Goal: Task Accomplishment & Management: Manage account settings

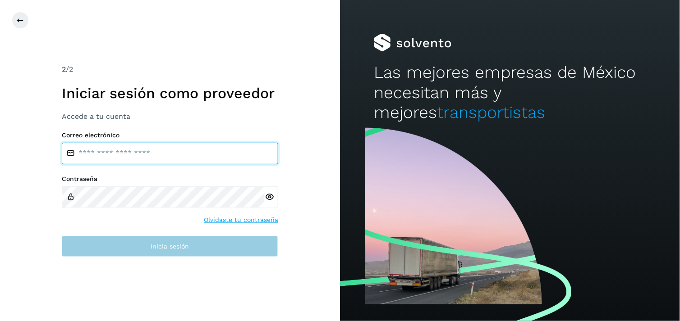
type input "**********"
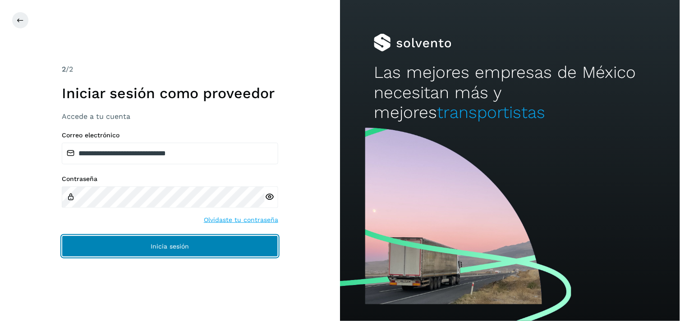
click at [187, 245] on span "Inicia sesión" at bounding box center [170, 246] width 38 height 6
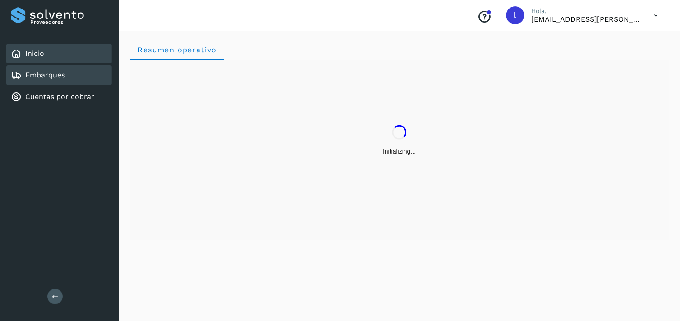
click at [59, 73] on link "Embarques" at bounding box center [45, 75] width 40 height 9
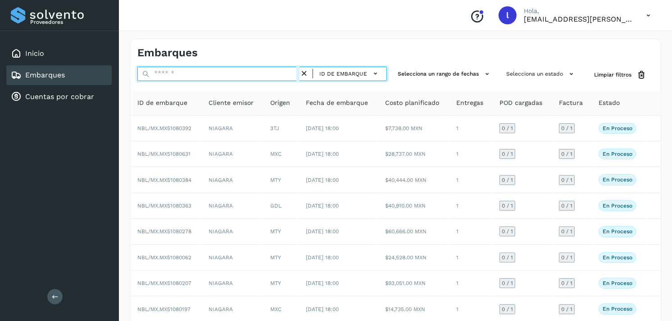
click at [171, 69] on input "text" at bounding box center [218, 74] width 162 height 14
paste input "**********"
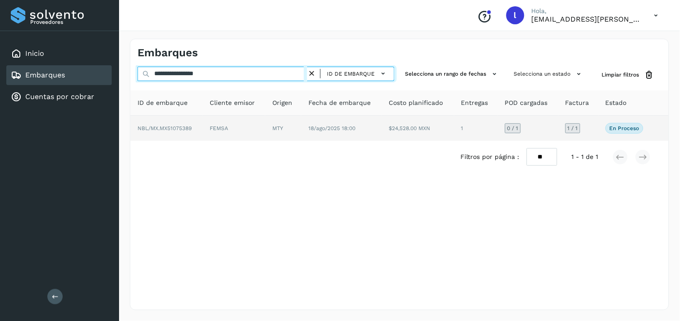
type input "**********"
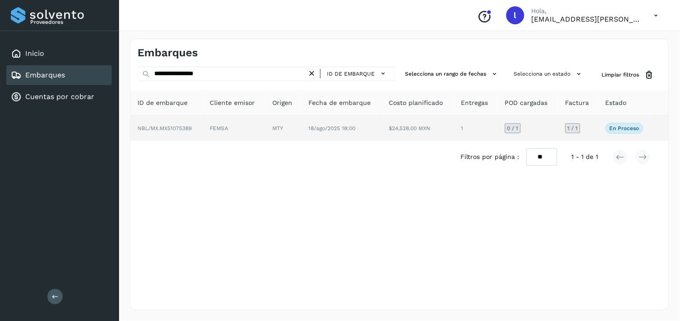
click at [169, 127] on span "NBL/MX.MX51075389" at bounding box center [164, 128] width 54 height 6
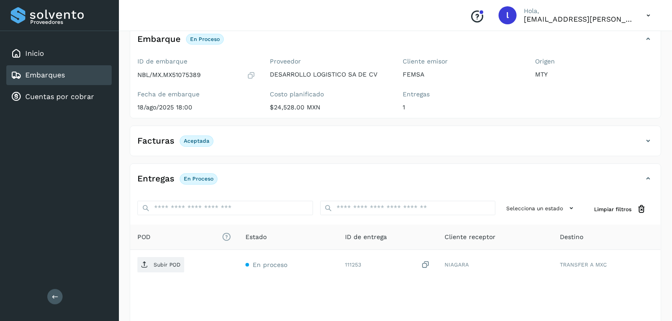
scroll to position [61, 0]
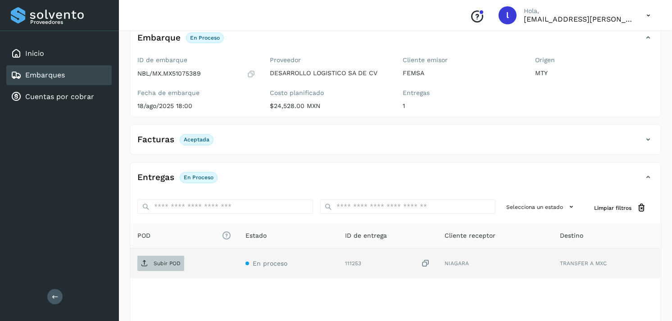
click at [160, 264] on p "Subir POD" at bounding box center [167, 263] width 27 height 6
click at [160, 269] on span "Subir POD" at bounding box center [160, 263] width 47 height 14
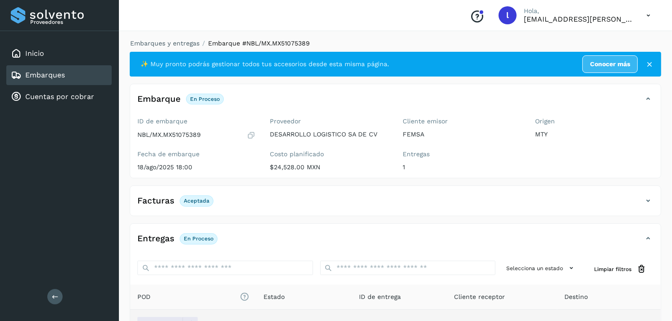
scroll to position [80, 0]
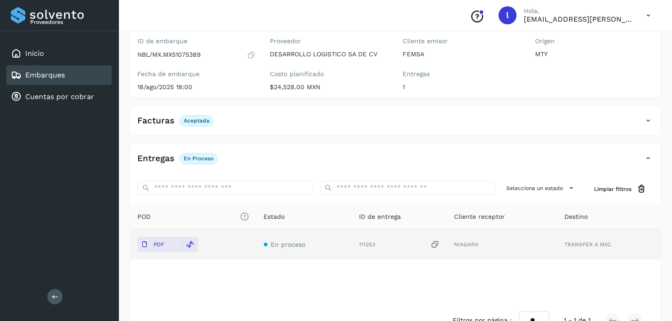
click at [60, 73] on link "Embarques" at bounding box center [45, 75] width 40 height 9
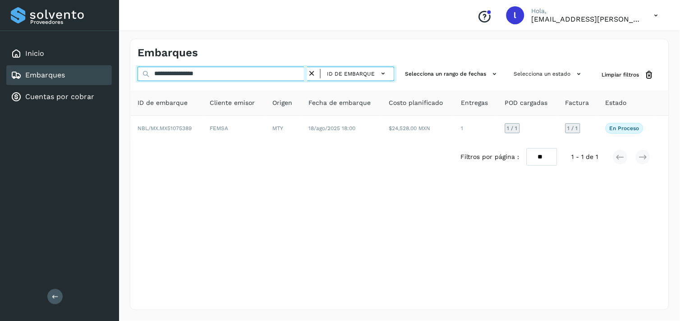
drag, startPoint x: 242, startPoint y: 79, endPoint x: 119, endPoint y: 77, distance: 123.5
click at [119, 77] on div "**********" at bounding box center [340, 160] width 680 height 321
paste input "text"
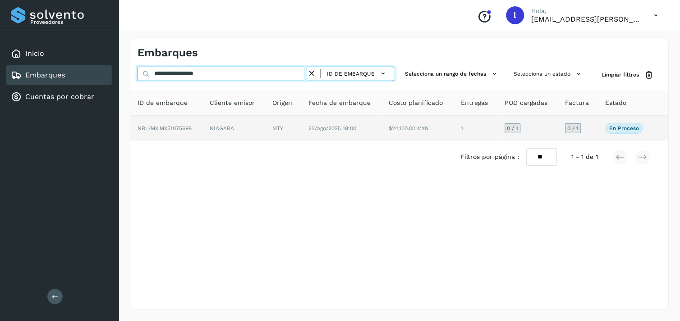
type input "**********"
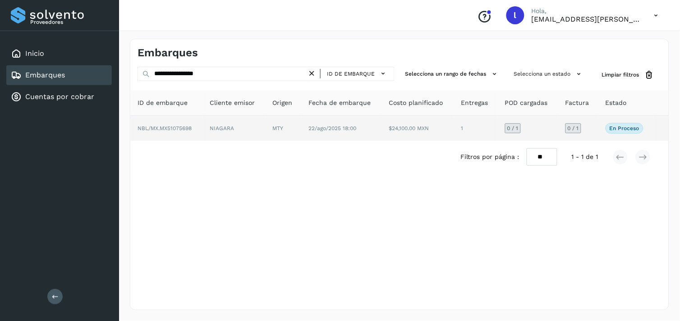
click at [169, 128] on span "NBL/MX.MX51075698" at bounding box center [164, 128] width 54 height 6
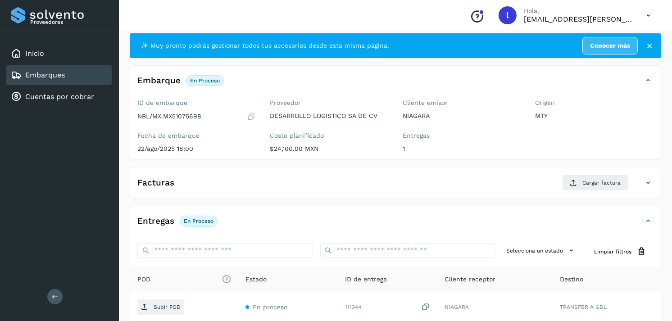
scroll to position [19, 0]
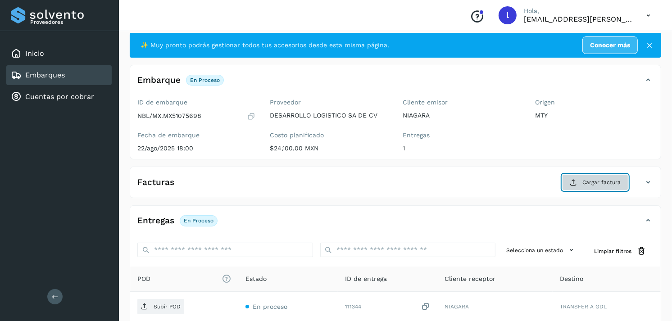
click at [586, 188] on button "Cargar factura" at bounding box center [595, 182] width 66 height 16
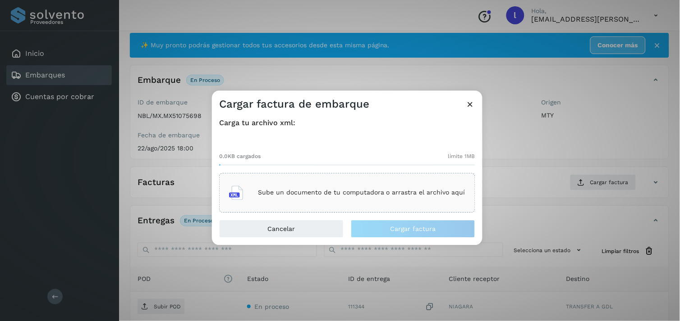
click at [356, 191] on p "Sube un documento de tu computadora o arrastra el archivo aquí" at bounding box center [361, 193] width 207 height 8
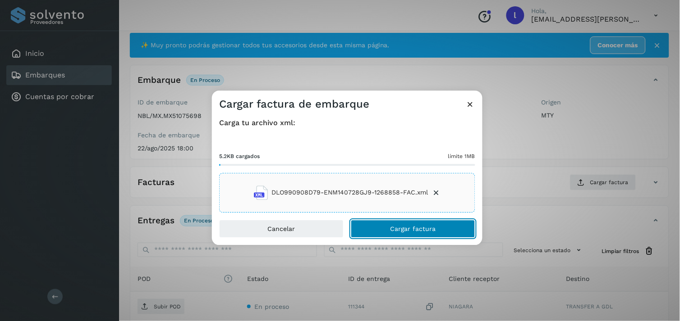
click at [409, 227] on span "Cargar factura" at bounding box center [413, 229] width 46 height 6
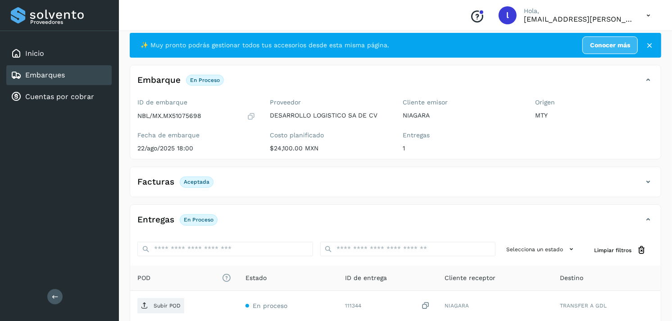
scroll to position [107, 0]
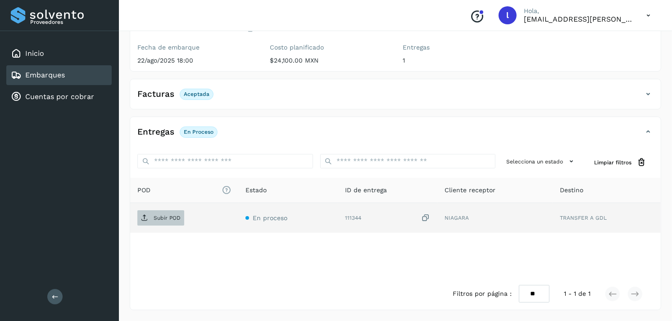
click at [159, 214] on span "Subir POD" at bounding box center [160, 218] width 47 height 14
click at [155, 221] on span "Subir POD" at bounding box center [160, 218] width 47 height 14
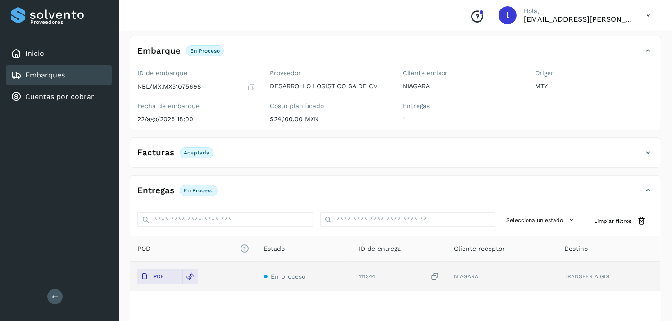
scroll to position [49, 0]
click at [71, 75] on div "Embarques" at bounding box center [58, 75] width 105 height 20
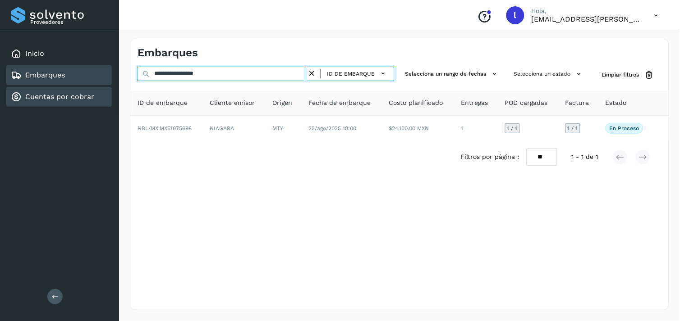
drag, startPoint x: 243, startPoint y: 77, endPoint x: 93, endPoint y: 95, distance: 151.1
click at [93, 95] on div "**********" at bounding box center [340, 160] width 680 height 321
paste input "text"
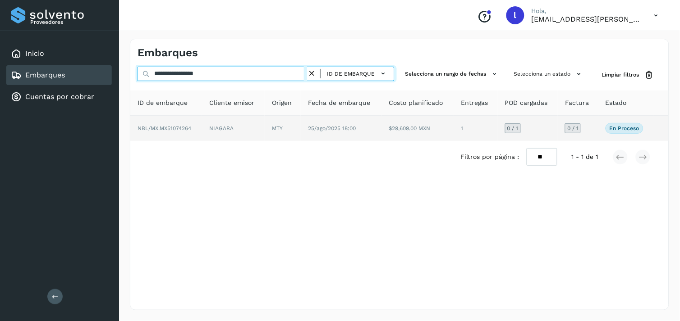
type input "**********"
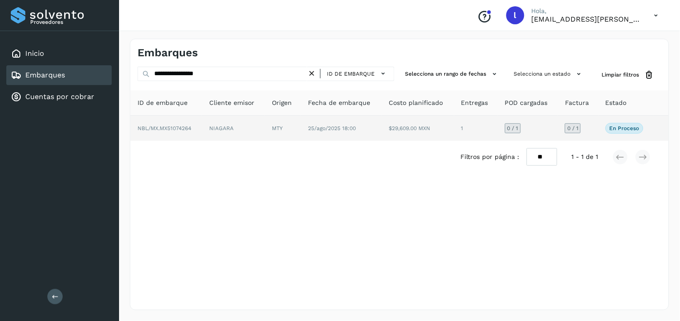
click at [172, 125] on span "NBL/MX.MX51074264" at bounding box center [164, 128] width 54 height 6
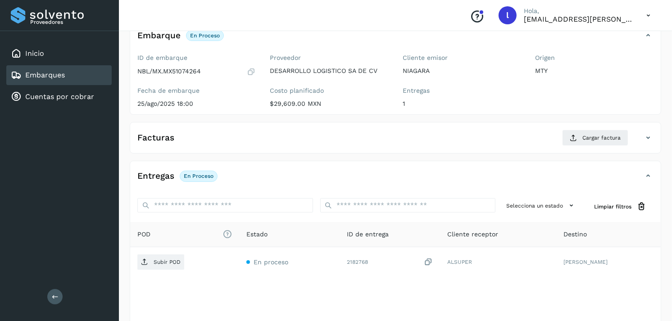
scroll to position [64, 0]
click at [577, 135] on icon at bounding box center [573, 137] width 7 height 7
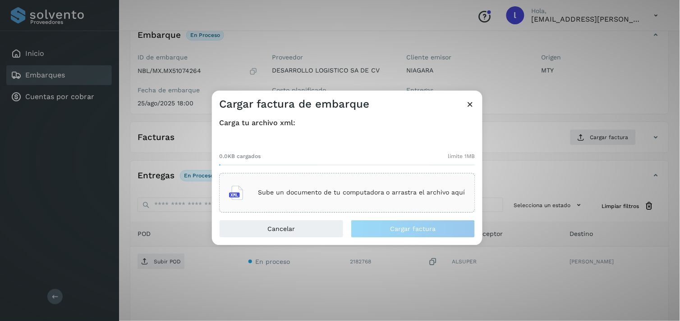
click at [399, 189] on p "Sube un documento de tu computadora o arrastra el archivo aquí" at bounding box center [361, 193] width 207 height 8
click at [337, 194] on p "Sube un documento de tu computadora o arrastra el archivo aquí" at bounding box center [361, 193] width 207 height 8
click at [347, 191] on p "Sube un documento de tu computadora o arrastra el archivo aquí" at bounding box center [361, 193] width 207 height 8
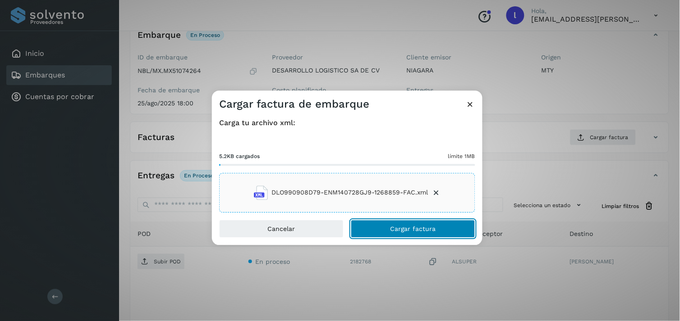
click at [406, 236] on button "Cargar factura" at bounding box center [413, 229] width 124 height 18
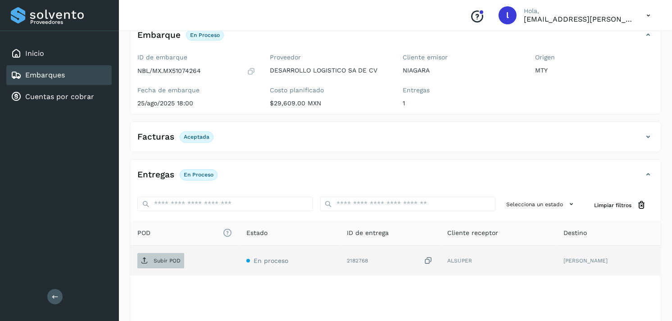
click at [163, 259] on p "Subir POD" at bounding box center [167, 261] width 27 height 6
click at [62, 74] on link "Embarques" at bounding box center [45, 75] width 40 height 9
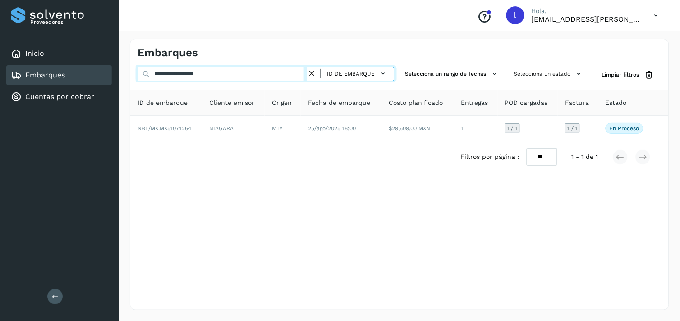
drag, startPoint x: 224, startPoint y: 71, endPoint x: 110, endPoint y: 79, distance: 114.3
click at [110, 79] on div "**********" at bounding box center [340, 160] width 680 height 321
paste input "text"
type input "**********"
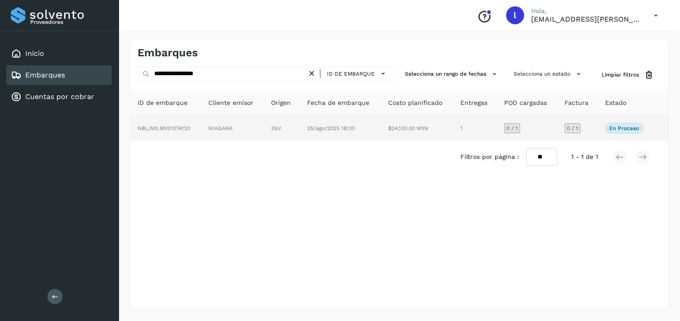
click at [180, 129] on span "NBL/MX.MX51074120" at bounding box center [163, 128] width 53 height 6
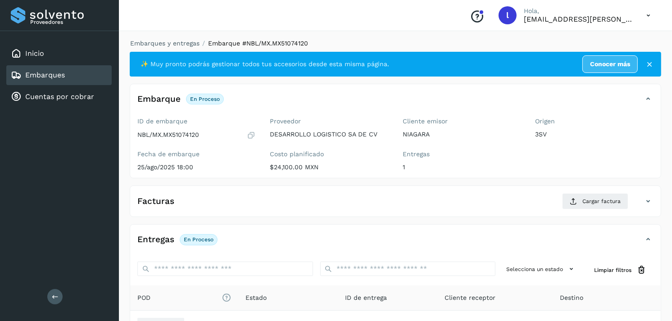
click at [177, 205] on div "Facturas Cargar factura" at bounding box center [386, 201] width 513 height 16
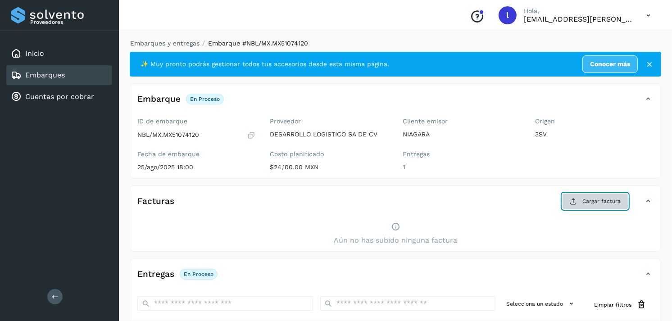
click at [577, 201] on icon at bounding box center [573, 201] width 7 height 7
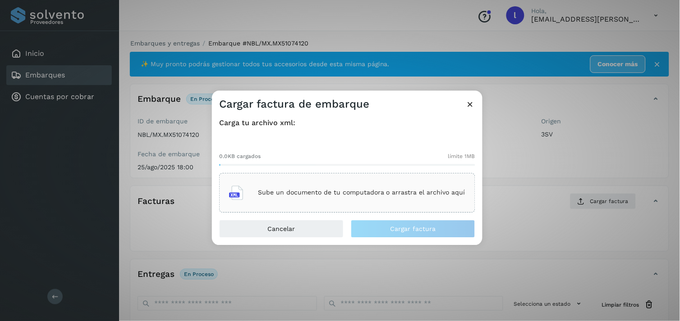
click at [381, 197] on div "Sube un documento de tu computadora o arrastra el archivo aquí" at bounding box center [347, 193] width 236 height 24
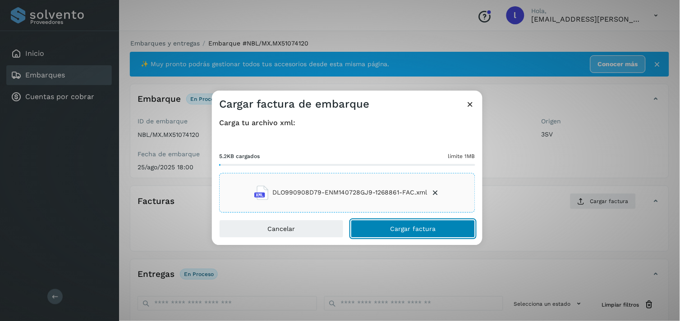
click at [406, 228] on span "Cargar factura" at bounding box center [413, 229] width 46 height 6
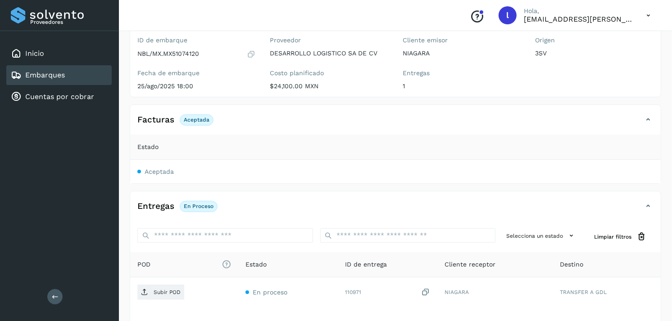
scroll to position [119, 0]
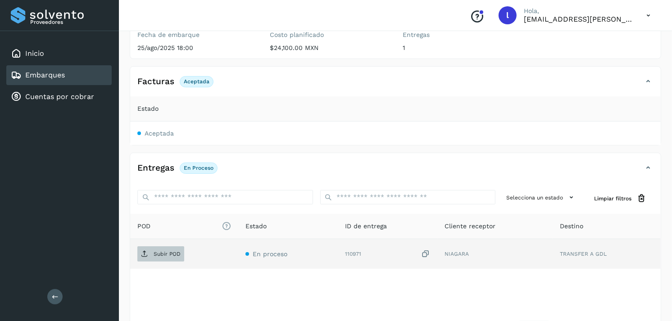
click at [165, 252] on p "Subir POD" at bounding box center [167, 254] width 27 height 6
click at [55, 71] on link "Embarques" at bounding box center [45, 75] width 40 height 9
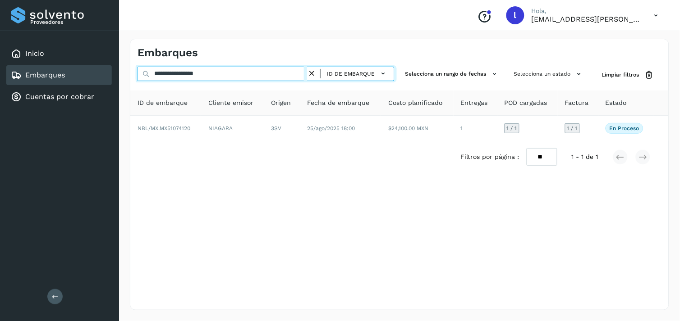
drag, startPoint x: 243, startPoint y: 70, endPoint x: 118, endPoint y: 74, distance: 125.8
click at [118, 74] on div "**********" at bounding box center [340, 160] width 680 height 321
paste input "text"
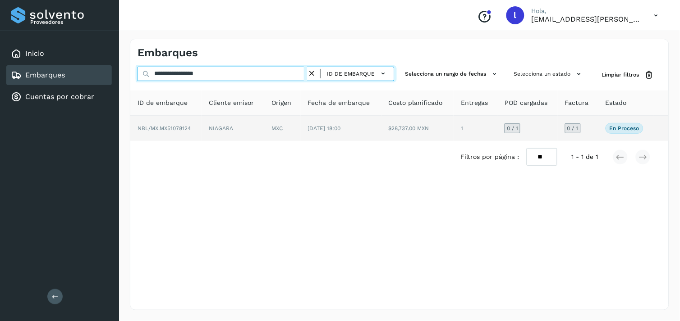
type input "**********"
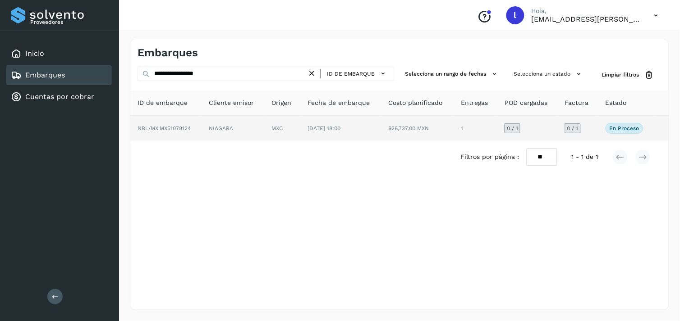
click at [174, 131] on span "NBL/MX.MX51078124" at bounding box center [163, 128] width 53 height 6
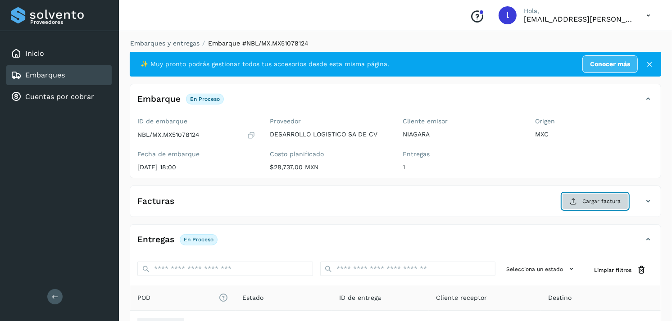
click at [586, 204] on span "Cargar factura" at bounding box center [602, 201] width 38 height 8
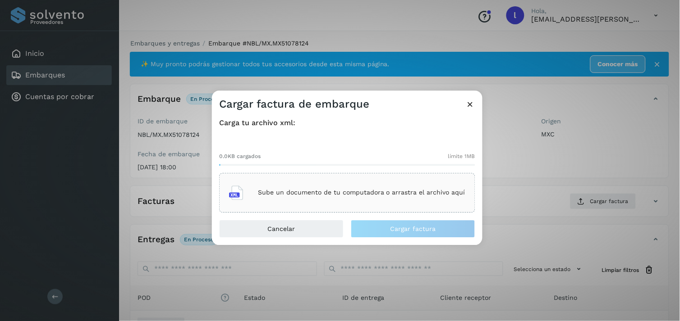
click at [412, 200] on div "Sube un documento de tu computadora o arrastra el archivo aquí" at bounding box center [347, 193] width 236 height 24
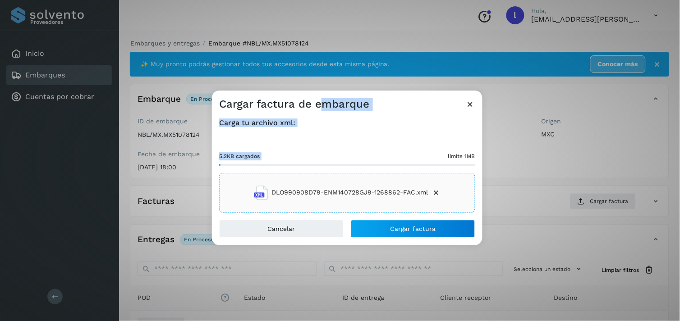
drag, startPoint x: 324, startPoint y: 97, endPoint x: 377, endPoint y: 176, distance: 95.4
click at [377, 176] on div "Cargar factura de embarque Carga tu archivo xml: 5.2KB cargados límite 1MB DLO9…" at bounding box center [347, 168] width 270 height 155
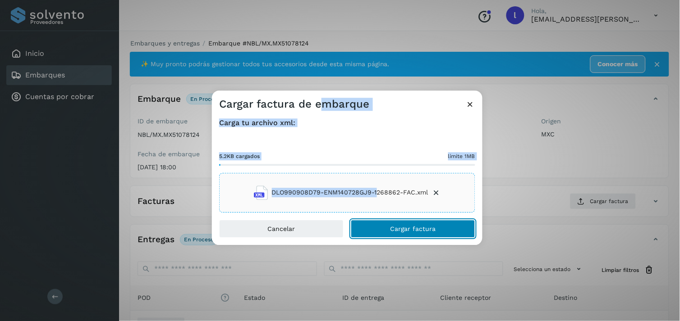
drag, startPoint x: 377, startPoint y: 176, endPoint x: 417, endPoint y: 228, distance: 66.0
click at [417, 228] on span "Cargar factura" at bounding box center [413, 229] width 46 height 6
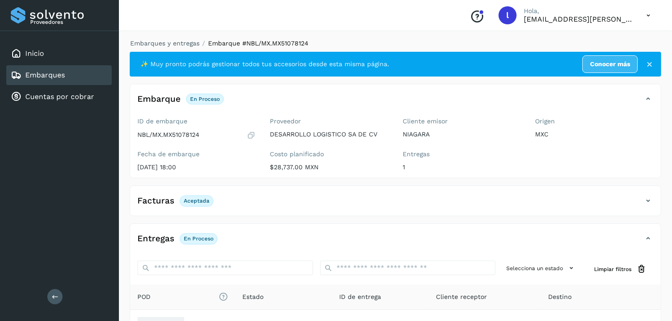
click at [265, 201] on div "Facturas Aceptada" at bounding box center [386, 200] width 513 height 15
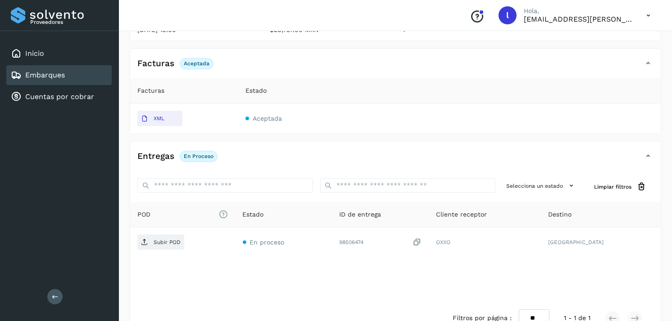
scroll to position [141, 0]
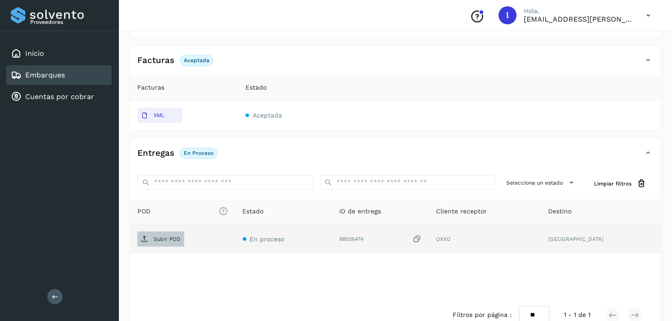
click at [160, 244] on span "Subir POD" at bounding box center [160, 239] width 47 height 14
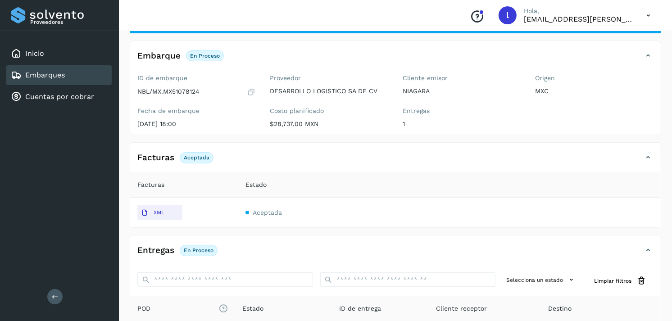
scroll to position [91, 0]
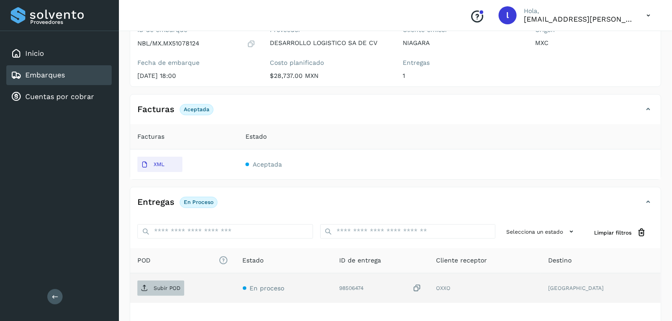
click at [164, 291] on p "Subir POD" at bounding box center [167, 288] width 27 height 6
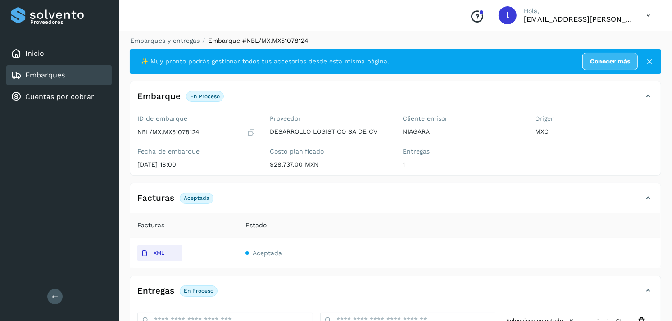
scroll to position [2, 0]
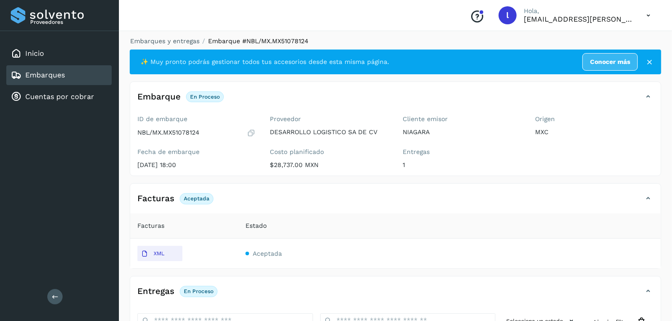
click at [50, 76] on link "Embarques" at bounding box center [45, 75] width 40 height 9
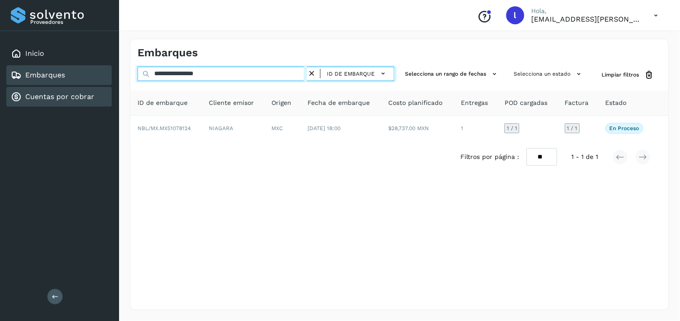
drag, startPoint x: 248, startPoint y: 72, endPoint x: 73, endPoint y: 87, distance: 175.5
click at [73, 87] on div "**********" at bounding box center [340, 160] width 680 height 321
paste input "text"
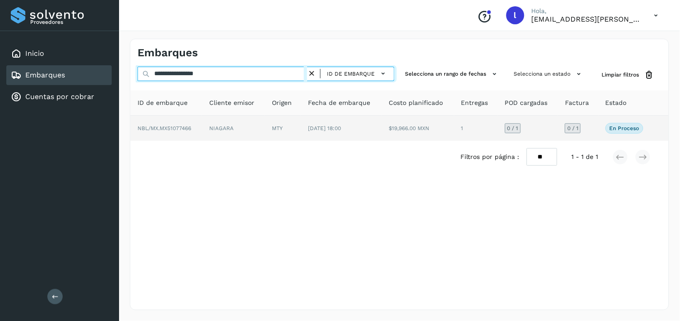
type input "**********"
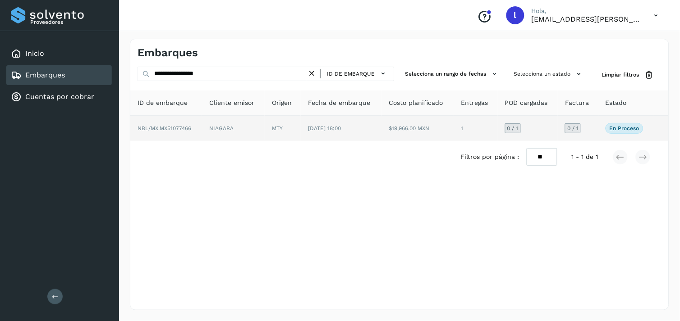
click at [170, 125] on span "NBL/MX.MX51077466" at bounding box center [164, 128] width 54 height 6
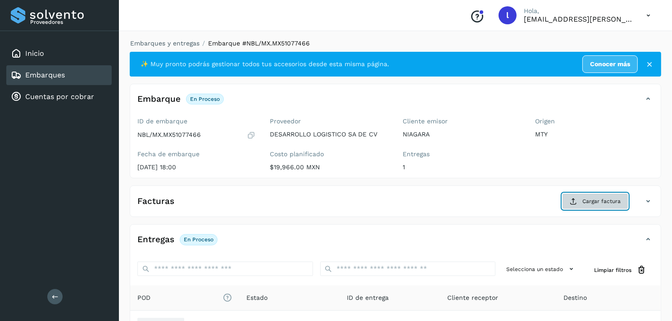
click at [585, 199] on span "Cargar factura" at bounding box center [602, 201] width 38 height 8
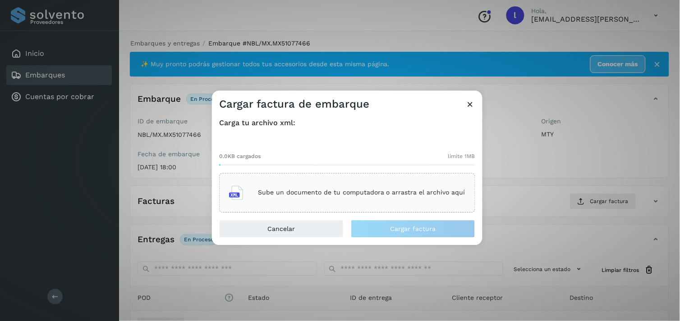
click at [305, 186] on div "Sube un documento de tu computadora o arrastra el archivo aquí" at bounding box center [347, 193] width 236 height 24
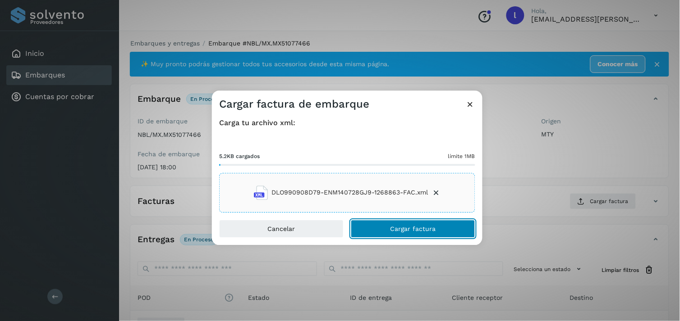
click at [396, 227] on span "Cargar factura" at bounding box center [413, 229] width 46 height 6
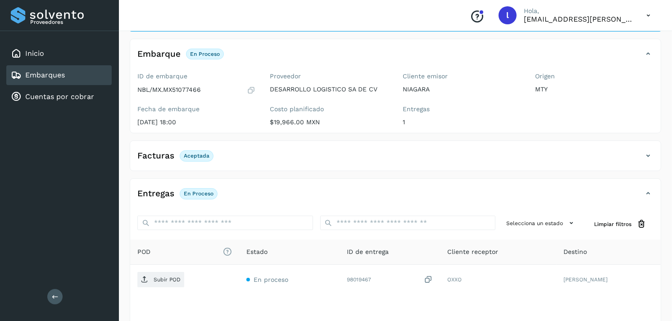
scroll to position [48, 0]
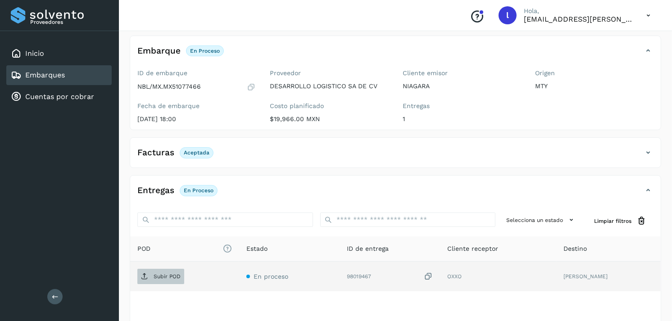
click at [165, 280] on span "Subir POD" at bounding box center [160, 276] width 47 height 14
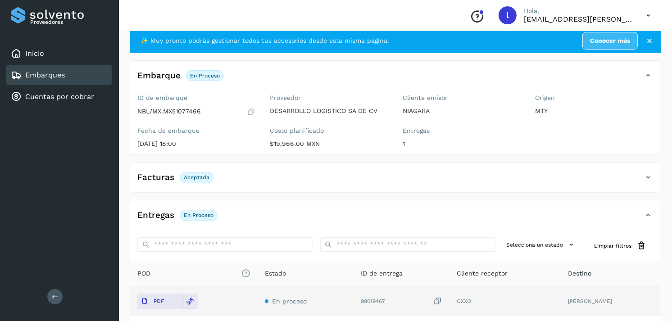
scroll to position [21, 0]
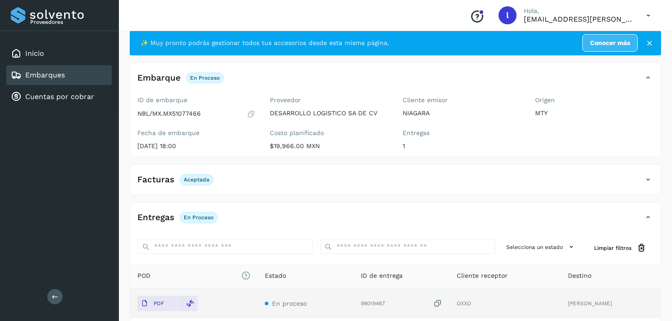
click at [81, 74] on div "Embarques" at bounding box center [58, 75] width 105 height 20
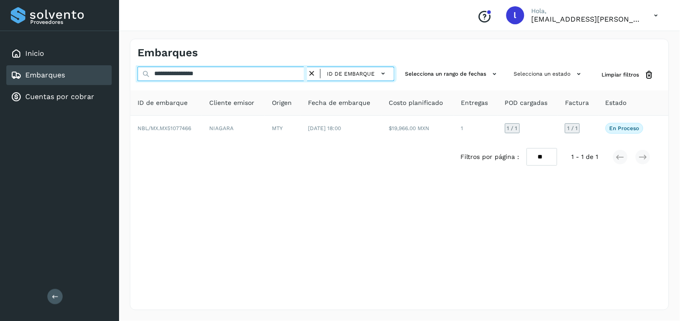
drag, startPoint x: 242, startPoint y: 77, endPoint x: 129, endPoint y: 81, distance: 112.3
click at [130, 81] on div "**********" at bounding box center [399, 175] width 539 height 272
paste input "text"
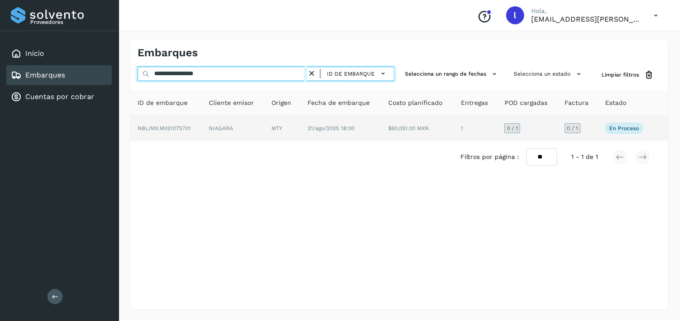
type input "**********"
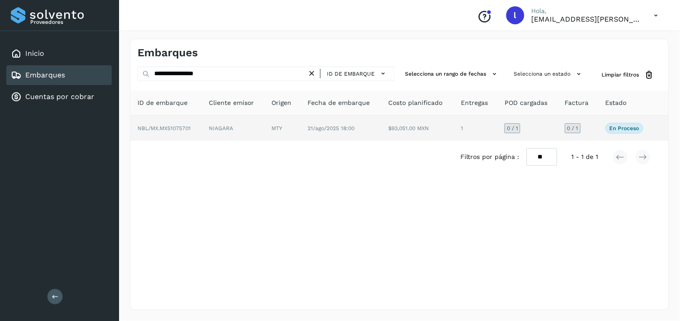
click at [164, 130] on span "NBL/MX.MX51075701" at bounding box center [163, 128] width 53 height 6
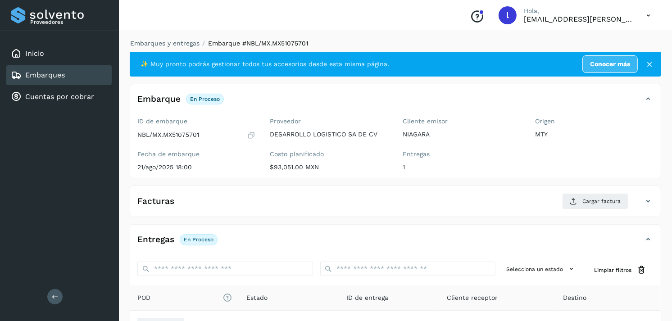
click at [277, 205] on div "Facturas Cargar factura" at bounding box center [386, 201] width 513 height 16
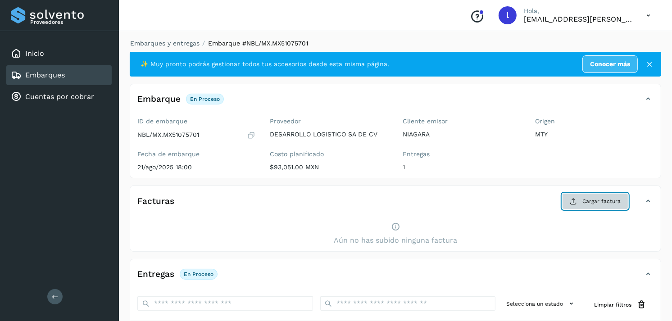
click at [588, 206] on button "Cargar factura" at bounding box center [595, 201] width 66 height 16
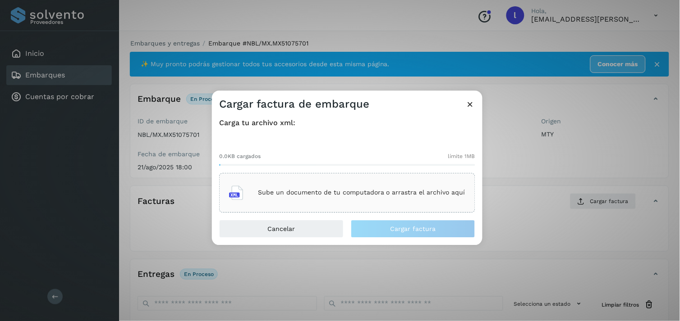
click at [372, 185] on div "Sube un documento de tu computadora o arrastra el archivo aquí" at bounding box center [347, 193] width 236 height 24
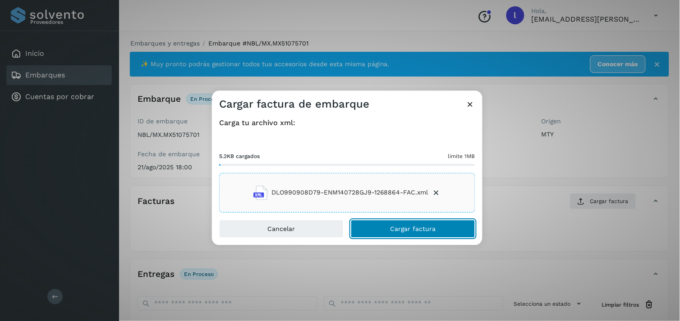
click at [402, 232] on span "Cargar factura" at bounding box center [413, 229] width 46 height 6
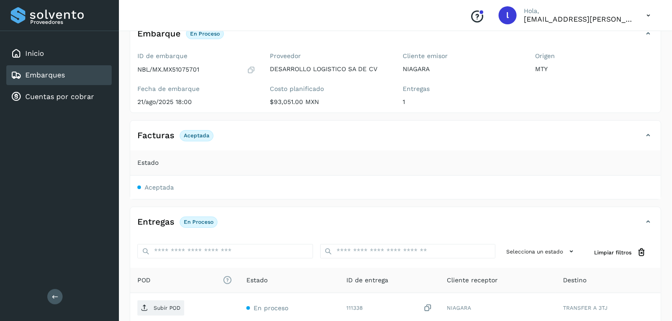
scroll to position [68, 0]
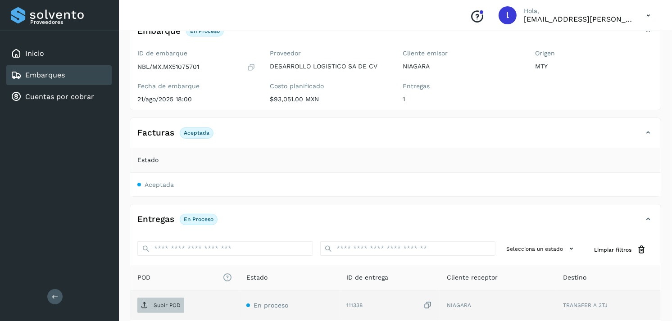
click at [163, 300] on span "Subir POD" at bounding box center [160, 305] width 47 height 14
click at [166, 303] on p "Subir POD" at bounding box center [167, 305] width 27 height 6
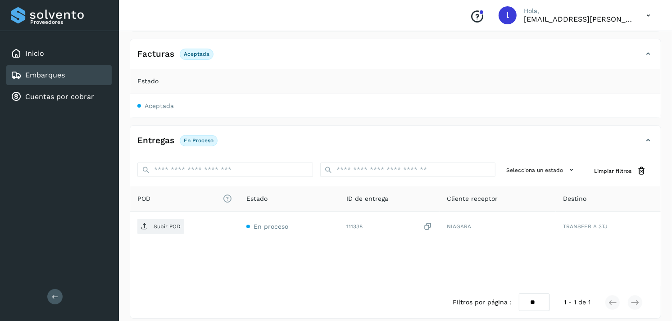
scroll to position [155, 0]
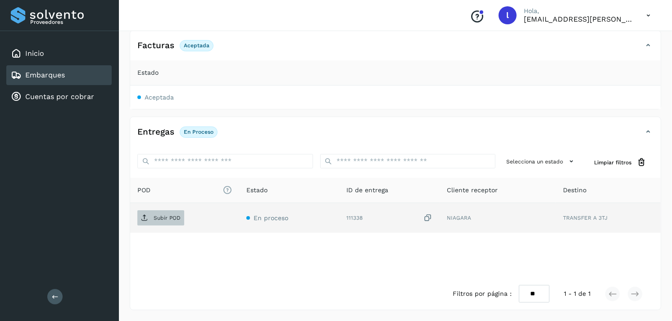
click at [160, 219] on p "Subir POD" at bounding box center [167, 218] width 27 height 6
click at [162, 219] on p "Subir POD" at bounding box center [167, 218] width 27 height 6
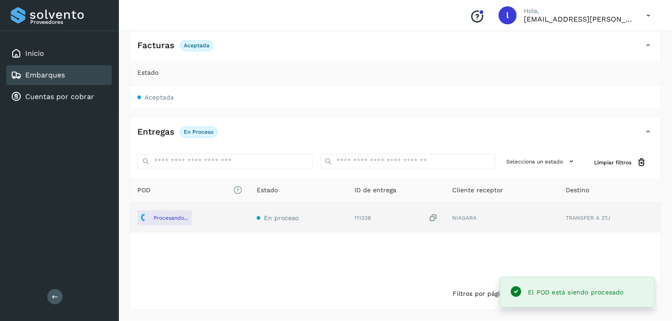
click at [55, 73] on link "Embarques" at bounding box center [45, 75] width 40 height 9
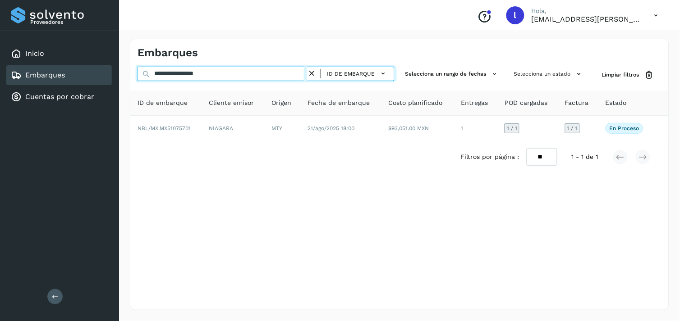
drag, startPoint x: 235, startPoint y: 75, endPoint x: 51, endPoint y: 80, distance: 183.9
click at [51, 80] on div "**********" at bounding box center [340, 160] width 680 height 321
paste input "text"
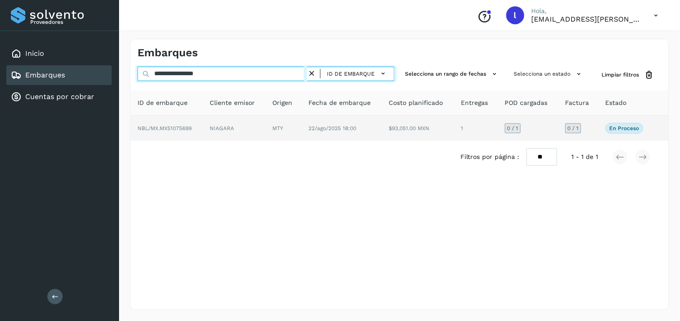
type input "**********"
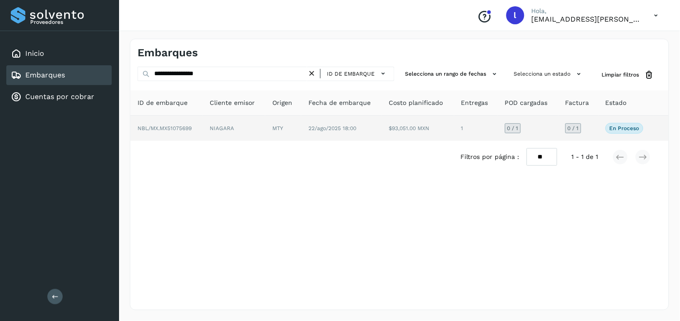
click at [168, 131] on span "NBL/MX.MX51075699" at bounding box center [164, 128] width 54 height 6
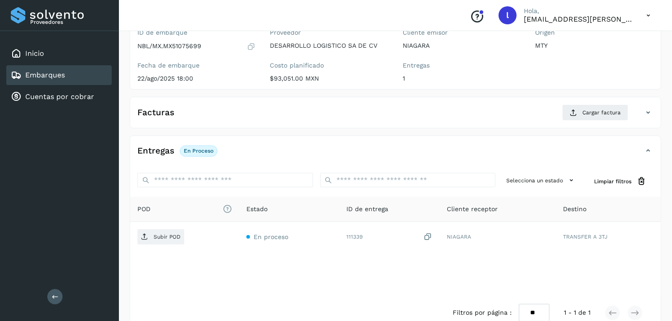
scroll to position [91, 0]
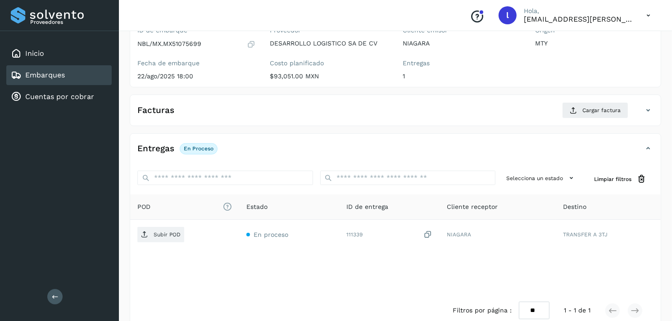
click at [236, 113] on div "Facturas Cargar factura" at bounding box center [386, 110] width 513 height 16
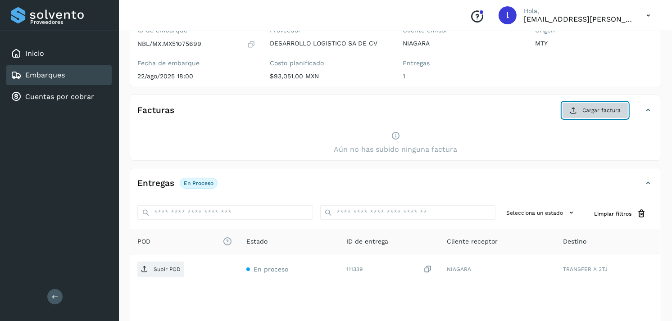
click at [588, 113] on span "Cargar factura" at bounding box center [602, 110] width 38 height 8
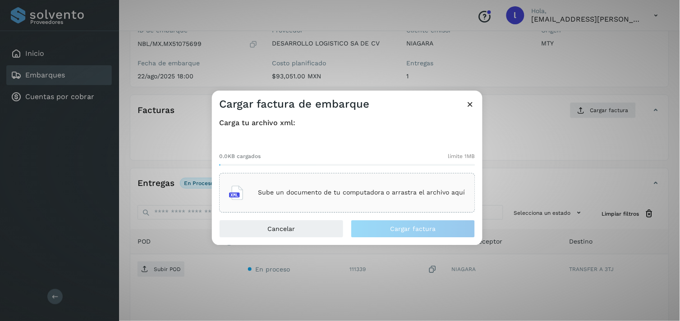
click at [378, 185] on div "Sube un documento de tu computadora o arrastra el archivo aquí" at bounding box center [347, 193] width 236 height 24
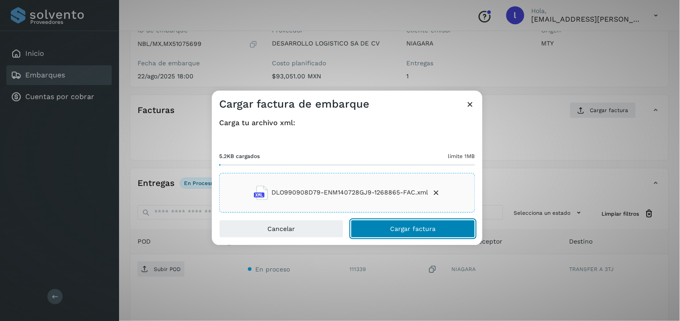
click at [411, 231] on span "Cargar factura" at bounding box center [413, 229] width 46 height 6
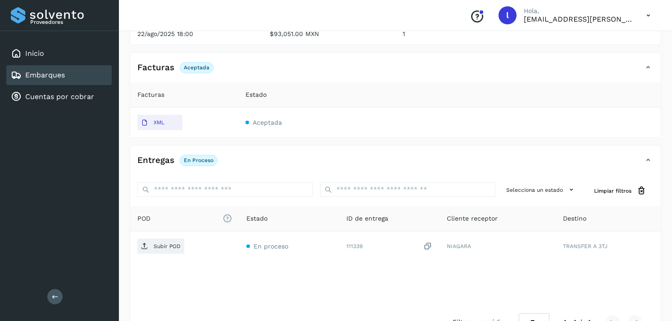
scroll to position [134, 0]
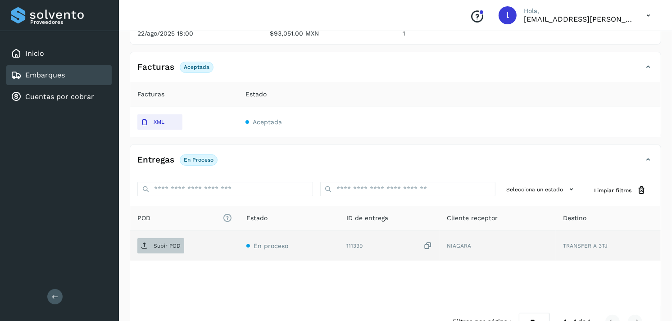
click at [156, 245] on p "Subir POD" at bounding box center [167, 246] width 27 height 6
click at [44, 68] on div "Embarques" at bounding box center [58, 75] width 105 height 20
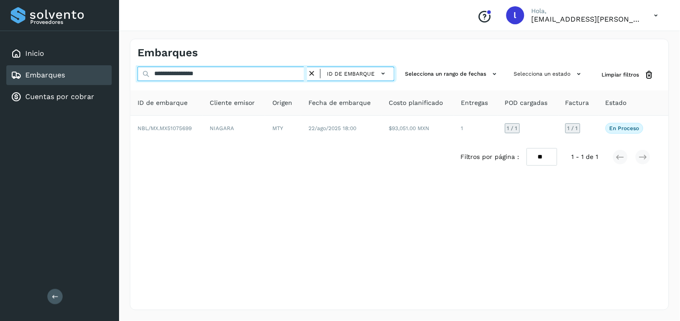
drag, startPoint x: 249, startPoint y: 74, endPoint x: 77, endPoint y: 77, distance: 172.6
click at [77, 77] on div "**********" at bounding box center [340, 160] width 680 height 321
paste input "text"
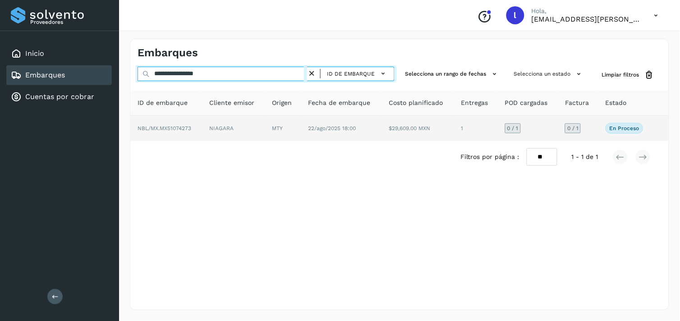
type input "**********"
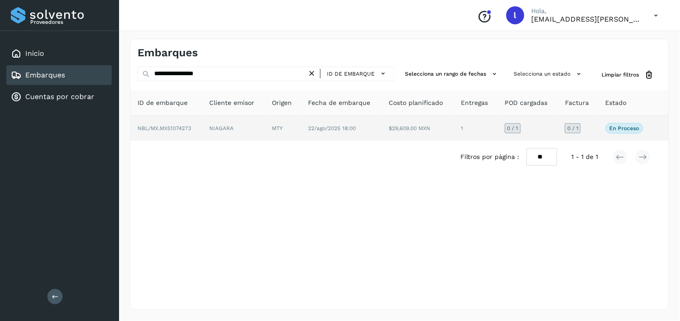
click at [174, 129] on span "NBL/MX.MX51074273" at bounding box center [164, 128] width 54 height 6
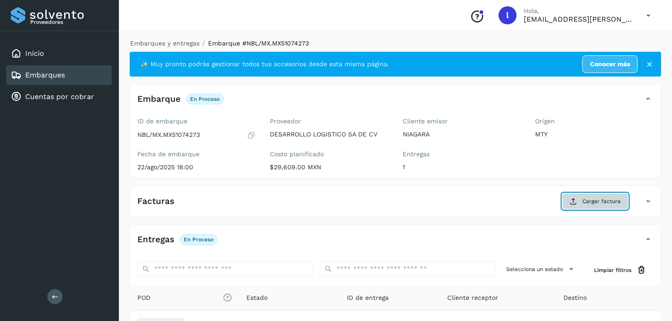
click at [595, 201] on span "Cargar factura" at bounding box center [602, 201] width 38 height 8
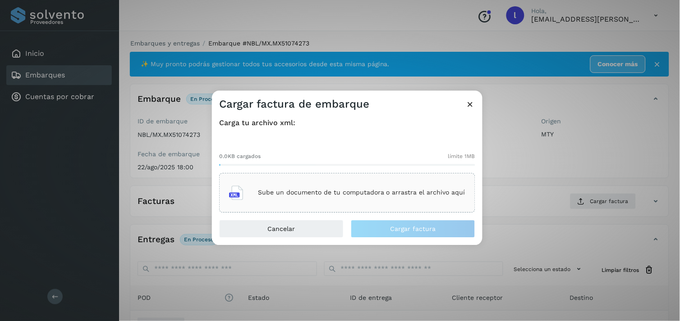
click at [421, 202] on div "Sube un documento de tu computadora o arrastra el archivo aquí" at bounding box center [347, 193] width 236 height 24
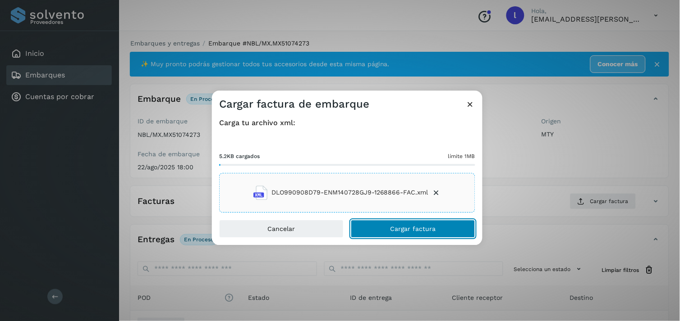
click at [404, 224] on button "Cargar factura" at bounding box center [413, 229] width 124 height 18
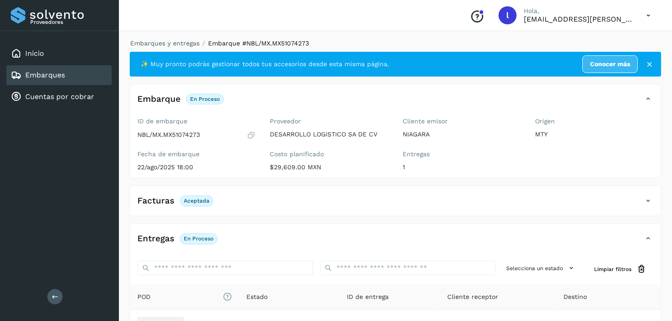
scroll to position [25, 0]
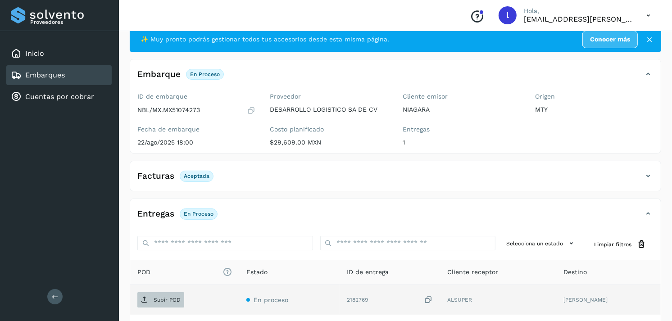
click at [158, 305] on span "Subir POD" at bounding box center [160, 300] width 47 height 14
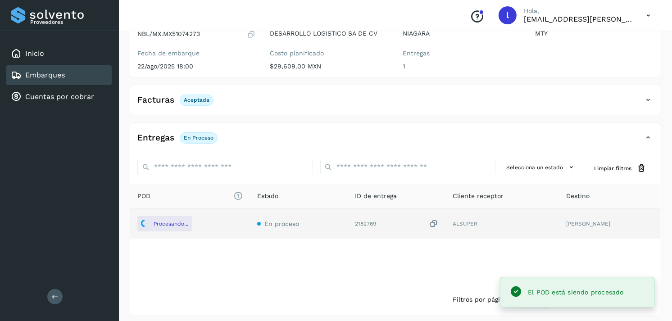
scroll to position [101, 0]
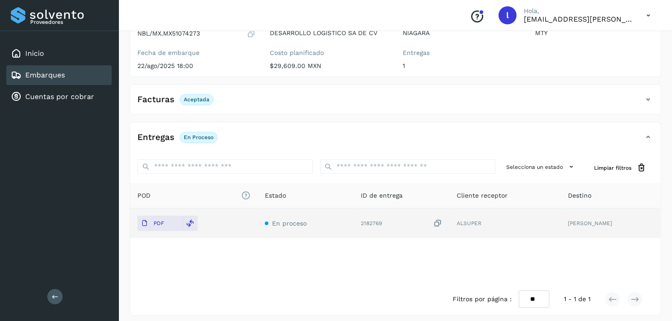
click at [57, 73] on link "Embarques" at bounding box center [45, 75] width 40 height 9
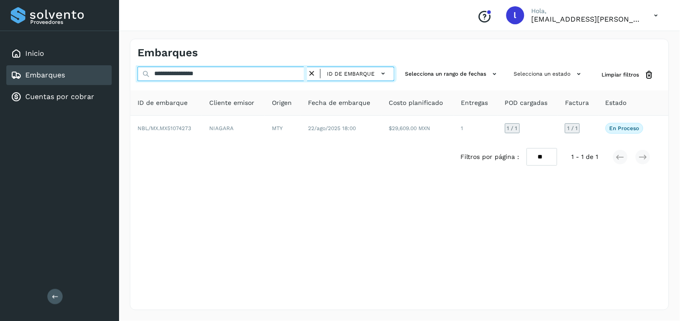
drag, startPoint x: 246, startPoint y: 69, endPoint x: 91, endPoint y: 64, distance: 155.1
click at [91, 64] on div "**********" at bounding box center [340, 160] width 680 height 321
paste input "text"
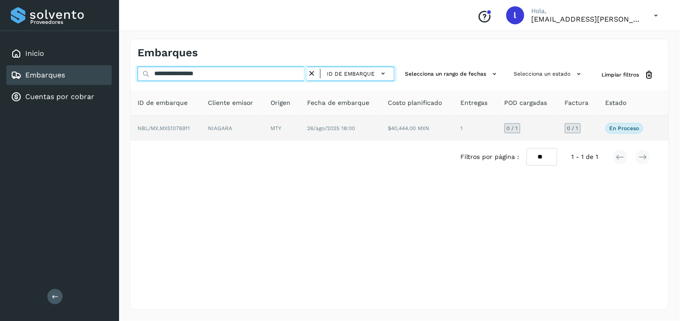
type input "**********"
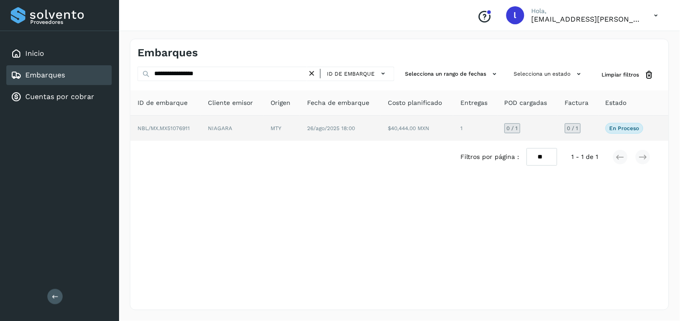
click at [183, 130] on span "NBL/MX.MX51076911" at bounding box center [163, 128] width 52 height 6
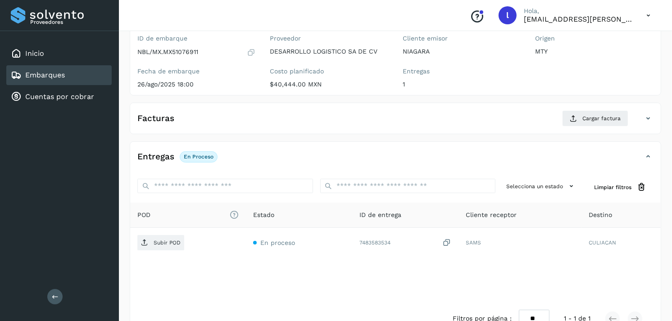
scroll to position [84, 0]
click at [237, 116] on div "Facturas Cargar factura" at bounding box center [386, 118] width 513 height 16
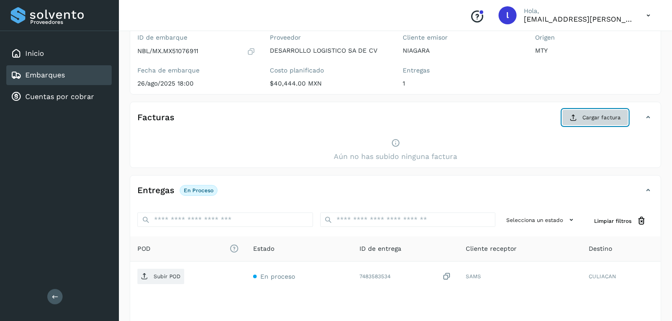
click at [596, 120] on span "Cargar factura" at bounding box center [602, 118] width 38 height 8
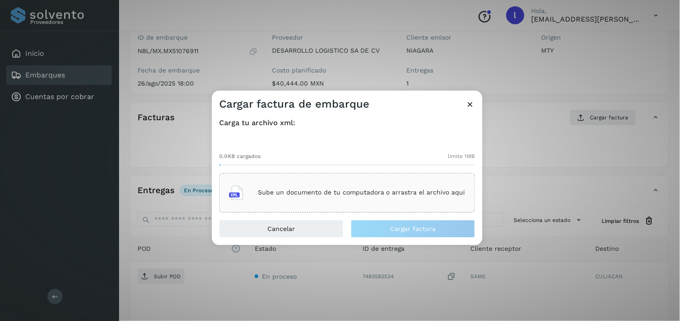
click at [316, 190] on p "Sube un documento de tu computadora o arrastra el archivo aquí" at bounding box center [361, 193] width 207 height 8
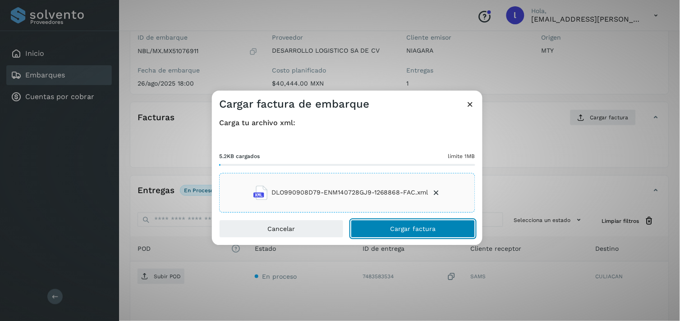
click at [413, 222] on button "Cargar factura" at bounding box center [413, 229] width 124 height 18
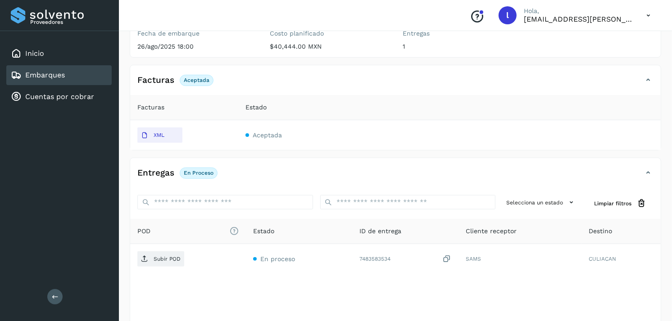
scroll to position [122, 0]
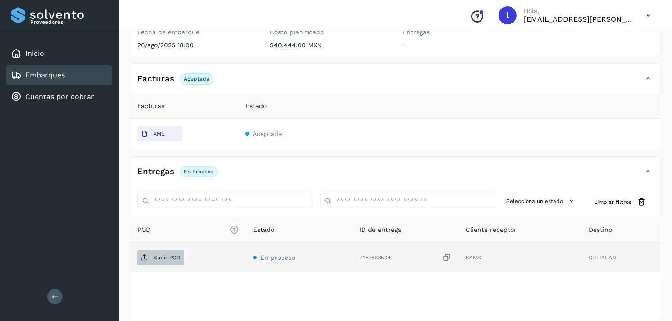
click at [169, 261] on span "Subir POD" at bounding box center [160, 258] width 47 height 14
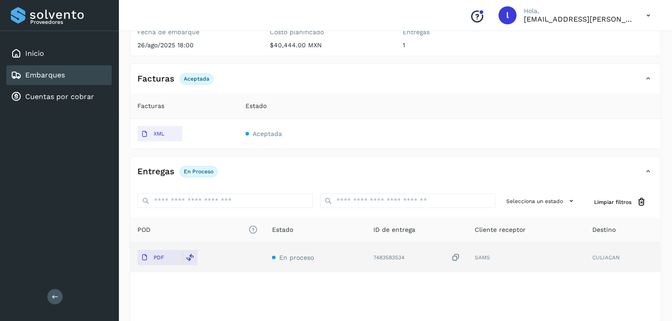
click at [66, 77] on div "Embarques" at bounding box center [58, 75] width 105 height 20
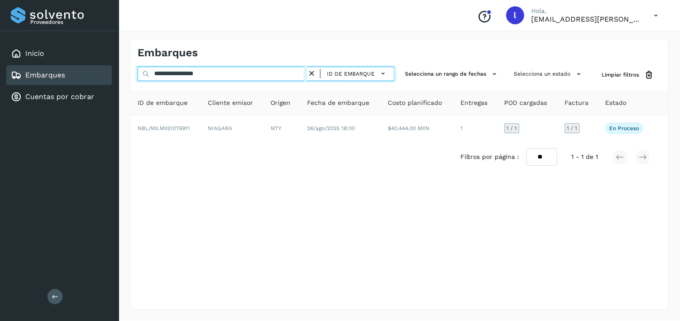
drag, startPoint x: 229, startPoint y: 71, endPoint x: 51, endPoint y: 67, distance: 178.1
click at [51, 67] on div "**********" at bounding box center [340, 160] width 680 height 321
paste input "text"
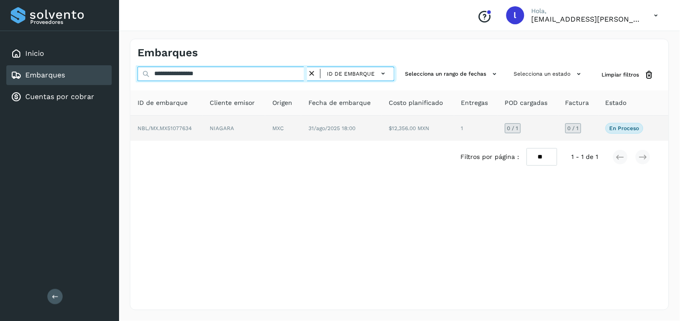
type input "**********"
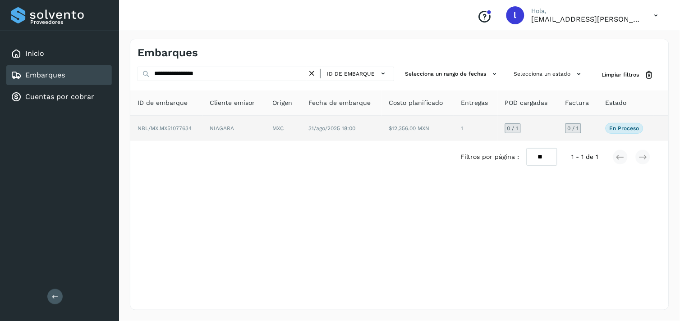
click at [162, 130] on span "NBL/MX.MX51077634" at bounding box center [164, 128] width 54 height 6
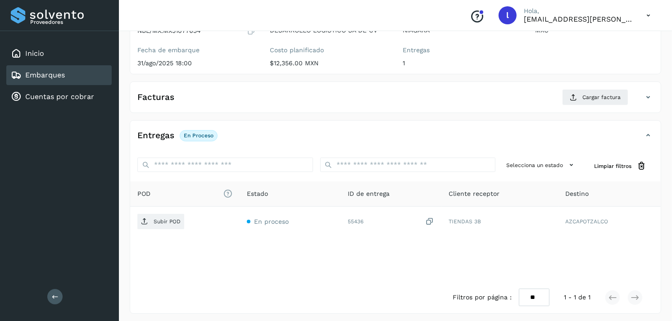
scroll to position [44, 0]
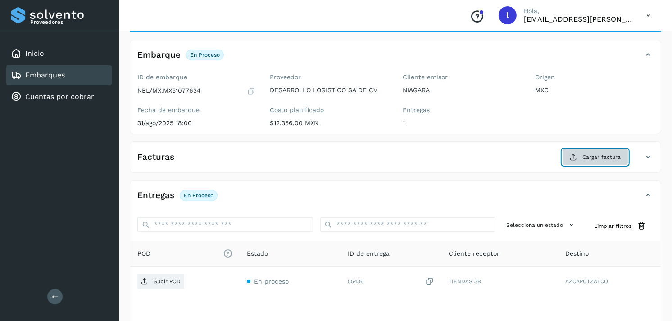
click at [577, 154] on icon at bounding box center [573, 157] width 7 height 7
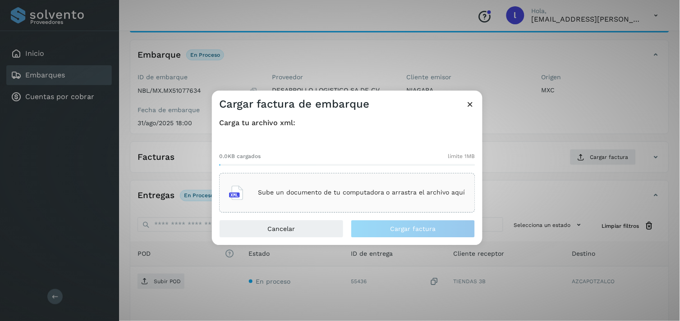
click at [355, 190] on p "Sube un documento de tu computadora o arrastra el archivo aquí" at bounding box center [361, 193] width 207 height 8
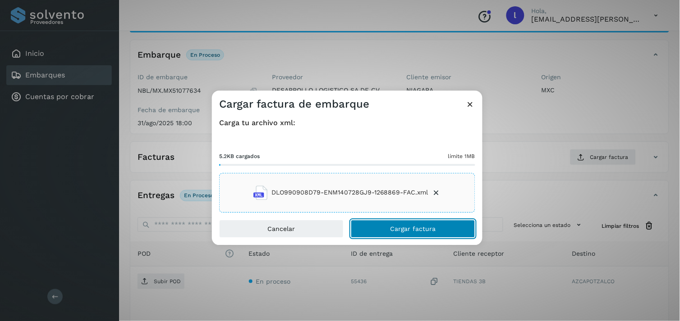
click at [388, 233] on button "Cargar factura" at bounding box center [413, 229] width 124 height 18
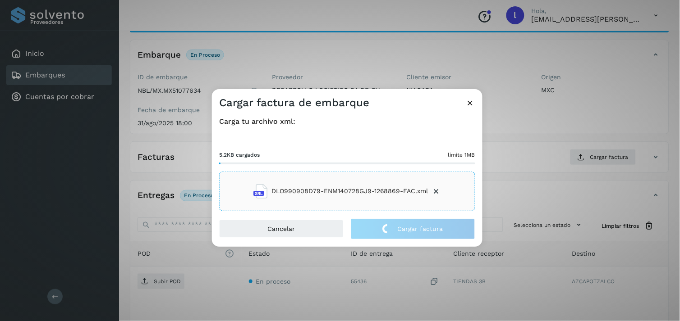
click at [164, 282] on div "Cargar factura de embarque Carga tu archivo xml: 5.2KB cargados límite 1MB DLO9…" at bounding box center [340, 160] width 680 height 321
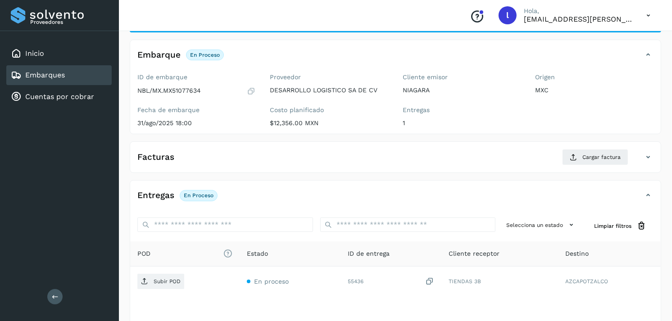
click at [164, 282] on p "Subir POD" at bounding box center [167, 282] width 27 height 6
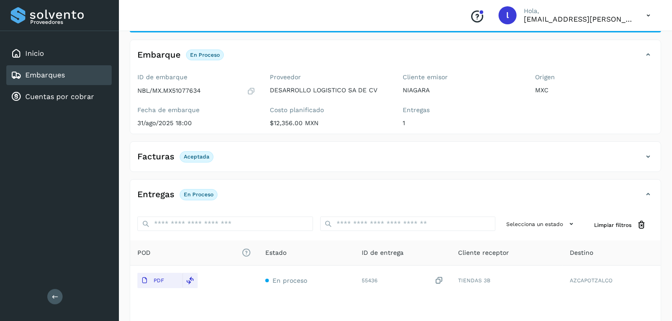
click at [56, 73] on link "Embarques" at bounding box center [45, 75] width 40 height 9
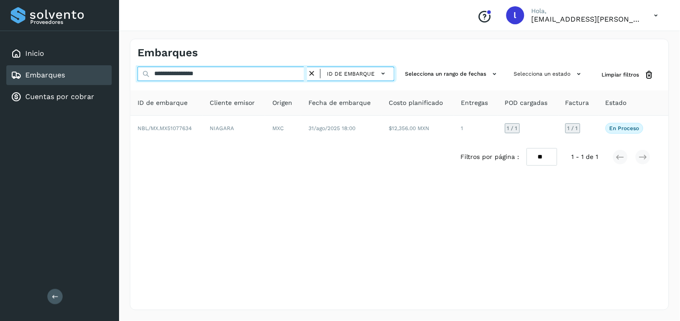
drag, startPoint x: 244, startPoint y: 75, endPoint x: 77, endPoint y: 77, distance: 167.2
click at [77, 77] on div "**********" at bounding box center [340, 160] width 680 height 321
paste input "text"
type input "**********"
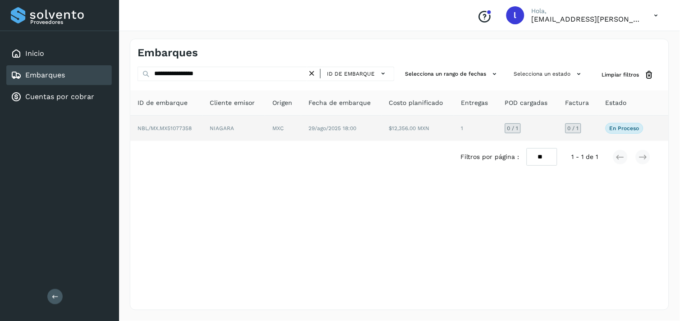
click at [164, 126] on span "NBL/MX.MX51077358" at bounding box center [164, 128] width 54 height 6
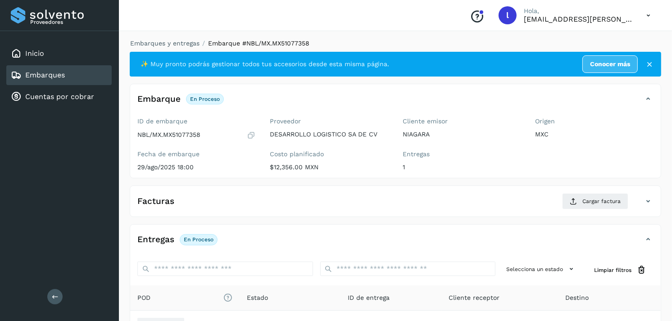
click at [309, 209] on div "Facturas Cargar factura" at bounding box center [386, 201] width 513 height 16
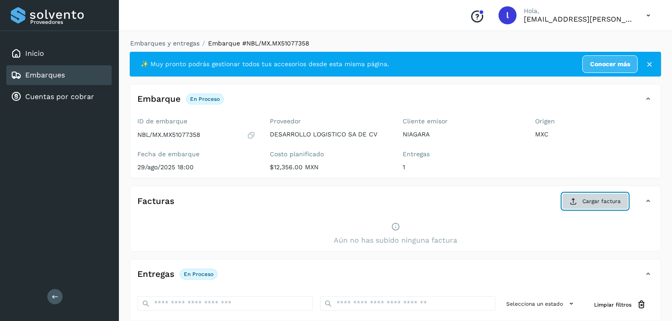
click at [595, 200] on span "Cargar factura" at bounding box center [602, 201] width 38 height 8
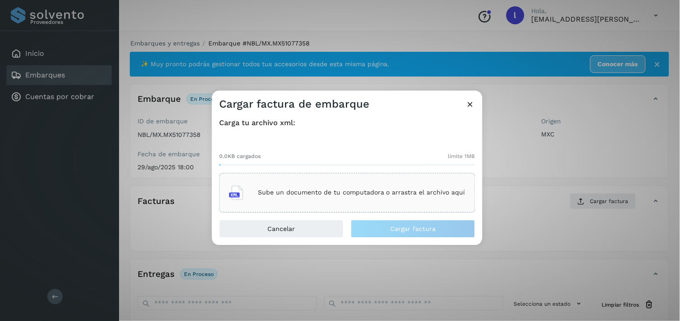
click at [338, 181] on div "Sube un documento de tu computadora o arrastra el archivo aquí" at bounding box center [347, 193] width 236 height 24
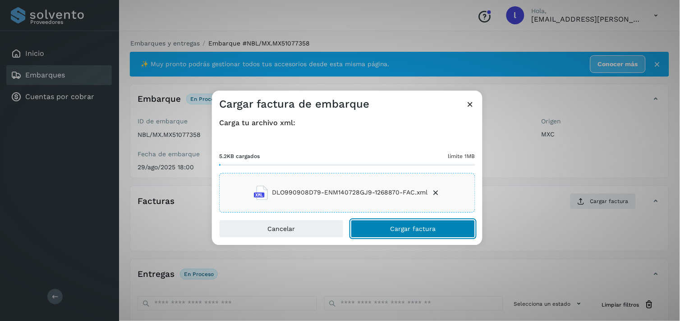
click at [411, 227] on span "Cargar factura" at bounding box center [413, 229] width 46 height 6
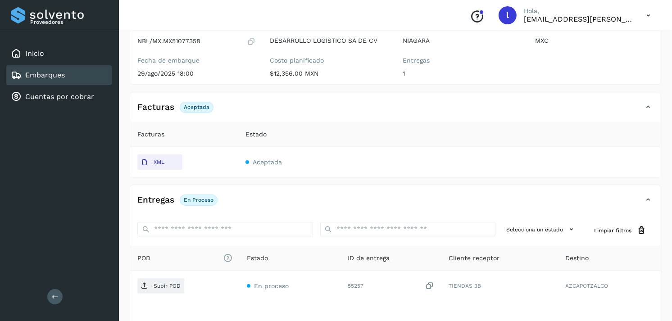
scroll to position [96, 0]
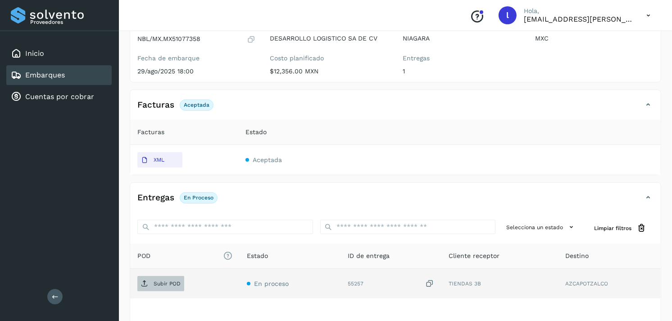
click at [163, 287] on p "Subir POD" at bounding box center [167, 284] width 27 height 6
click at [72, 74] on div "Embarques" at bounding box center [58, 75] width 105 height 20
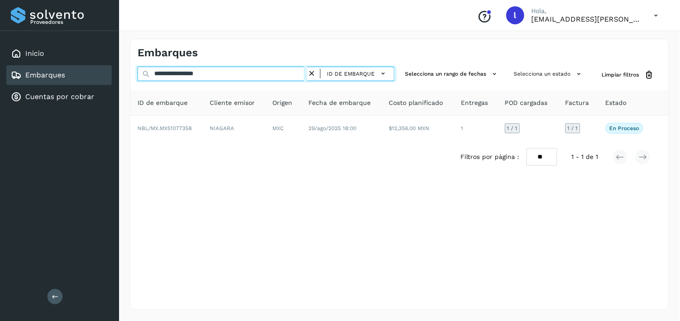
drag, startPoint x: 258, startPoint y: 77, endPoint x: 128, endPoint y: 83, distance: 130.8
click at [128, 83] on div "**********" at bounding box center [399, 174] width 561 height 293
paste input "text"
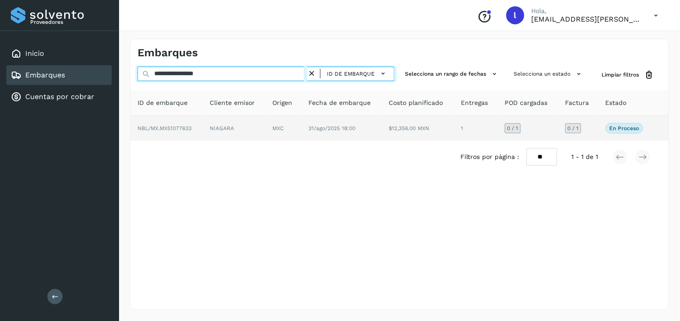
type input "**********"
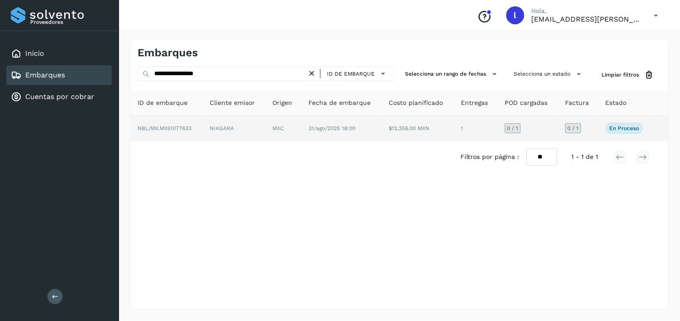
click at [166, 127] on span "NBL/MX.MX51077633" at bounding box center [164, 128] width 54 height 6
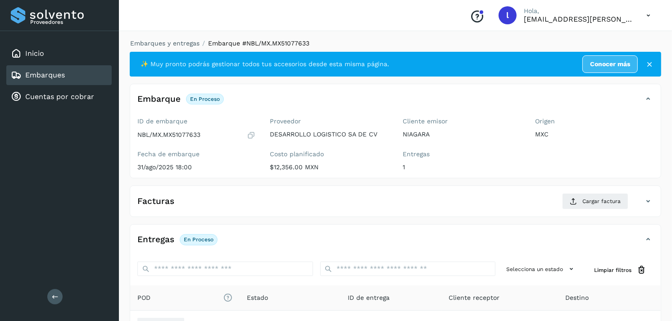
click at [419, 203] on div "Facturas Cargar factura" at bounding box center [386, 201] width 513 height 16
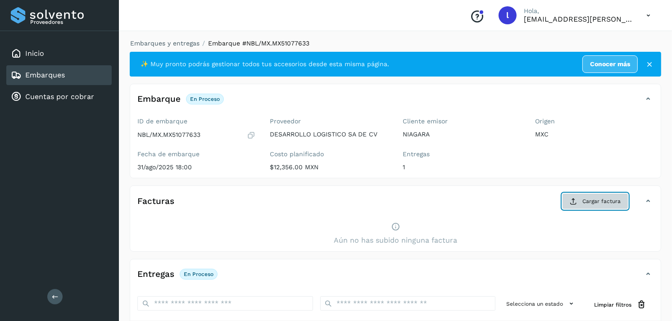
click at [579, 203] on button "Cargar factura" at bounding box center [595, 201] width 66 height 16
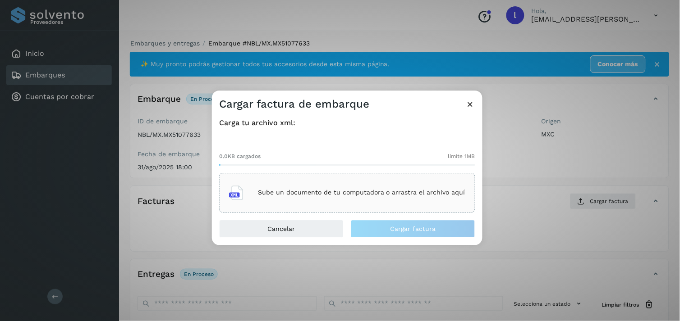
click at [354, 196] on p "Sube un documento de tu computadora o arrastra el archivo aquí" at bounding box center [361, 193] width 207 height 8
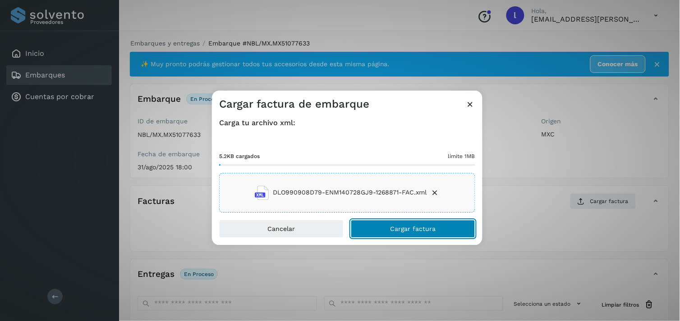
click at [420, 231] on span "Cargar factura" at bounding box center [413, 229] width 46 height 6
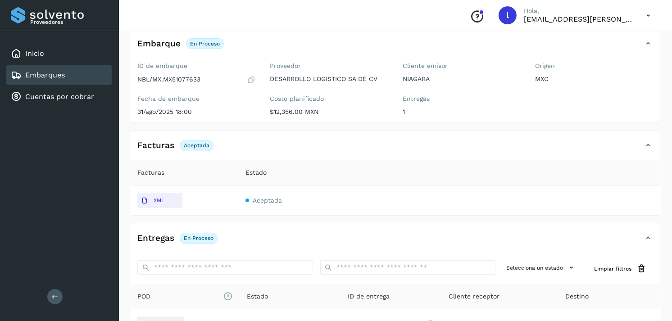
scroll to position [117, 0]
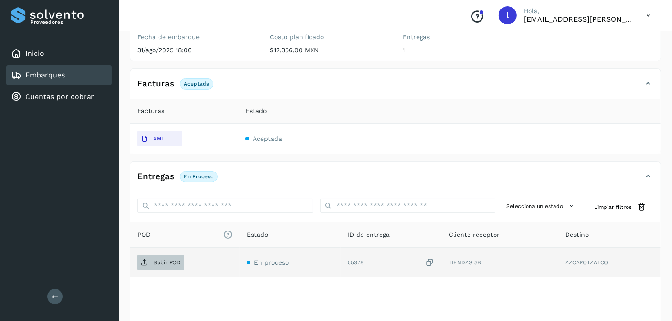
click at [155, 265] on p "Subir POD" at bounding box center [167, 263] width 27 height 6
click at [51, 73] on link "Embarques" at bounding box center [45, 75] width 40 height 9
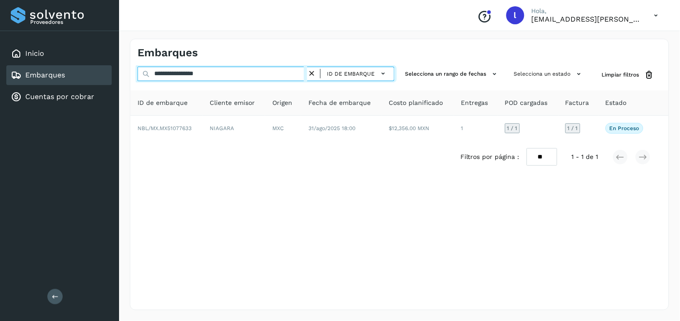
drag, startPoint x: 246, startPoint y: 73, endPoint x: 89, endPoint y: 70, distance: 157.3
click at [89, 70] on div "**********" at bounding box center [340, 160] width 680 height 321
paste input "text"
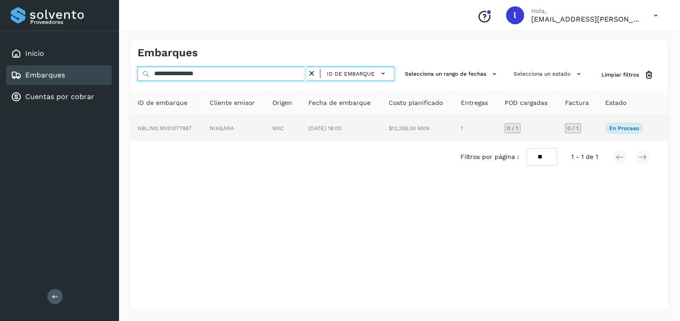
type input "**********"
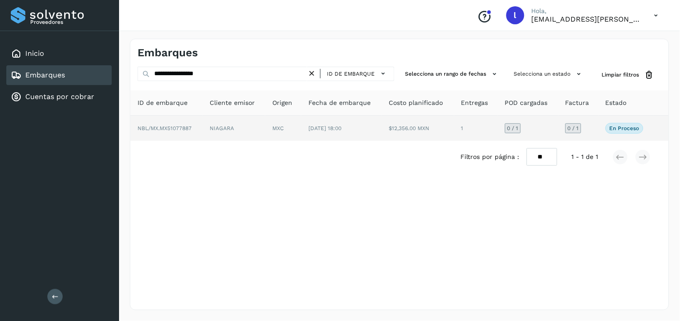
click at [174, 128] on span "NBL/MX.MX51077887" at bounding box center [164, 128] width 54 height 6
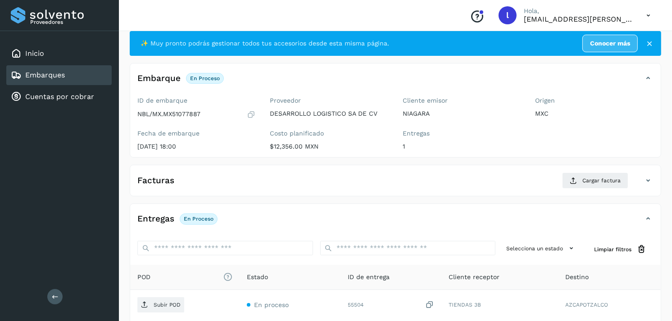
scroll to position [25, 0]
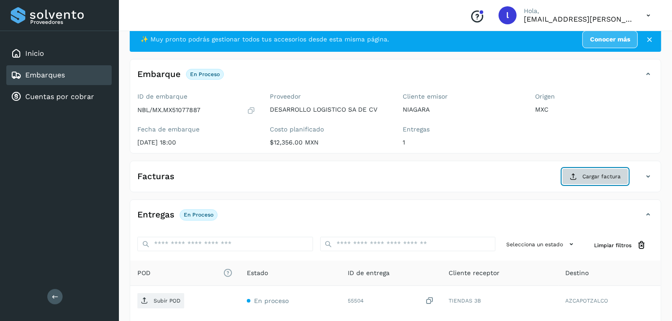
click at [600, 183] on button "Cargar factura" at bounding box center [595, 177] width 66 height 16
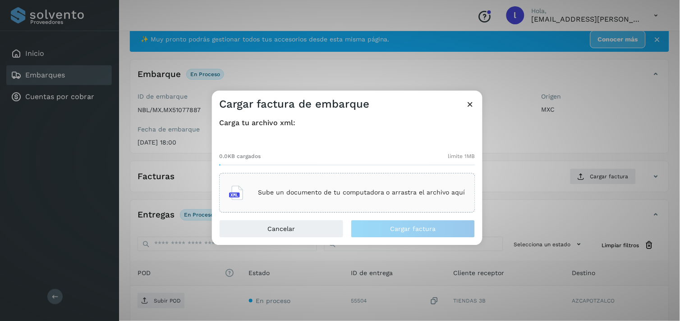
click at [364, 195] on p "Sube un documento de tu computadora o arrastra el archivo aquí" at bounding box center [361, 193] width 207 height 8
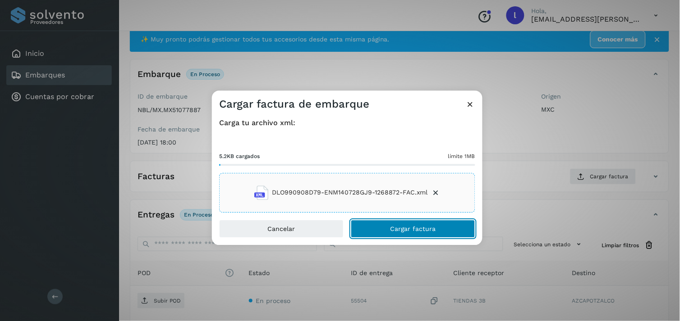
click at [403, 228] on span "Cargar factura" at bounding box center [413, 229] width 46 height 6
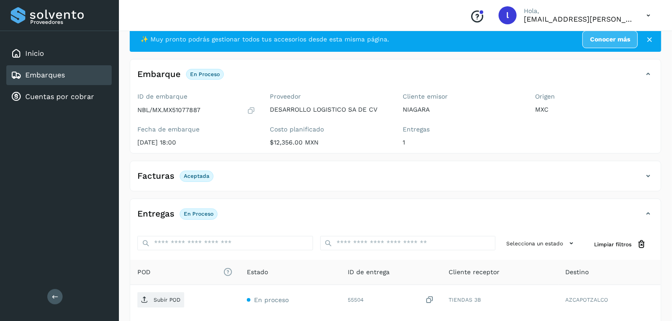
scroll to position [91, 0]
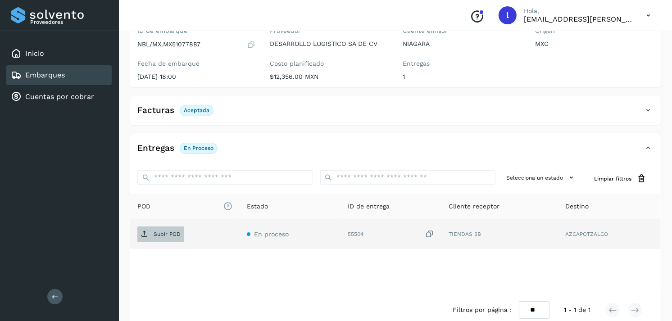
click at [155, 233] on p "Subir POD" at bounding box center [167, 234] width 27 height 6
click at [66, 67] on div "Embarques" at bounding box center [58, 75] width 105 height 20
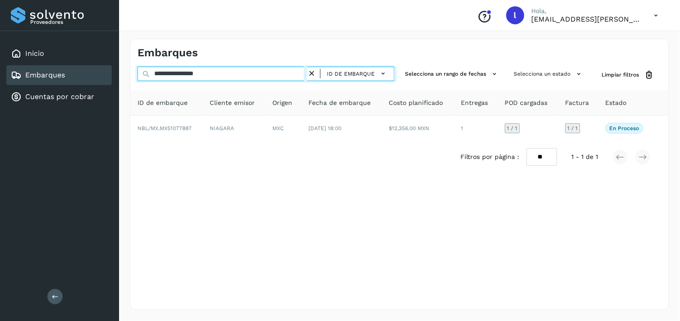
drag, startPoint x: 247, startPoint y: 69, endPoint x: 78, endPoint y: 84, distance: 169.2
click at [78, 84] on div "**********" at bounding box center [340, 160] width 680 height 321
paste input "text"
type input "**********"
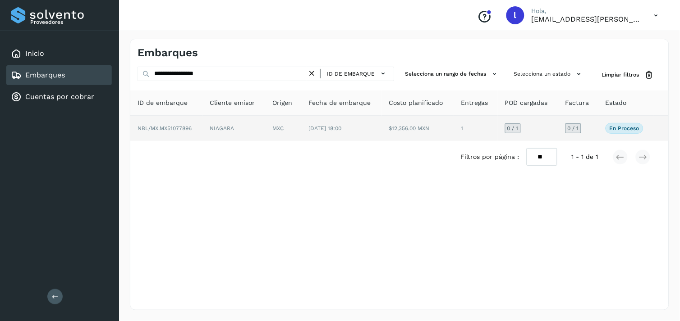
click at [161, 124] on td "NBL/MX.MX51077896" at bounding box center [166, 128] width 72 height 25
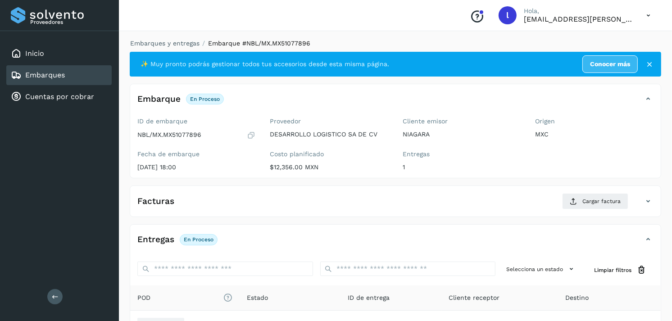
click at [288, 199] on div "Facturas Cargar factura" at bounding box center [386, 201] width 513 height 16
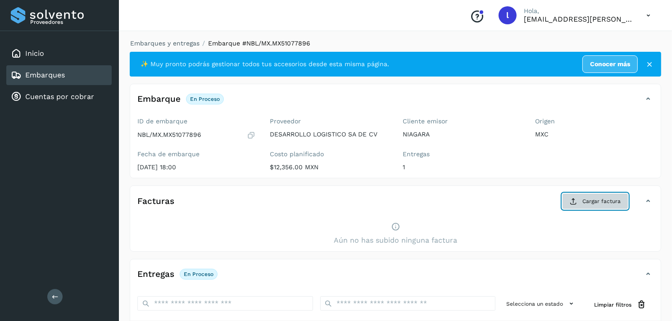
click at [596, 200] on span "Cargar factura" at bounding box center [602, 201] width 38 height 8
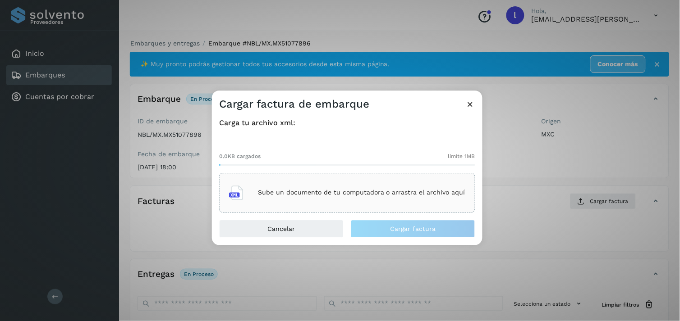
click at [377, 185] on div "Sube un documento de tu computadora o arrastra el archivo aquí" at bounding box center [347, 193] width 236 height 24
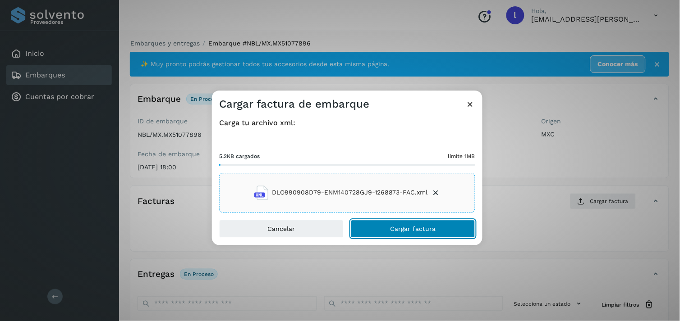
click at [436, 230] on button "Cargar factura" at bounding box center [413, 229] width 124 height 18
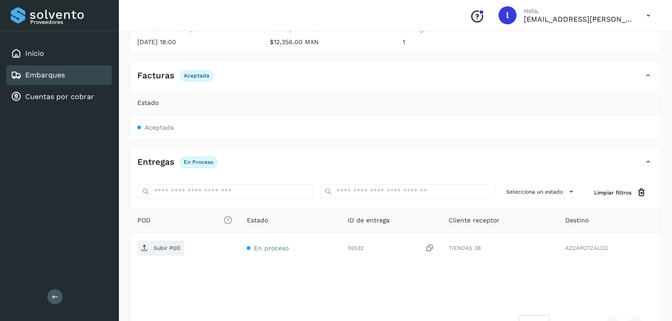
scroll to position [129, 0]
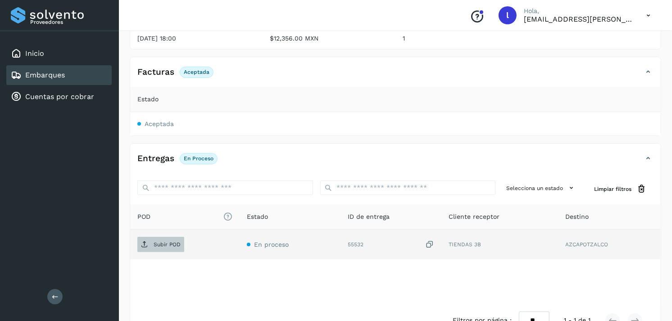
click at [163, 249] on span "Subir POD" at bounding box center [160, 244] width 47 height 14
click at [55, 70] on div "Embarques" at bounding box center [38, 75] width 54 height 11
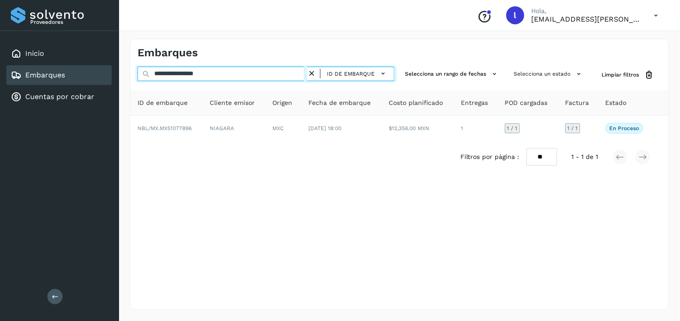
drag, startPoint x: 251, startPoint y: 73, endPoint x: 50, endPoint y: 78, distance: 201.9
click at [50, 78] on div "**********" at bounding box center [340, 160] width 680 height 321
paste input "text"
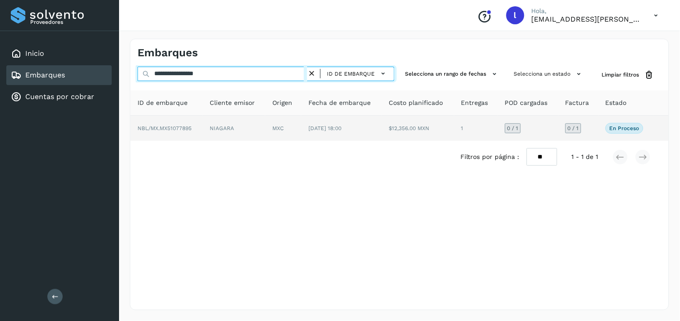
type input "**********"
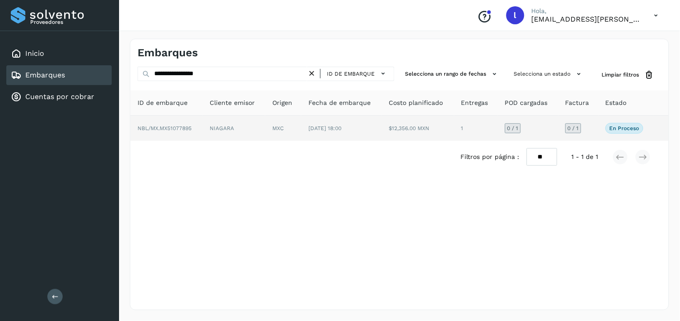
click at [168, 132] on td "NBL/MX.MX51077895" at bounding box center [166, 128] width 72 height 25
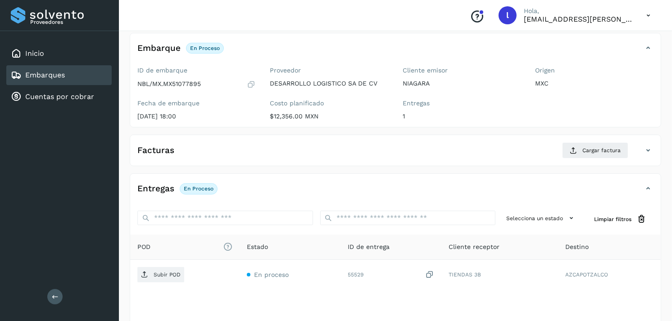
scroll to position [52, 0]
click at [292, 146] on div "Facturas Cargar factura" at bounding box center [386, 149] width 513 height 16
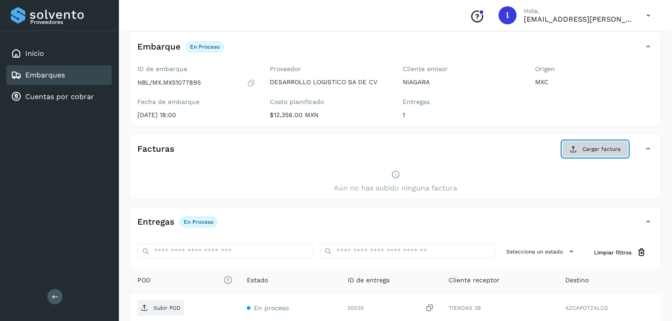
click at [607, 143] on button "Cargar factura" at bounding box center [595, 149] width 66 height 16
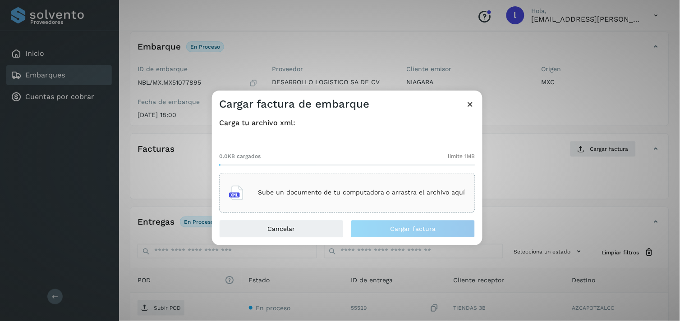
click at [332, 194] on p "Sube un documento de tu computadora o arrastra el archivo aquí" at bounding box center [361, 193] width 207 height 8
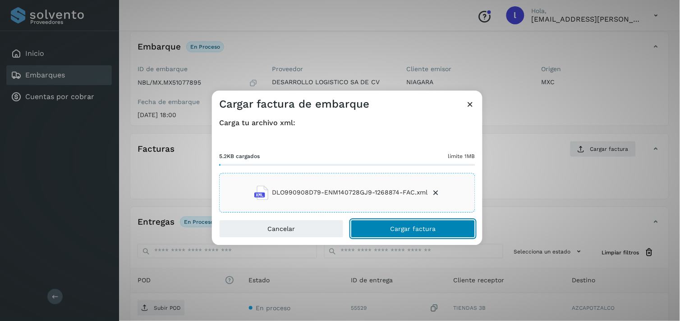
click at [413, 226] on span "Cargar factura" at bounding box center [413, 229] width 46 height 6
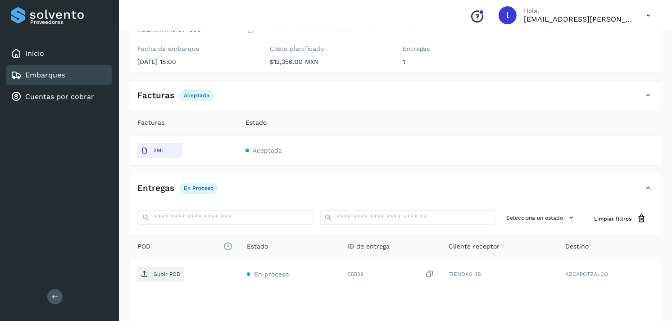
scroll to position [106, 0]
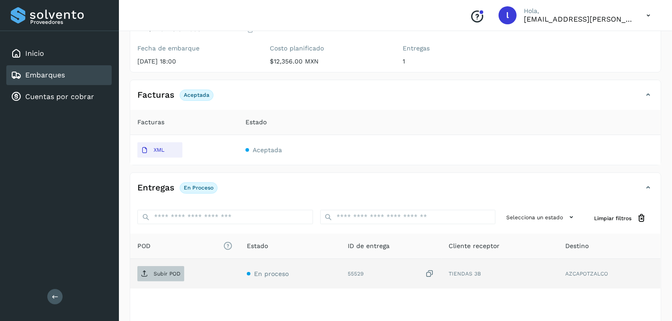
click at [168, 276] on p "Subir POD" at bounding box center [167, 274] width 27 height 6
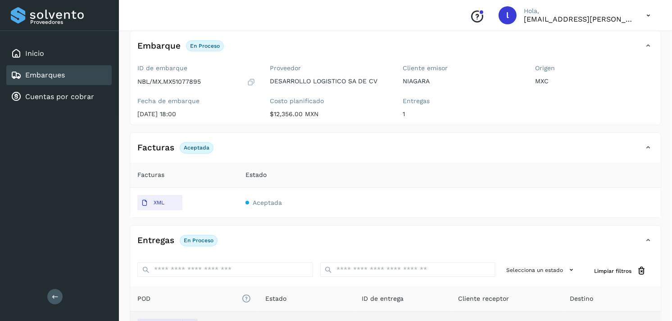
click at [69, 73] on div "Embarques" at bounding box center [58, 75] width 105 height 20
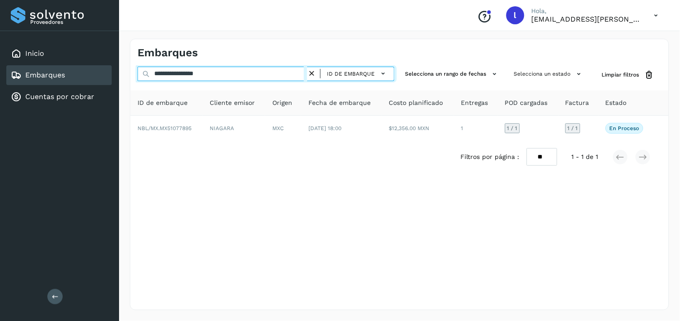
drag, startPoint x: 227, startPoint y: 74, endPoint x: 60, endPoint y: 74, distance: 166.3
click at [60, 74] on div "**********" at bounding box center [340, 160] width 680 height 321
paste input "text"
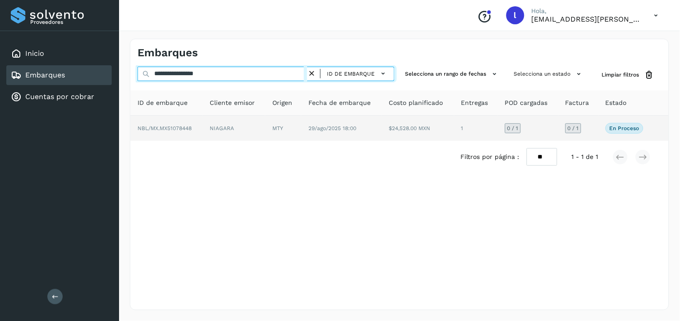
type input "**********"
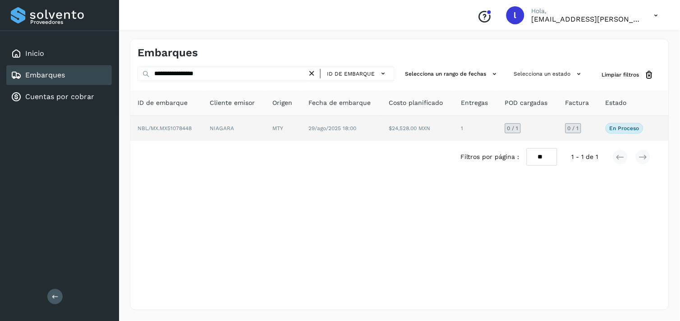
click at [167, 131] on span "NBL/MX.MX51078448" at bounding box center [164, 128] width 54 height 6
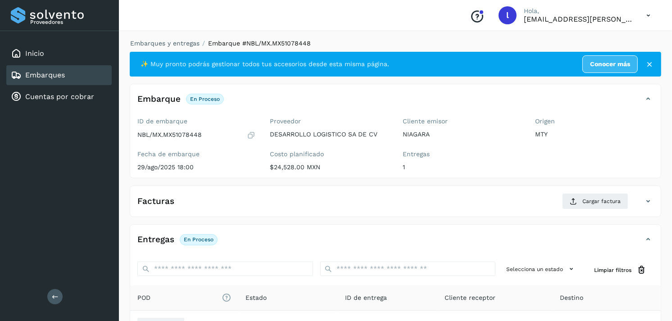
click at [178, 206] on div "Facturas Cargar factura" at bounding box center [386, 201] width 513 height 16
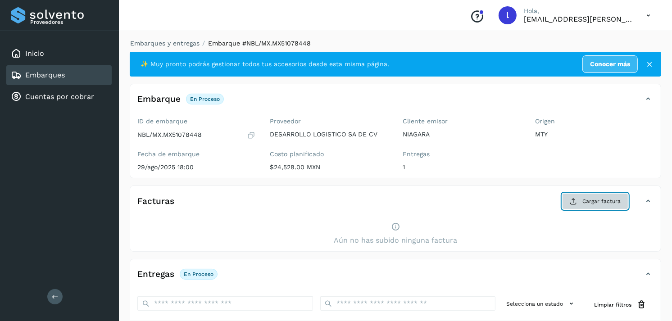
click at [594, 199] on span "Cargar factura" at bounding box center [602, 201] width 38 height 8
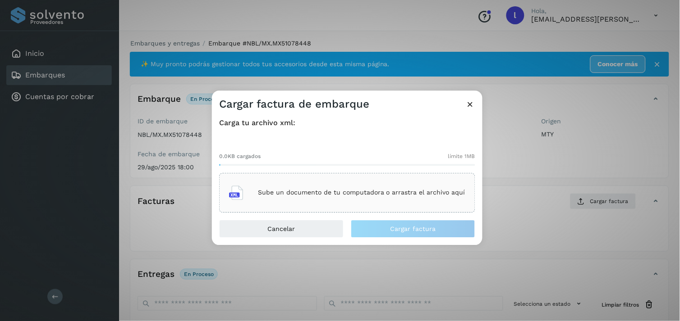
click at [337, 191] on p "Sube un documento de tu computadora o arrastra el archivo aquí" at bounding box center [361, 193] width 207 height 8
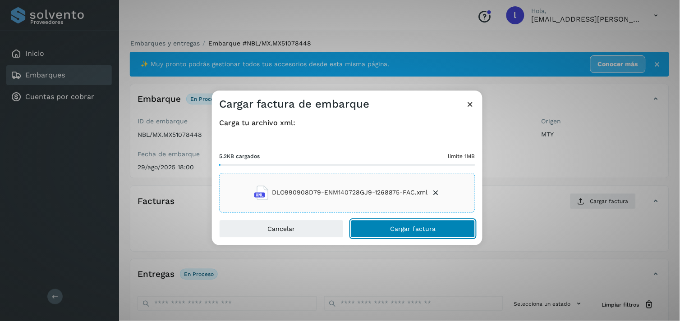
click at [411, 236] on button "Cargar factura" at bounding box center [413, 229] width 124 height 18
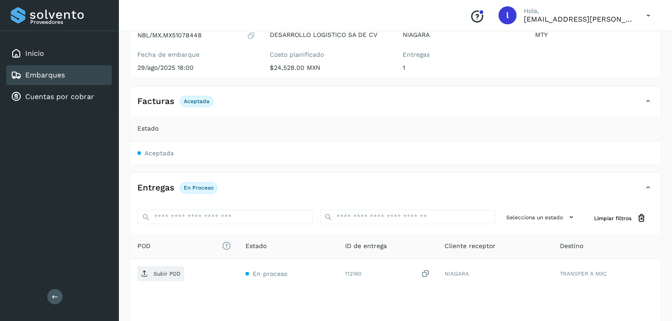
scroll to position [100, 0]
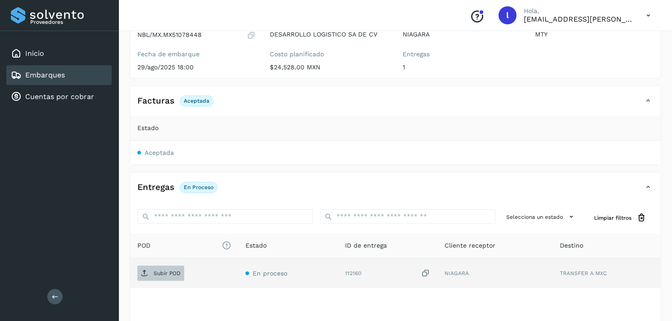
click at [160, 278] on span "Subir POD" at bounding box center [160, 273] width 47 height 14
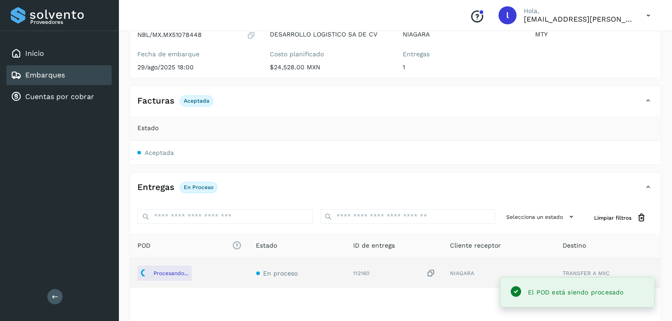
scroll to position [155, 0]
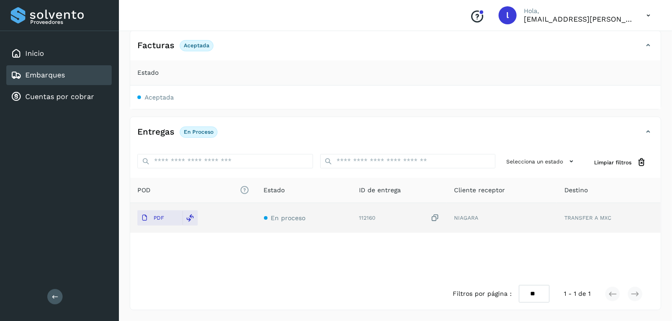
click at [49, 77] on link "Embarques" at bounding box center [45, 75] width 40 height 9
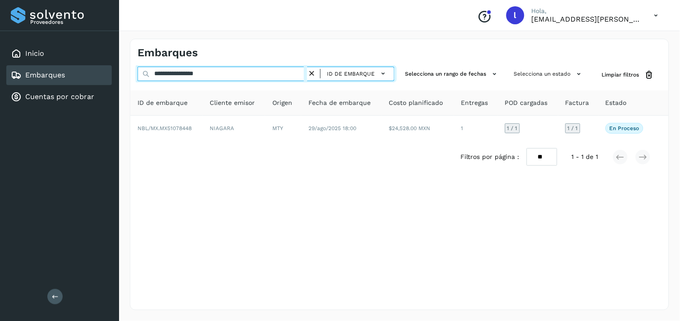
drag, startPoint x: 246, startPoint y: 75, endPoint x: 106, endPoint y: 84, distance: 140.0
click at [106, 84] on div "**********" at bounding box center [340, 160] width 680 height 321
paste input "text"
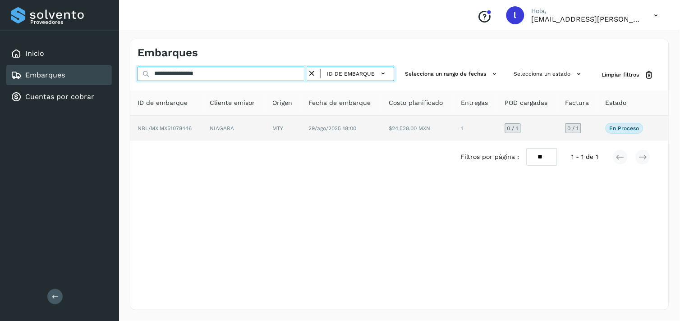
type input "**********"
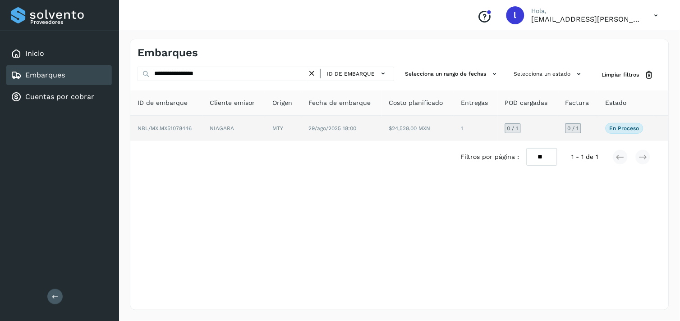
click at [183, 131] on span "NBL/MX.MX51078446" at bounding box center [164, 128] width 54 height 6
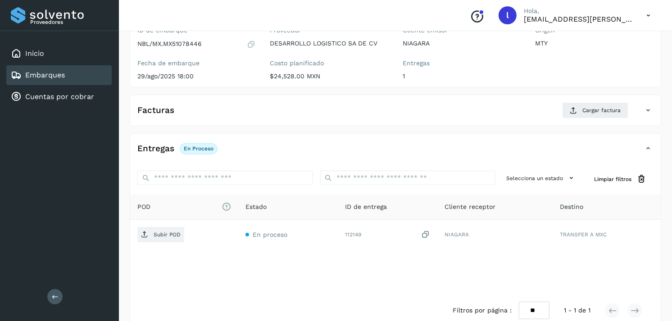
scroll to position [91, 0]
click at [212, 111] on div "Facturas Cargar factura" at bounding box center [386, 110] width 513 height 16
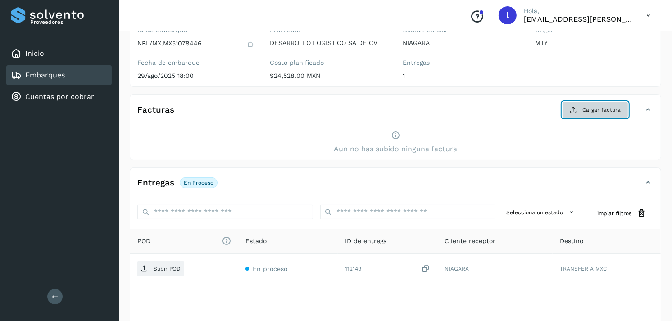
click at [587, 116] on button "Cargar factura" at bounding box center [595, 110] width 66 height 16
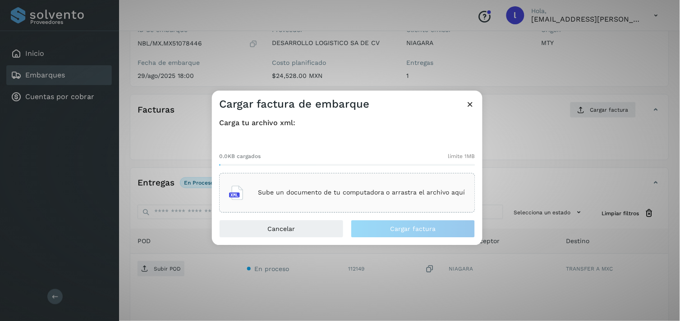
click at [394, 190] on p "Sube un documento de tu computadora o arrastra el archivo aquí" at bounding box center [361, 193] width 207 height 8
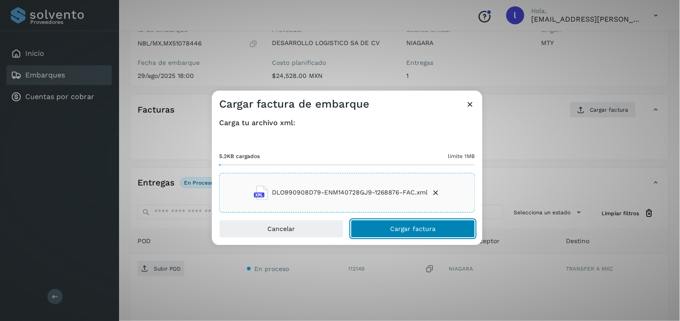
click at [427, 223] on button "Cargar factura" at bounding box center [413, 229] width 124 height 18
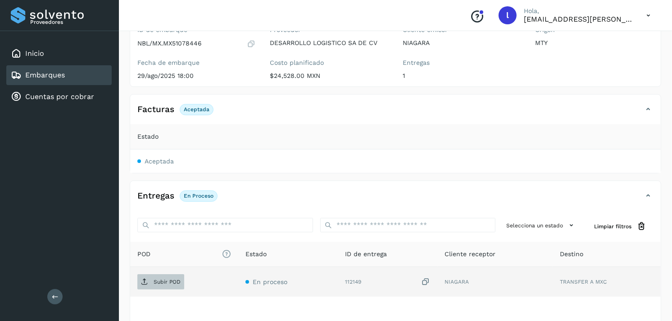
click at [141, 285] on icon at bounding box center [144, 282] width 7 height 7
click at [70, 69] on div "Embarques" at bounding box center [58, 75] width 105 height 20
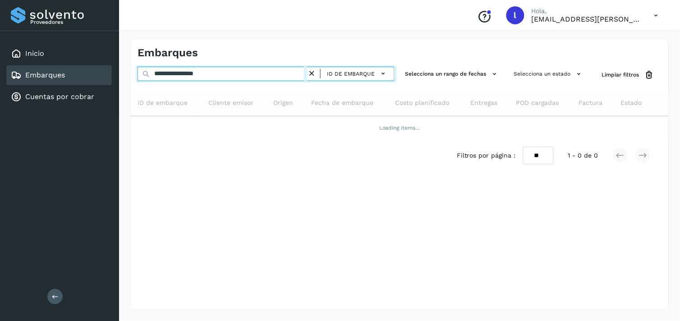
drag, startPoint x: 225, startPoint y: 75, endPoint x: 64, endPoint y: 80, distance: 161.0
click at [64, 80] on div "**********" at bounding box center [340, 160] width 680 height 321
paste input "text"
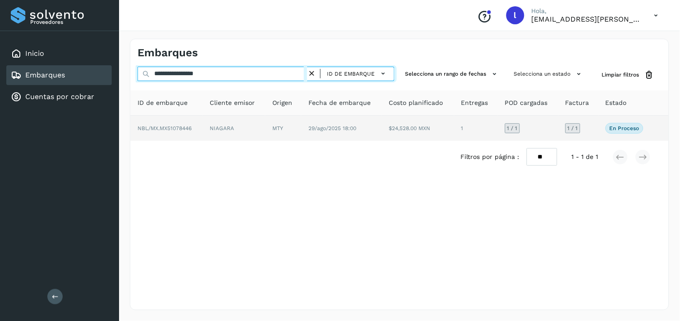
type input "**********"
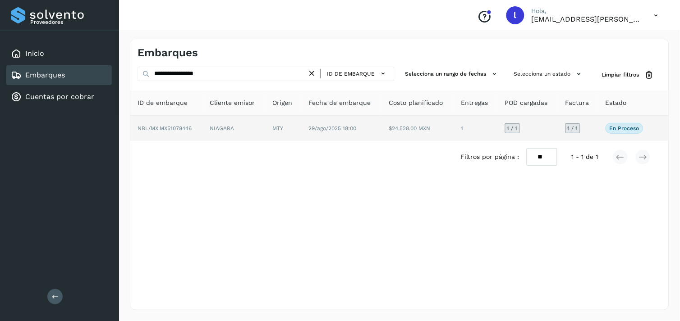
click at [180, 125] on span "NBL/MX.MX51078446" at bounding box center [164, 128] width 54 height 6
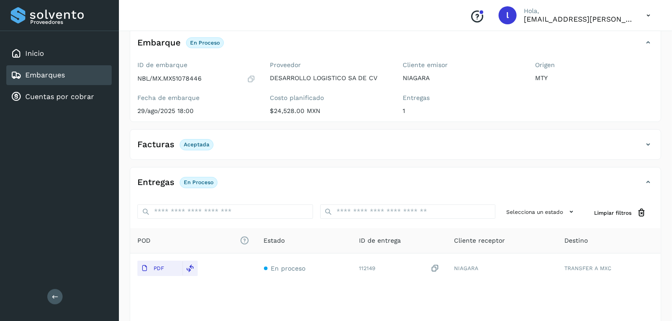
scroll to position [50, 0]
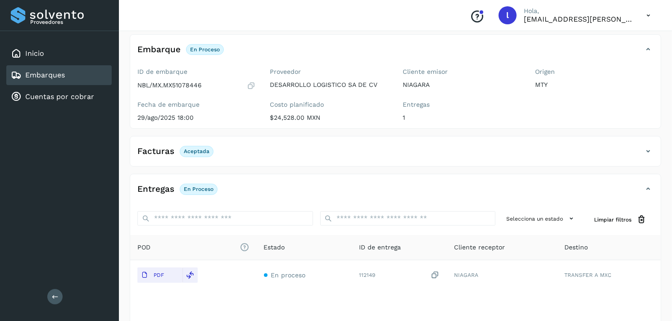
click at [51, 76] on link "Embarques" at bounding box center [45, 75] width 40 height 9
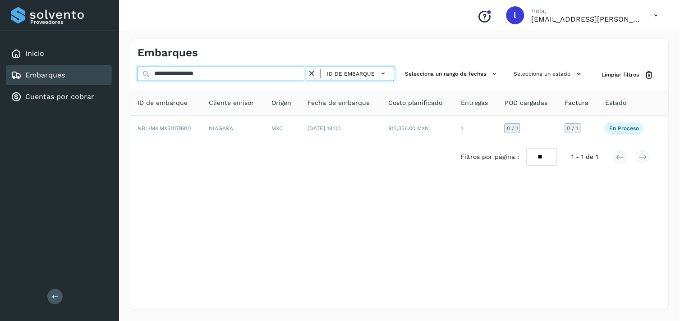
drag, startPoint x: 263, startPoint y: 73, endPoint x: 51, endPoint y: 76, distance: 211.8
click at [51, 76] on div "**********" at bounding box center [340, 160] width 680 height 321
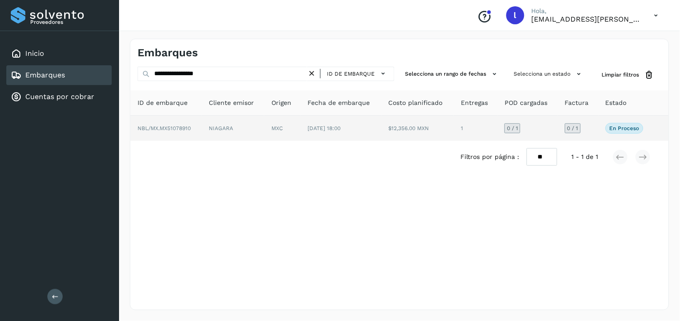
click at [160, 125] on span "NBL/MX.MX51078910" at bounding box center [163, 128] width 53 height 6
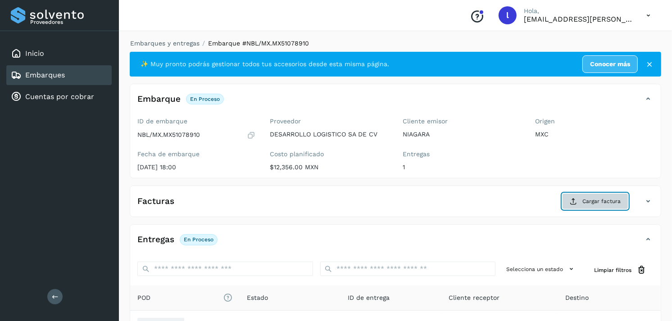
click at [594, 209] on button "Cargar factura" at bounding box center [595, 201] width 66 height 16
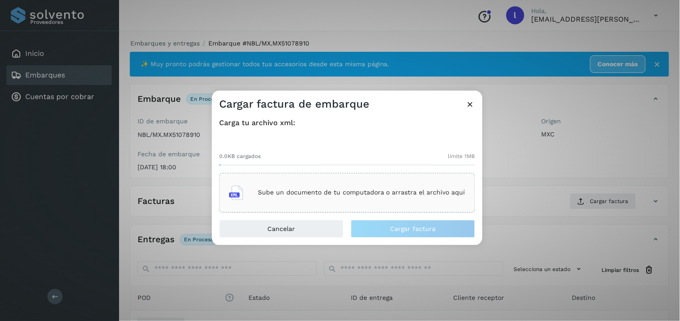
click at [377, 201] on div "Sube un documento de tu computadora o arrastra el archivo aquí" at bounding box center [347, 193] width 236 height 24
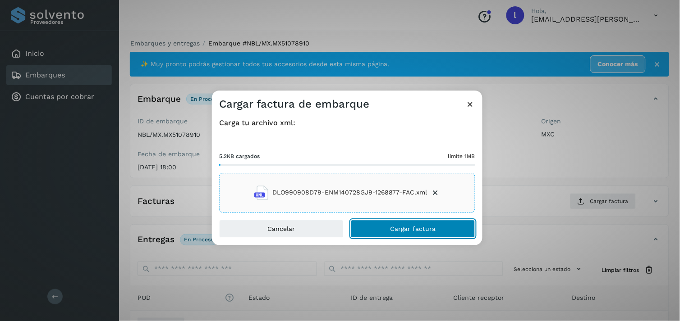
click at [405, 220] on button "Cargar factura" at bounding box center [413, 229] width 124 height 18
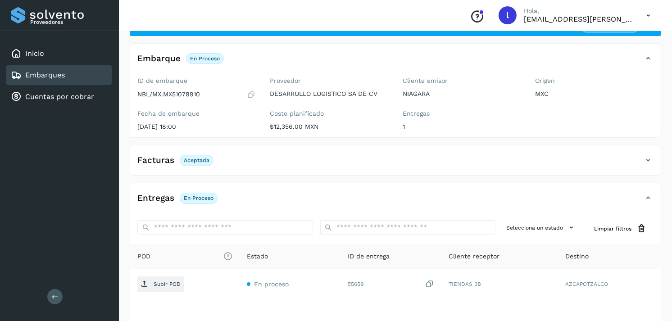
scroll to position [43, 0]
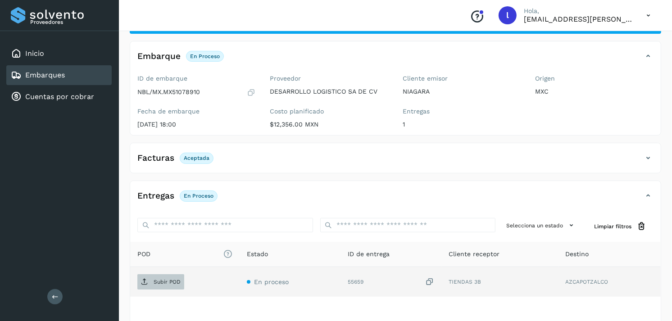
click at [168, 279] on p "Subir POD" at bounding box center [167, 282] width 27 height 6
click at [38, 70] on div "Embarques" at bounding box center [38, 75] width 54 height 11
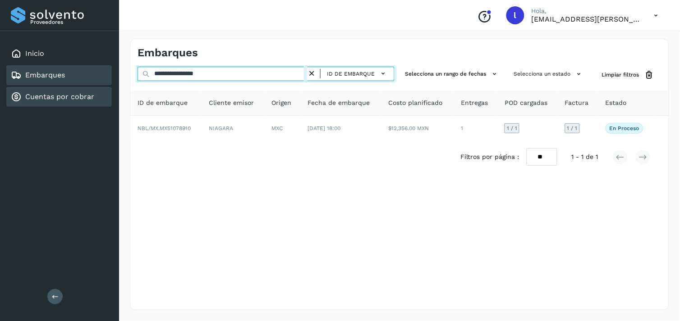
drag, startPoint x: 241, startPoint y: 73, endPoint x: 69, endPoint y: 95, distance: 173.2
click at [69, 95] on div "**********" at bounding box center [340, 160] width 680 height 321
paste input "text"
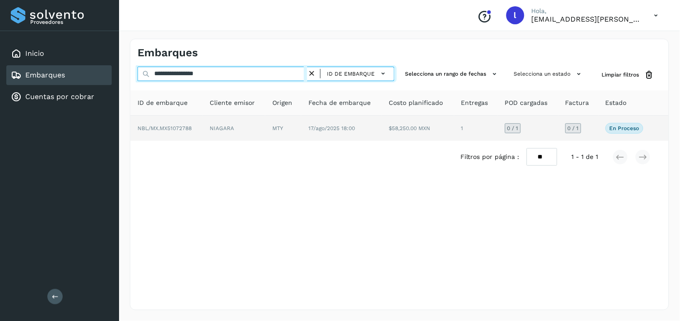
type input "**********"
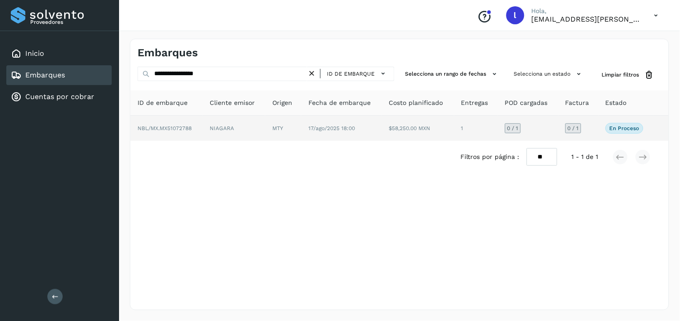
click at [169, 129] on span "NBL/MX.MX51072788" at bounding box center [164, 128] width 54 height 6
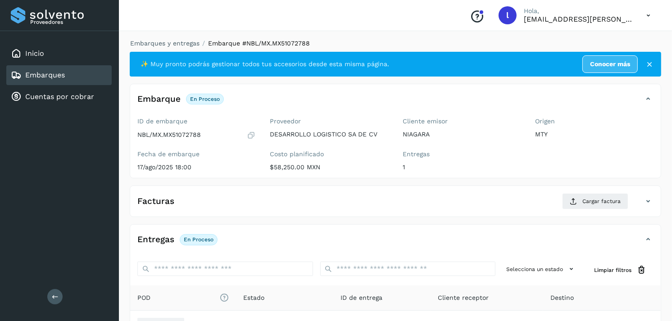
click at [311, 200] on div "Facturas Cargar factura" at bounding box center [386, 201] width 513 height 16
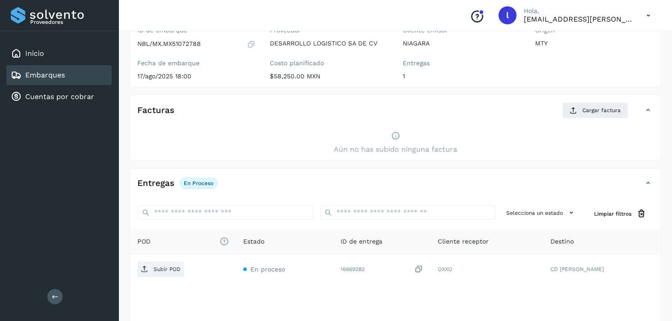
scroll to position [92, 0]
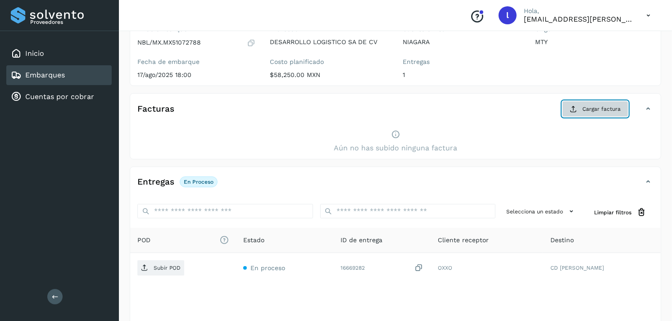
click at [589, 114] on button "Cargar factura" at bounding box center [595, 109] width 66 height 16
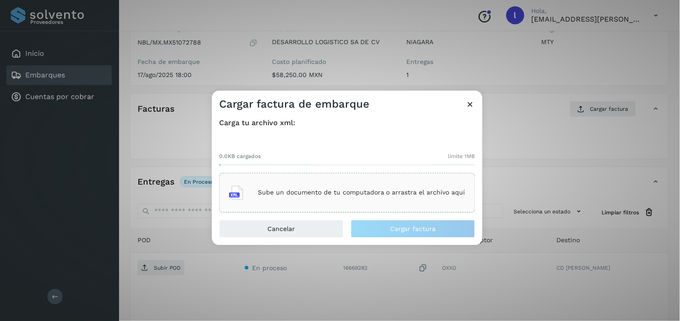
click at [370, 179] on div "Sube un documento de tu computadora o arrastra el archivo aquí" at bounding box center [347, 193] width 256 height 40
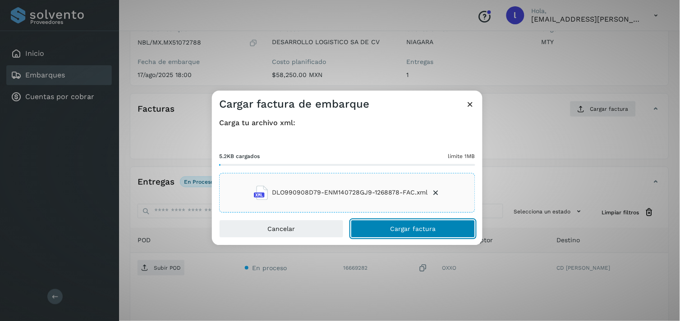
click at [408, 230] on span "Cargar factura" at bounding box center [413, 229] width 46 height 6
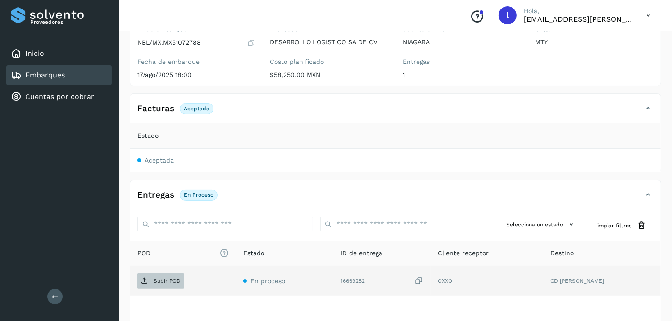
click at [164, 283] on p "Subir POD" at bounding box center [167, 281] width 27 height 6
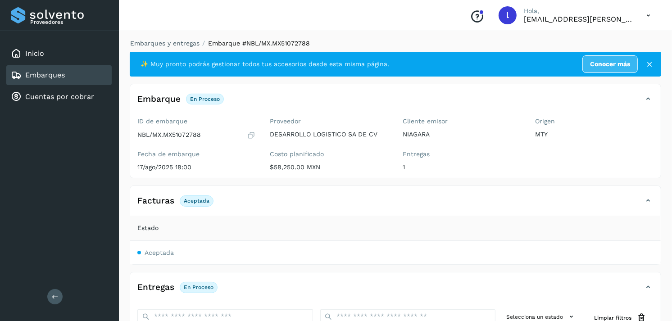
click at [55, 78] on div "Embarques" at bounding box center [38, 75] width 54 height 11
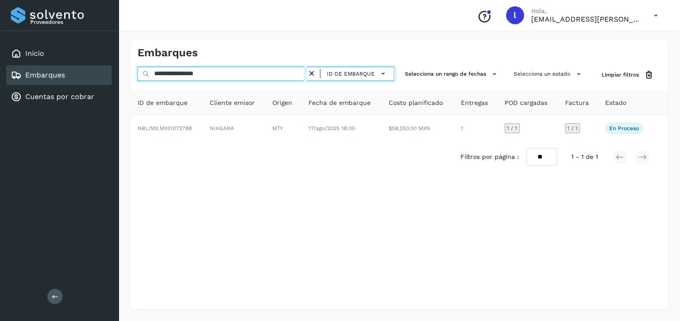
drag, startPoint x: 236, startPoint y: 74, endPoint x: 71, endPoint y: 73, distance: 165.4
click at [71, 73] on div "**********" at bounding box center [340, 160] width 680 height 321
paste input "text"
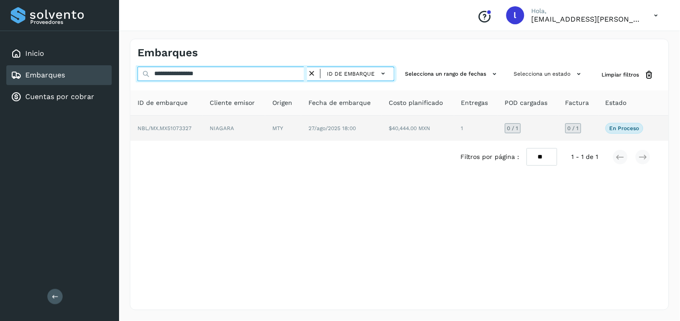
type input "**********"
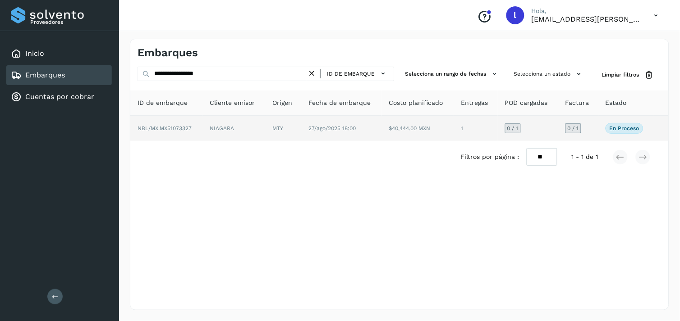
click at [172, 128] on span "NBL/MX.MX51073327" at bounding box center [164, 128] width 54 height 6
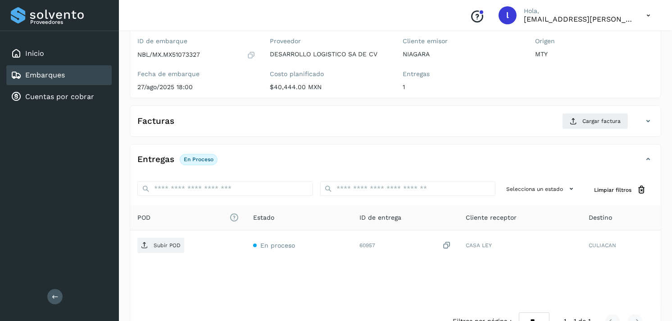
scroll to position [82, 0]
click at [185, 119] on div "Facturas Cargar factura" at bounding box center [386, 120] width 513 height 16
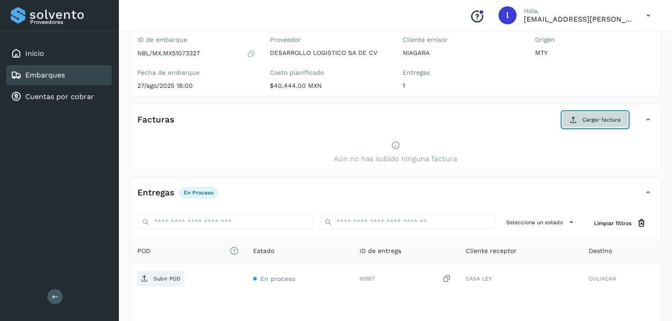
click at [596, 128] on button "Cargar factura" at bounding box center [595, 120] width 66 height 16
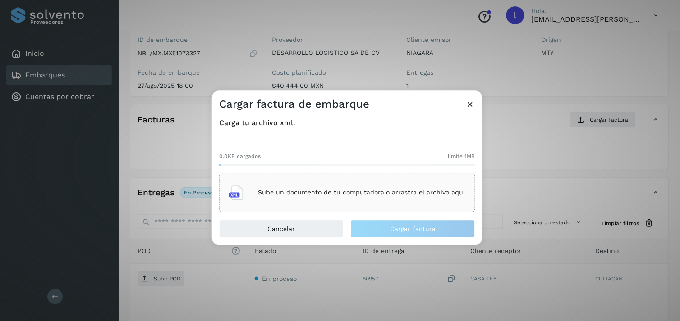
click at [398, 199] on div "Sube un documento de tu computadora o arrastra el archivo aquí" at bounding box center [347, 193] width 236 height 24
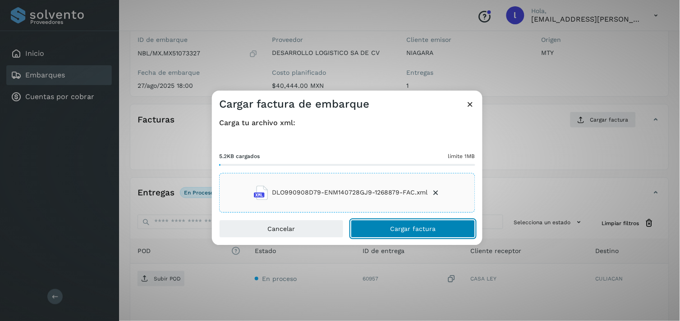
click at [388, 230] on button "Cargar factura" at bounding box center [413, 229] width 124 height 18
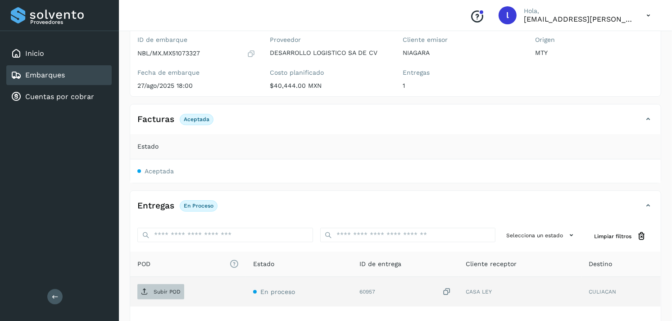
click at [165, 290] on p "Subir POD" at bounding box center [167, 292] width 27 height 6
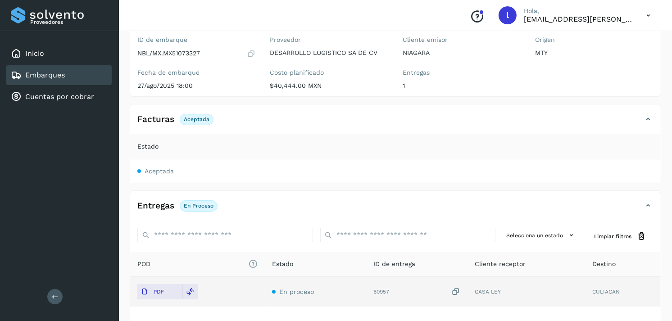
click at [66, 69] on div "Embarques" at bounding box center [58, 75] width 105 height 20
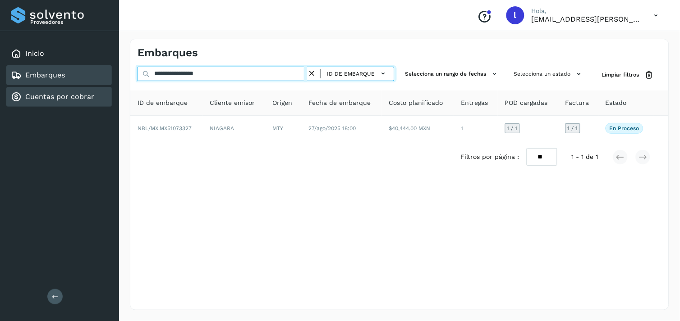
drag, startPoint x: 241, startPoint y: 74, endPoint x: 93, endPoint y: 85, distance: 148.7
click at [93, 85] on div "**********" at bounding box center [340, 160] width 680 height 321
paste input "text"
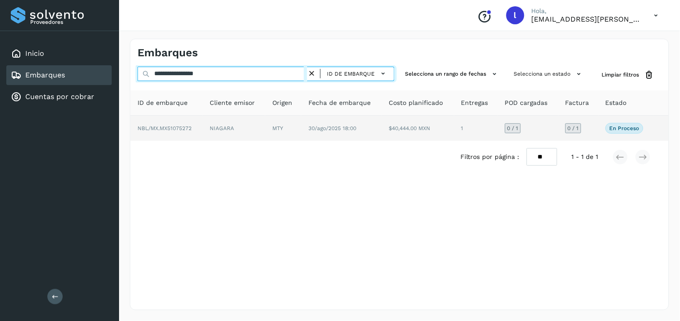
type input "**********"
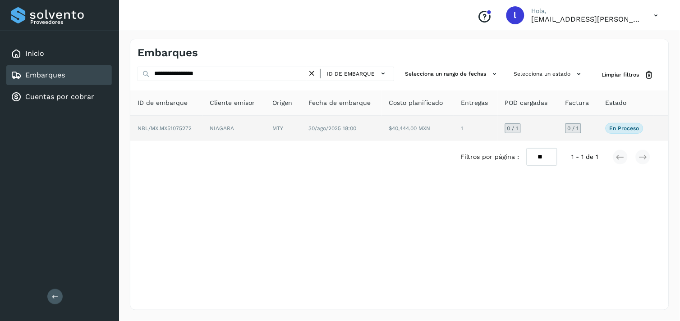
click at [172, 133] on td "NBL/MX.MX51075272" at bounding box center [166, 128] width 72 height 25
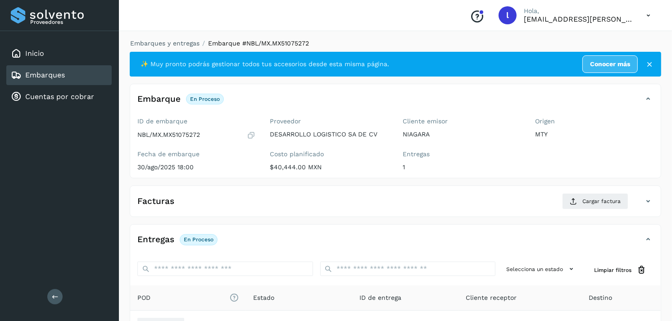
click at [192, 200] on div "Facturas Cargar factura" at bounding box center [386, 201] width 513 height 16
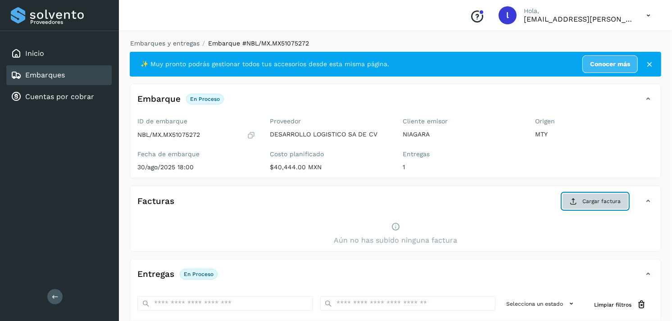
click at [588, 208] on button "Cargar factura" at bounding box center [595, 201] width 66 height 16
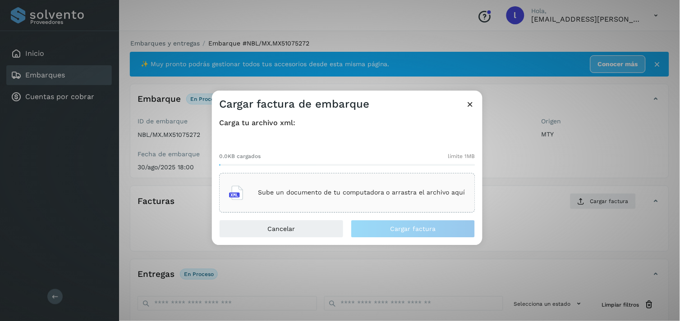
click at [326, 187] on div "Sube un documento de tu computadora o arrastra el archivo aquí" at bounding box center [347, 193] width 236 height 24
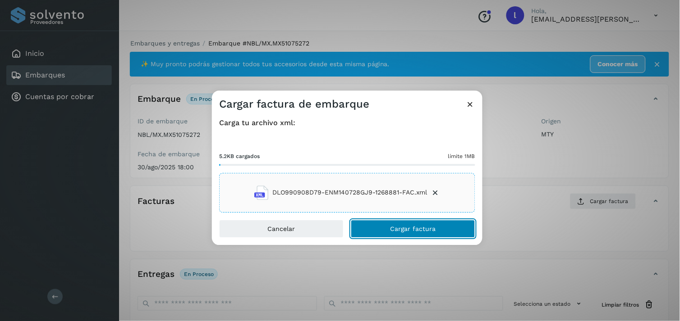
click at [396, 229] on span "Cargar factura" at bounding box center [413, 229] width 46 height 6
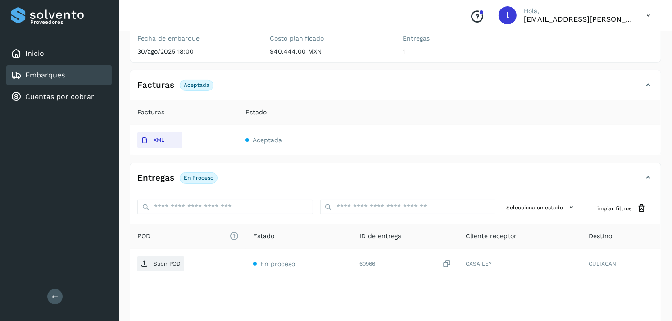
scroll to position [115, 0]
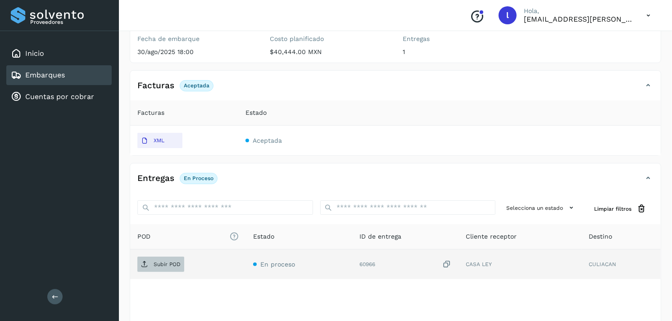
click at [158, 260] on span "Subir POD" at bounding box center [160, 264] width 47 height 14
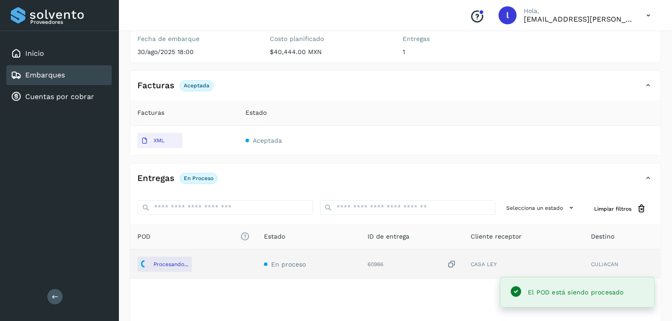
scroll to position [137, 0]
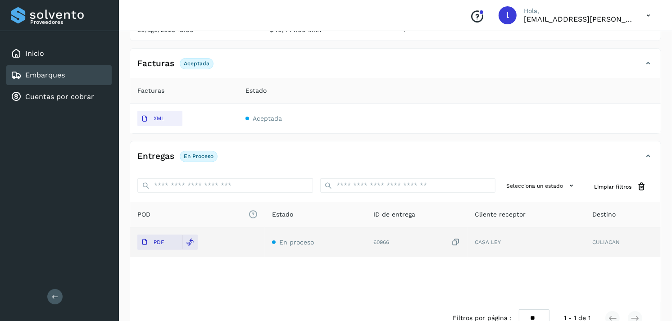
click at [57, 71] on link "Embarques" at bounding box center [45, 75] width 40 height 9
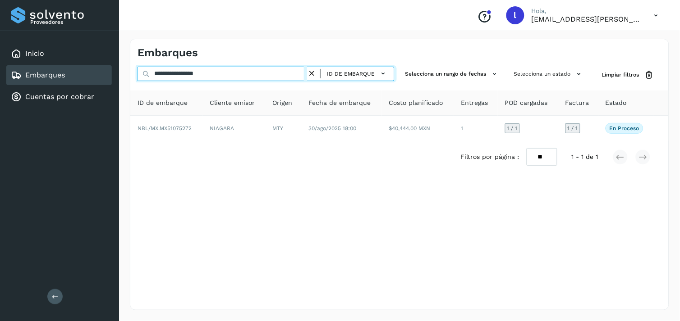
drag, startPoint x: 249, startPoint y: 73, endPoint x: 72, endPoint y: 78, distance: 176.7
click at [72, 78] on div "**********" at bounding box center [340, 160] width 680 height 321
paste input "text"
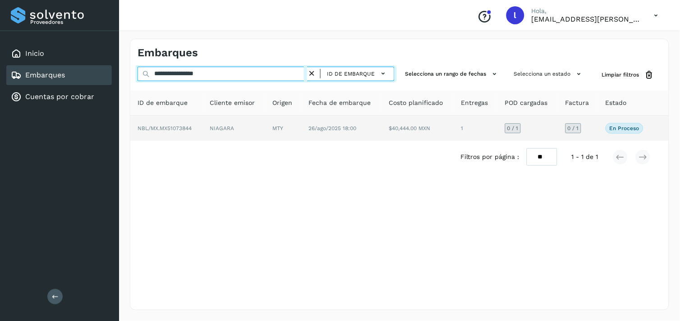
type input "**********"
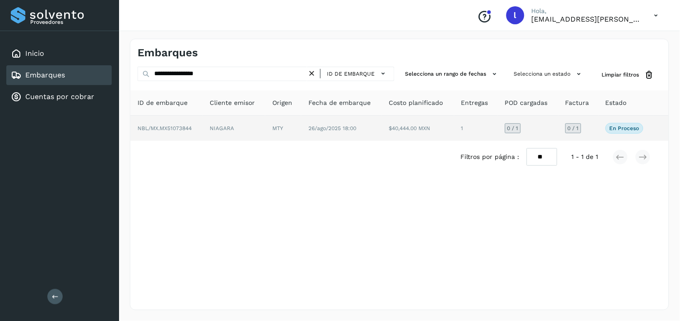
click at [160, 125] on span "NBL/MX.MX51073844" at bounding box center [164, 128] width 54 height 6
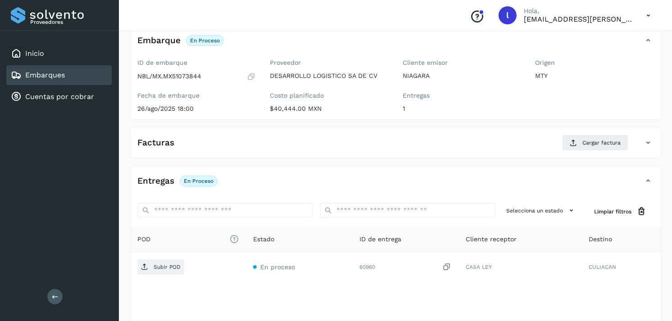
scroll to position [81, 0]
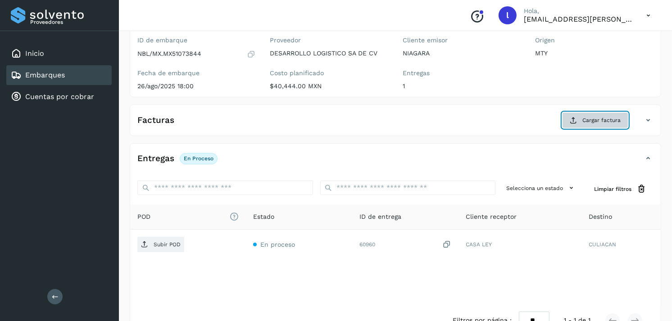
click at [579, 123] on button "Cargar factura" at bounding box center [595, 120] width 66 height 16
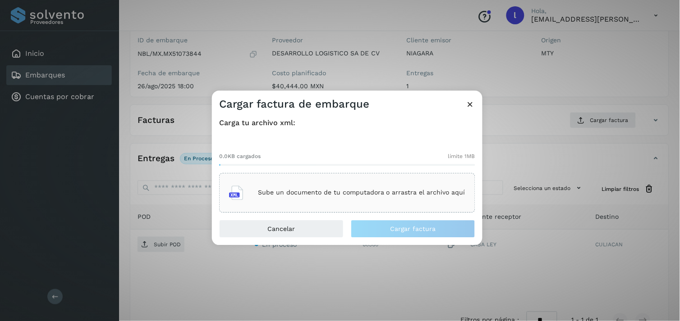
click at [267, 190] on p "Sube un documento de tu computadora o arrastra el archivo aquí" at bounding box center [361, 193] width 207 height 8
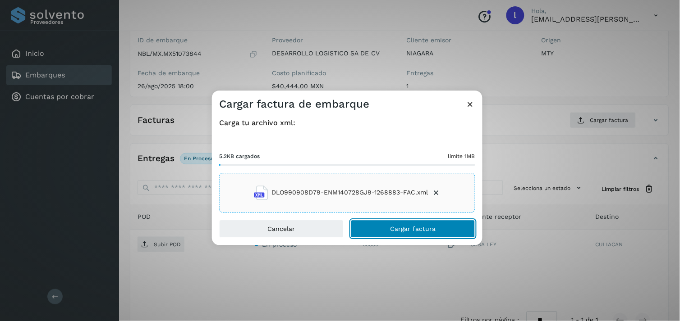
click at [384, 230] on button "Cargar factura" at bounding box center [413, 229] width 124 height 18
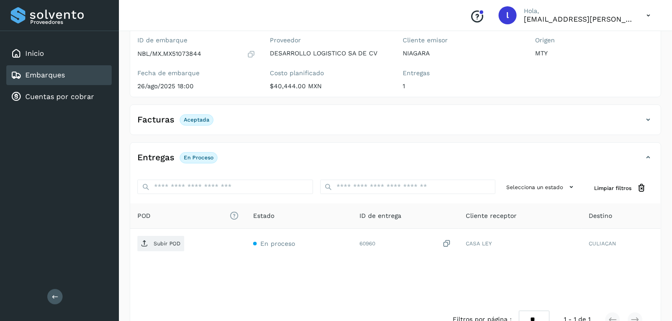
click at [184, 117] on p "Aceptada" at bounding box center [197, 120] width 26 height 6
click at [201, 127] on div "Facturas Aceptada" at bounding box center [386, 119] width 513 height 15
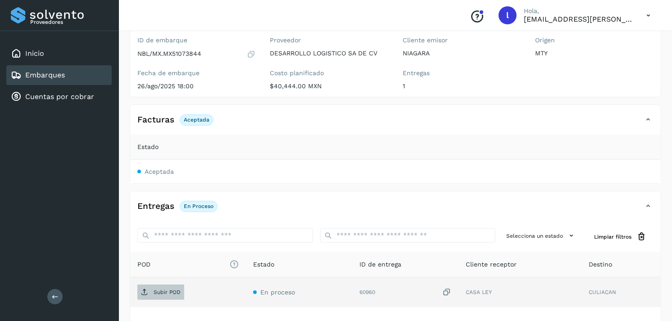
click at [154, 294] on p "Subir POD" at bounding box center [167, 292] width 27 height 6
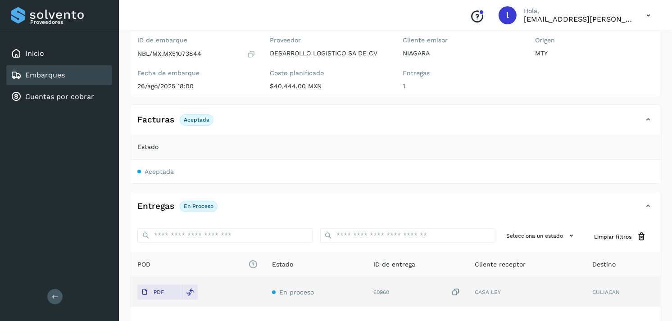
click at [48, 71] on link "Embarques" at bounding box center [45, 75] width 40 height 9
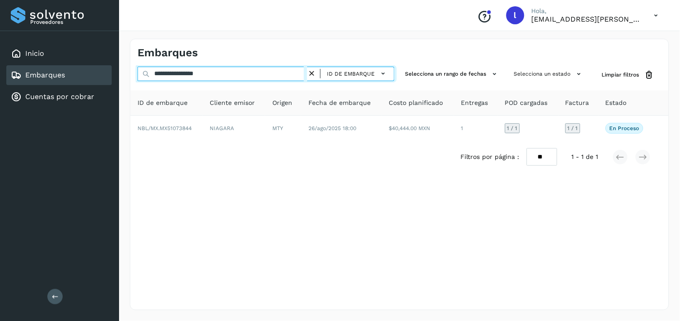
drag, startPoint x: 255, startPoint y: 73, endPoint x: 95, endPoint y: 73, distance: 160.0
click at [95, 73] on div "**********" at bounding box center [340, 160] width 680 height 321
paste input "text"
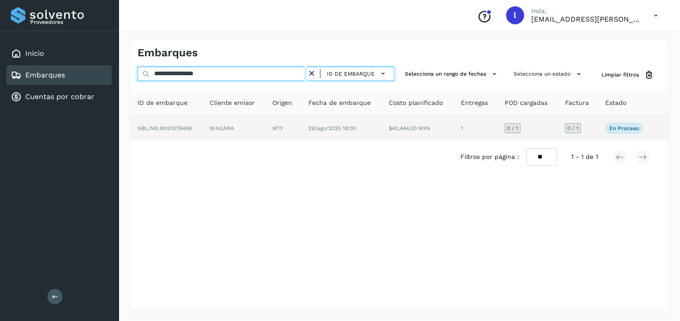
type input "**********"
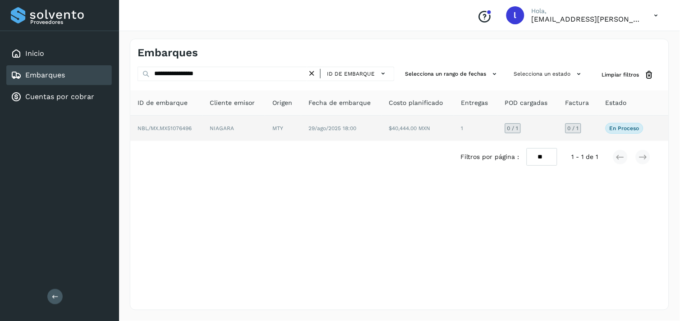
click at [174, 127] on span "NBL/MX.MX51076496" at bounding box center [164, 128] width 54 height 6
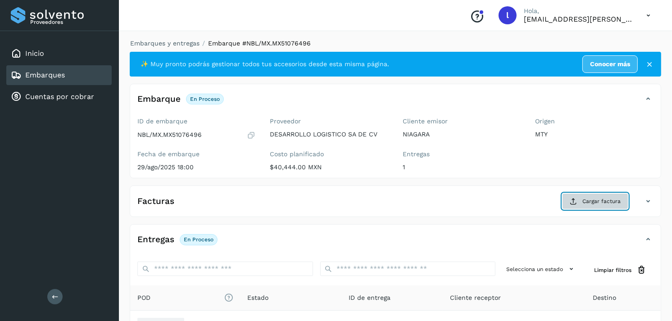
click at [585, 208] on button "Cargar factura" at bounding box center [595, 201] width 66 height 16
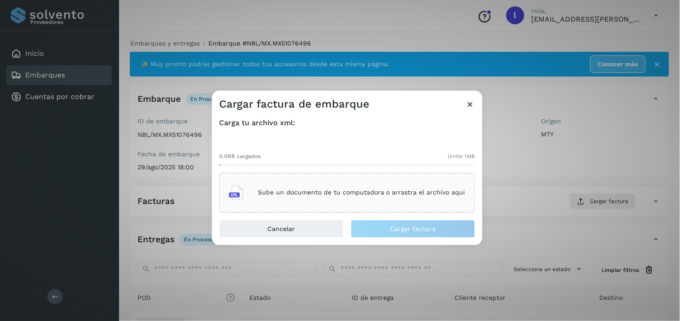
click at [344, 194] on p "Sube un documento de tu computadora o arrastra el archivo aquí" at bounding box center [361, 193] width 207 height 8
click at [364, 201] on div "Sube un documento de tu computadora o arrastra el archivo aquí" at bounding box center [347, 193] width 236 height 24
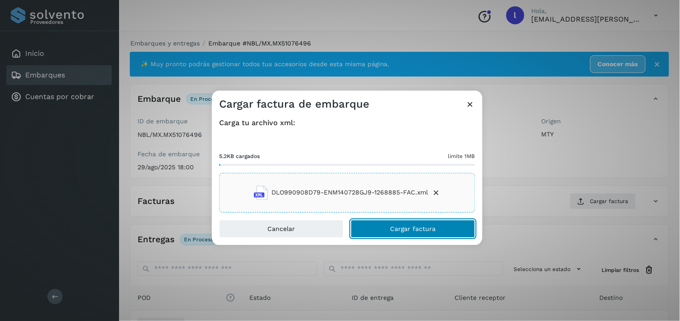
click at [436, 227] on button "Cargar factura" at bounding box center [413, 229] width 124 height 18
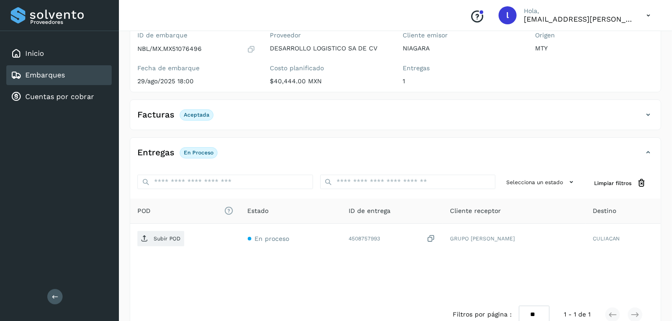
scroll to position [87, 0]
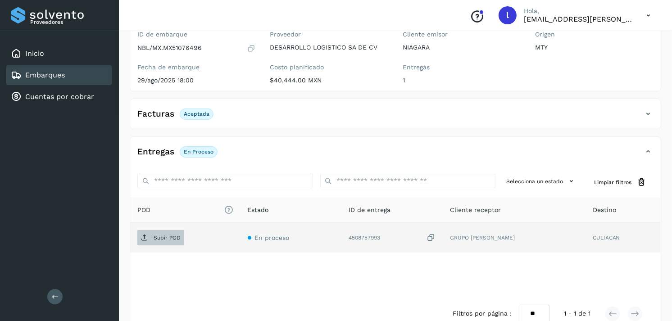
click at [158, 238] on p "Subir POD" at bounding box center [167, 238] width 27 height 6
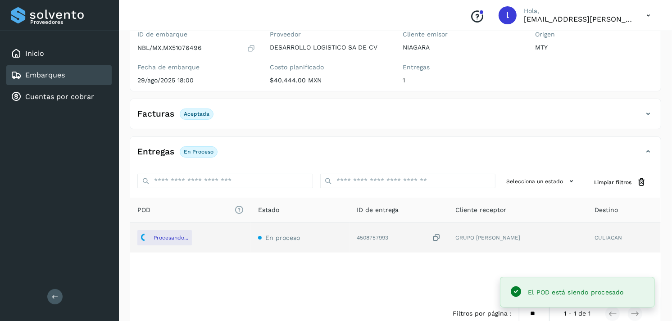
scroll to position [107, 0]
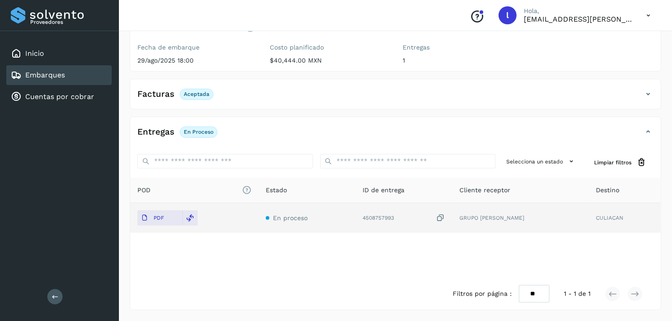
click at [79, 78] on div "Embarques" at bounding box center [58, 75] width 105 height 20
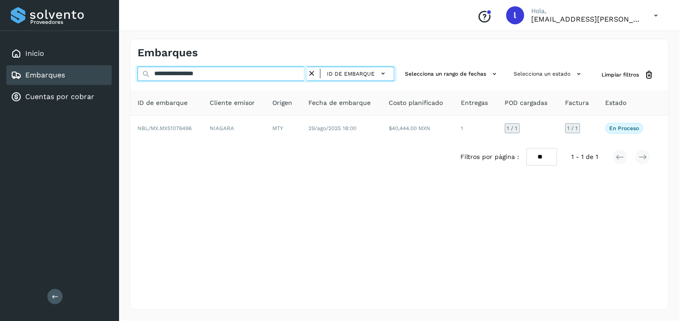
drag, startPoint x: 250, startPoint y: 73, endPoint x: 70, endPoint y: 77, distance: 180.3
click at [70, 77] on div "**********" at bounding box center [340, 160] width 680 height 321
paste input "text"
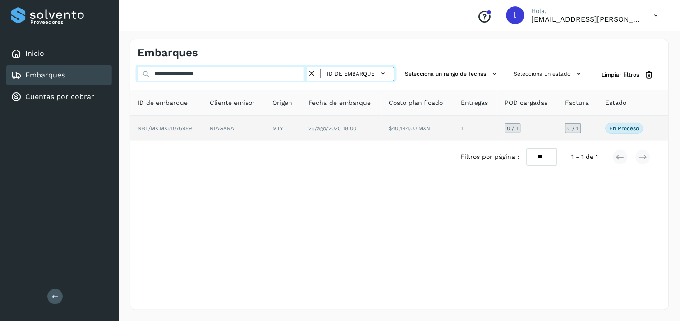
type input "**********"
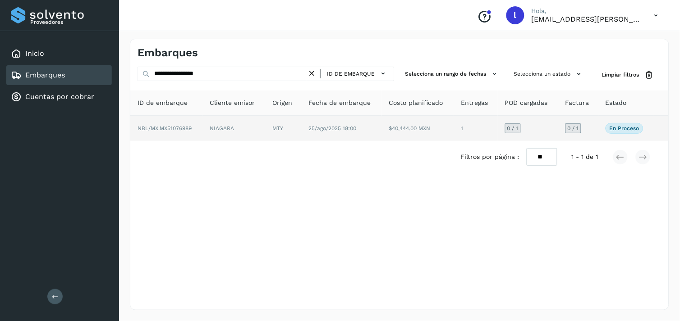
click at [174, 129] on span "NBL/MX.MX51076989" at bounding box center [164, 128] width 54 height 6
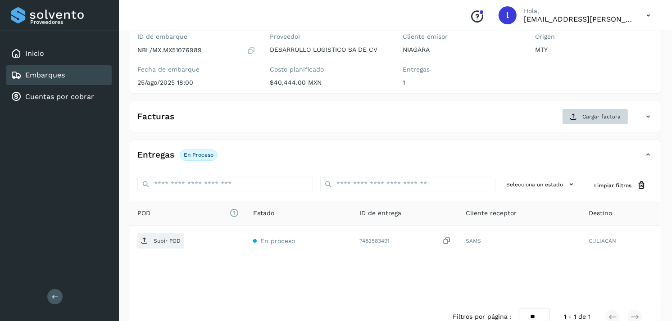
scroll to position [86, 0]
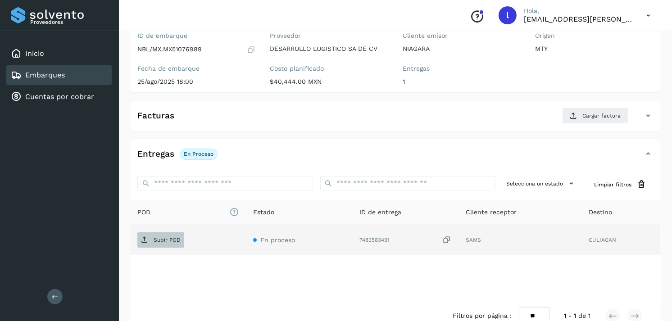
click at [167, 235] on span "Subir POD" at bounding box center [160, 240] width 47 height 14
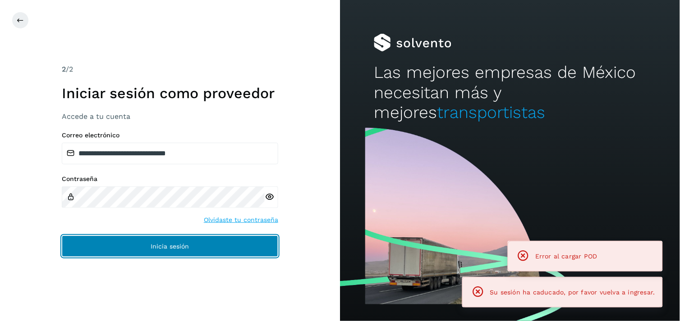
click at [163, 249] on span "Inicia sesión" at bounding box center [170, 246] width 38 height 6
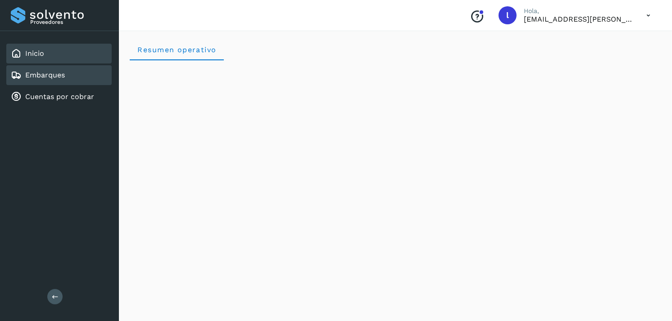
click at [74, 79] on div "Embarques" at bounding box center [58, 75] width 105 height 20
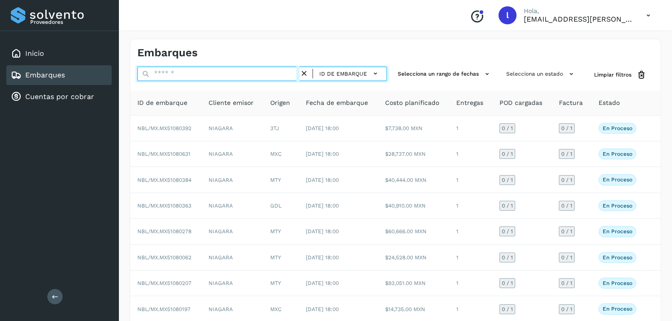
paste input "**********"
click at [224, 70] on input "**********" at bounding box center [218, 74] width 162 height 14
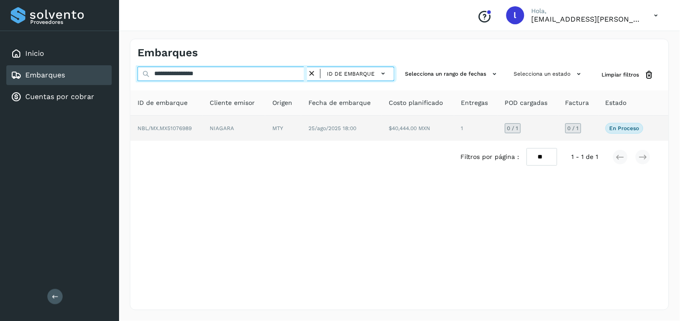
type input "**********"
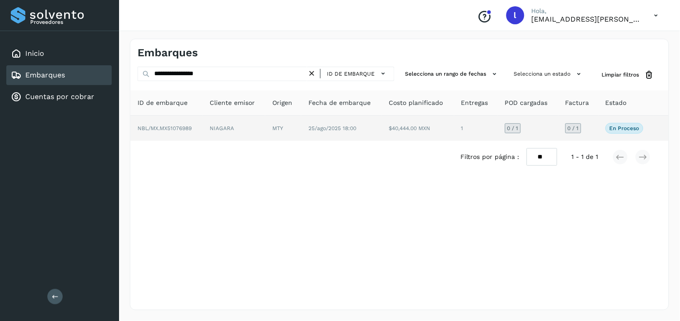
click at [174, 127] on span "NBL/MX.MX51076989" at bounding box center [164, 128] width 54 height 6
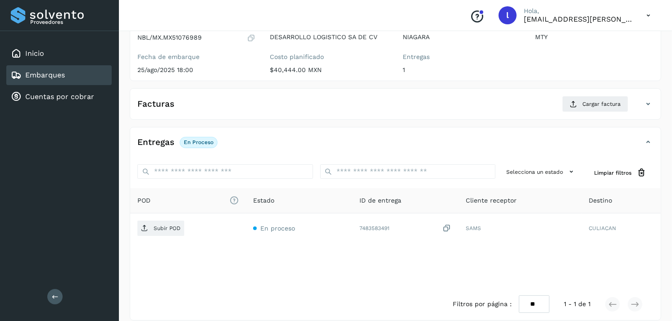
scroll to position [98, 0]
click at [205, 110] on div "Facturas Cargar factura" at bounding box center [386, 104] width 513 height 16
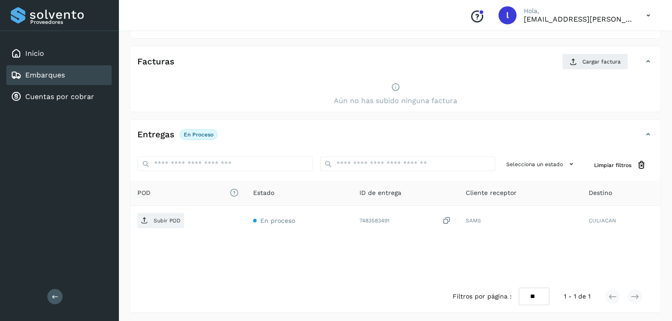
scroll to position [141, 0]
click at [581, 66] on button "Cargar factura" at bounding box center [595, 61] width 66 height 16
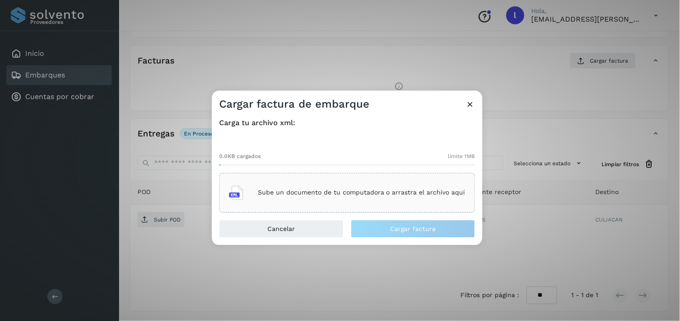
click at [317, 186] on div "Sube un documento de tu computadora o arrastra el archivo aquí" at bounding box center [347, 193] width 236 height 24
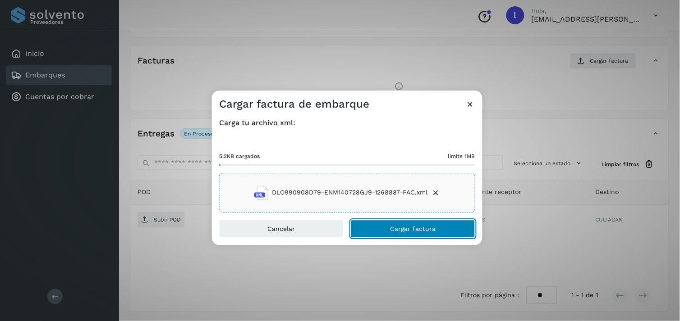
click at [436, 229] on button "Cargar factura" at bounding box center [413, 229] width 124 height 18
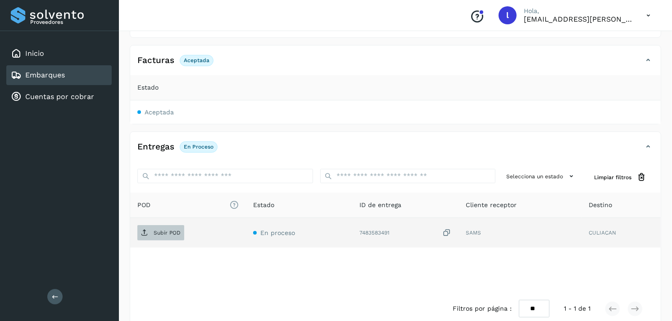
click at [164, 236] on p "Subir POD" at bounding box center [167, 233] width 27 height 6
click at [55, 73] on link "Embarques" at bounding box center [45, 75] width 40 height 9
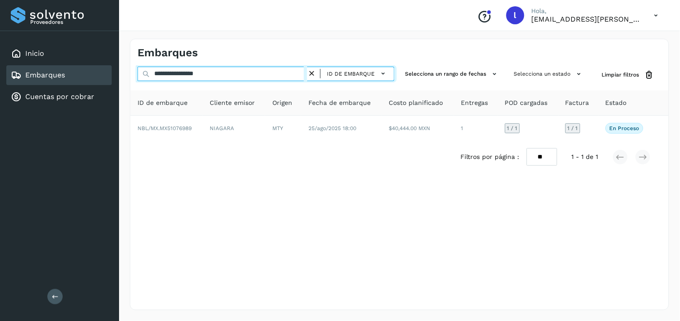
drag, startPoint x: 242, startPoint y: 74, endPoint x: 54, endPoint y: 75, distance: 188.4
click at [54, 75] on div "**********" at bounding box center [340, 160] width 680 height 321
paste input "text"
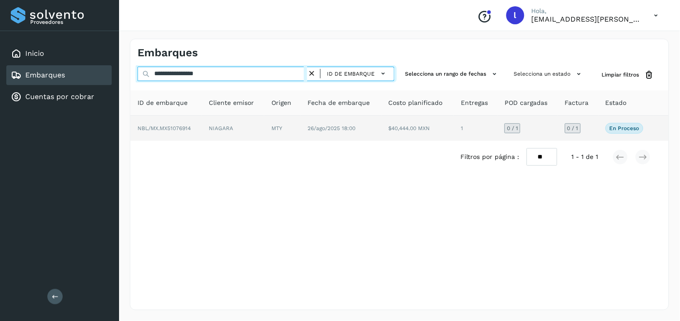
type input "**********"
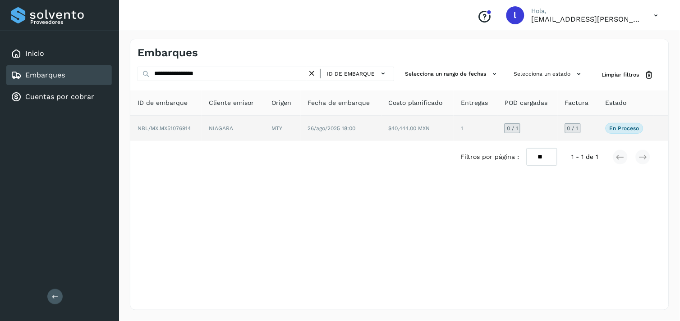
click at [173, 128] on span "NBL/MX.MX51076914" at bounding box center [163, 128] width 53 height 6
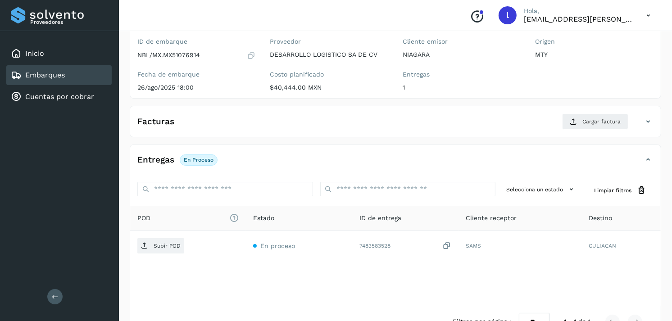
scroll to position [82, 0]
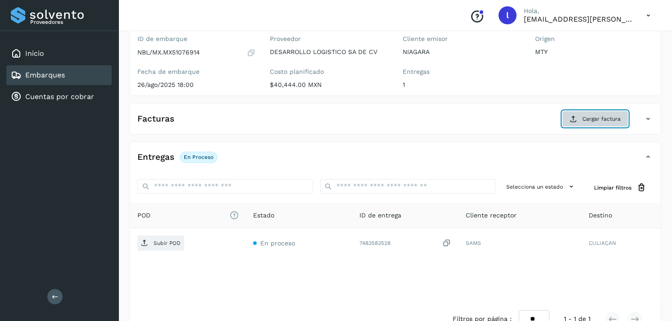
click at [593, 120] on span "Cargar factura" at bounding box center [602, 119] width 38 height 8
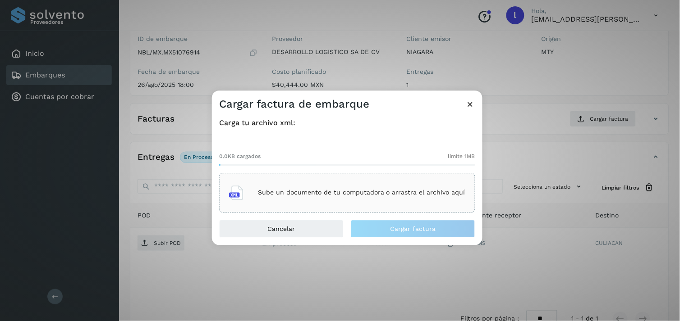
click at [294, 190] on p "Sube un documento de tu computadora o arrastra el archivo aquí" at bounding box center [361, 193] width 207 height 8
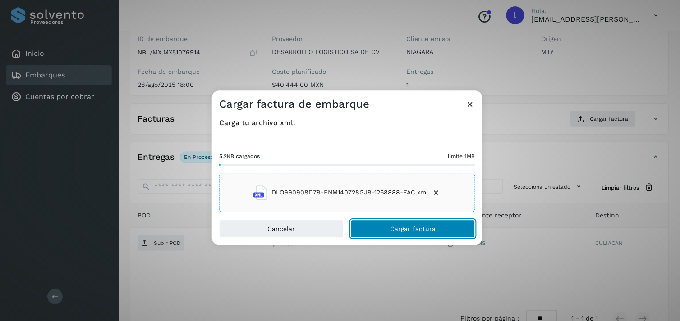
click at [397, 226] on span "Cargar factura" at bounding box center [413, 229] width 46 height 6
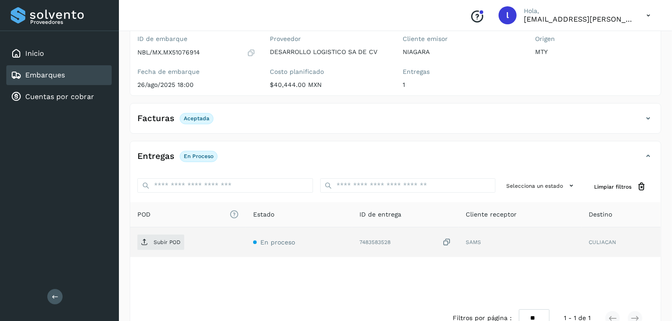
scroll to position [75, 0]
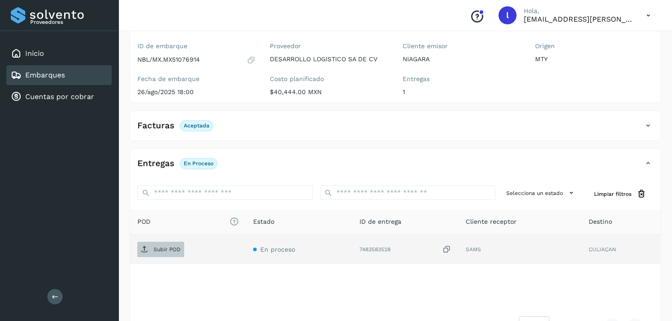
click at [168, 248] on p "Subir POD" at bounding box center [167, 250] width 27 height 6
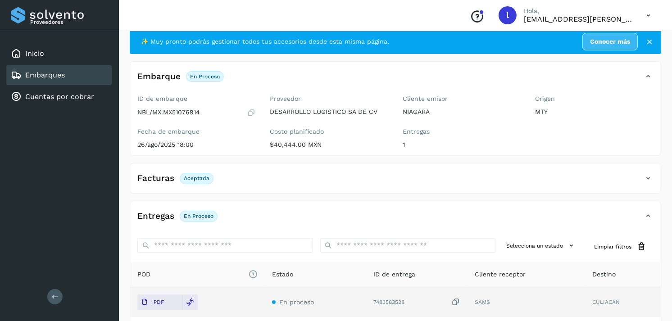
scroll to position [22, 0]
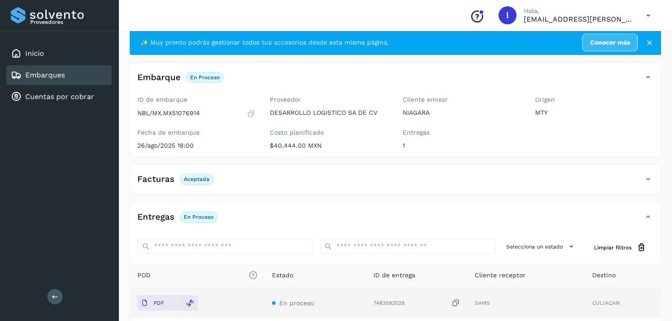
click at [59, 76] on link "Embarques" at bounding box center [45, 75] width 40 height 9
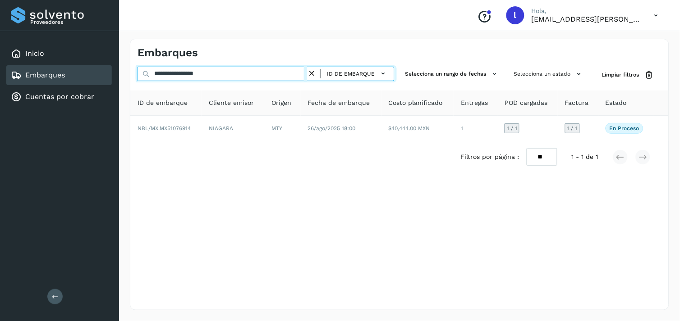
drag, startPoint x: 225, startPoint y: 77, endPoint x: 105, endPoint y: 70, distance: 120.1
click at [105, 70] on div "**********" at bounding box center [340, 160] width 680 height 321
paste input "text"
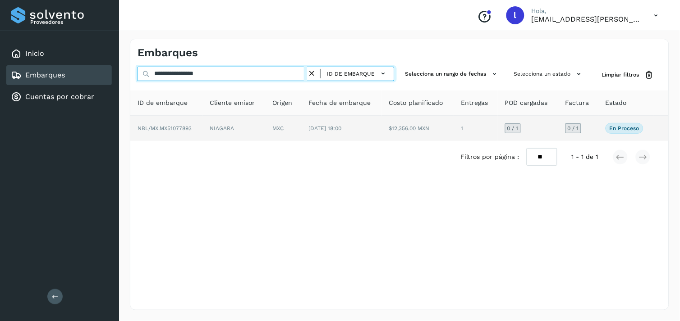
type input "**********"
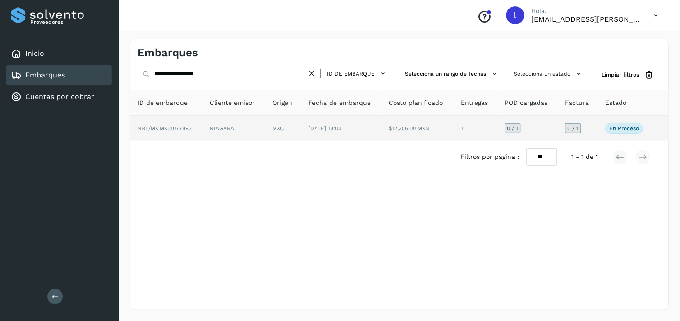
click at [152, 129] on span "NBL/MX.MX51077893" at bounding box center [164, 128] width 54 height 6
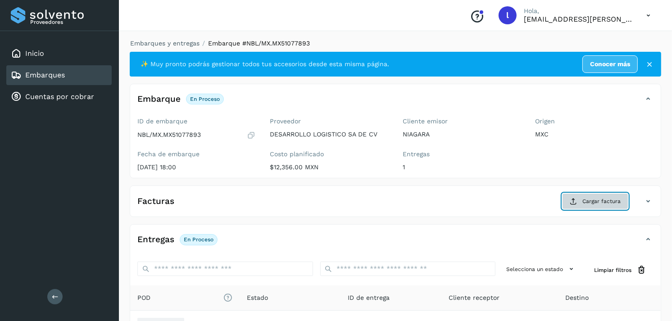
click at [602, 199] on span "Cargar factura" at bounding box center [602, 201] width 38 height 8
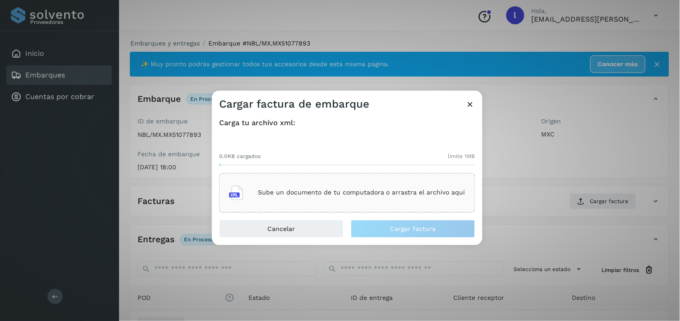
click at [332, 196] on p "Sube un documento de tu computadora o arrastra el archivo aquí" at bounding box center [361, 193] width 207 height 8
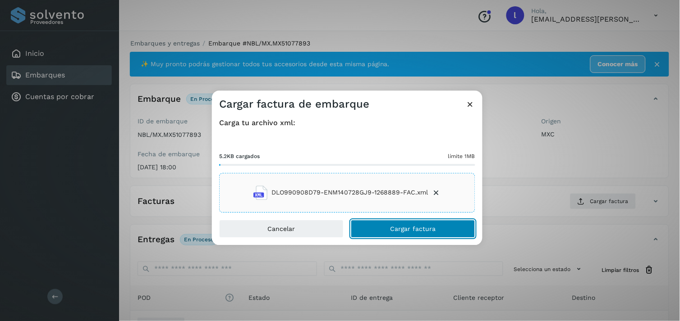
click at [394, 230] on span "Cargar factura" at bounding box center [413, 229] width 46 height 6
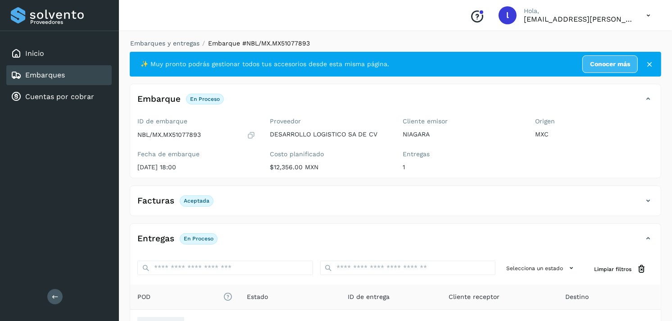
scroll to position [107, 0]
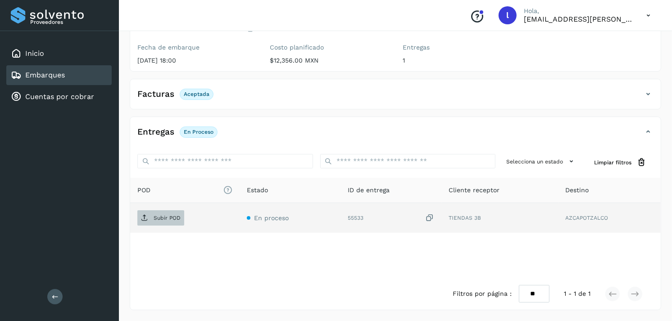
click at [162, 221] on span "Subir POD" at bounding box center [160, 218] width 47 height 14
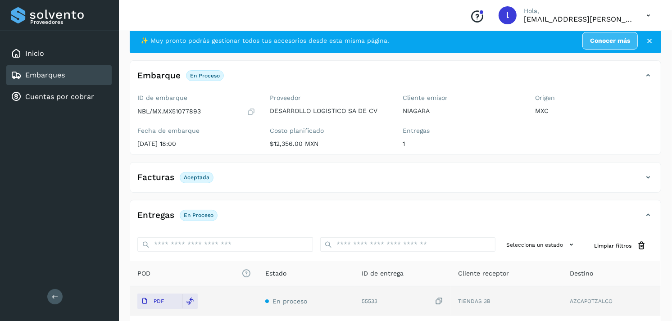
scroll to position [22, 0]
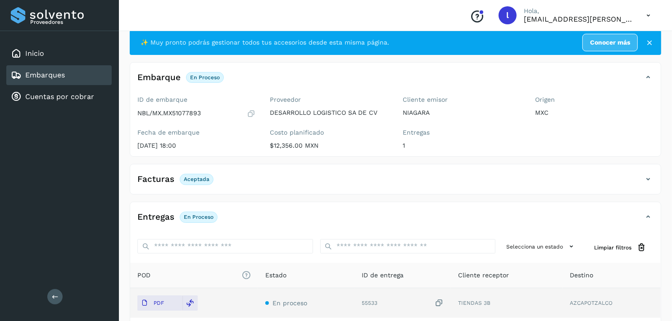
click at [42, 75] on link "Embarques" at bounding box center [45, 75] width 40 height 9
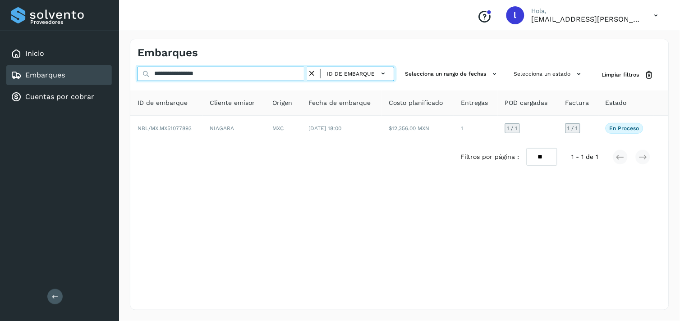
drag, startPoint x: 246, startPoint y: 71, endPoint x: 95, endPoint y: 79, distance: 151.7
click at [95, 79] on div "**********" at bounding box center [340, 160] width 680 height 321
paste input "text"
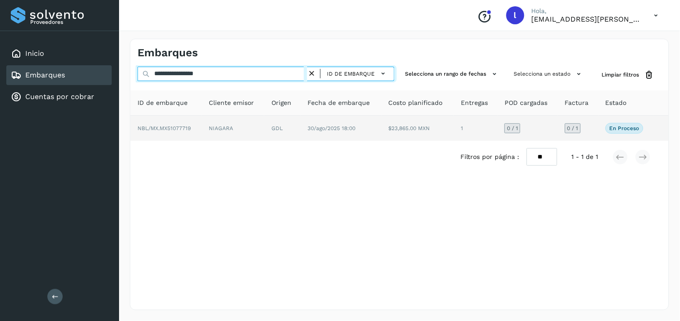
type input "**********"
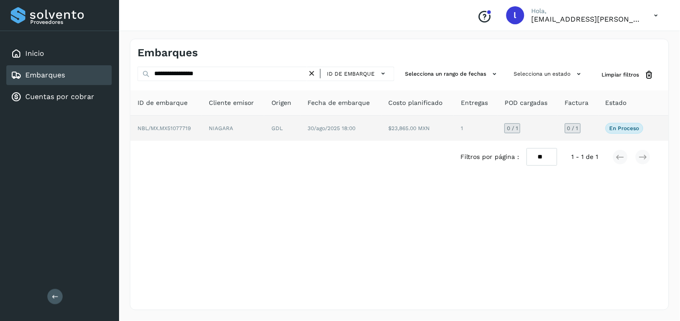
click at [177, 133] on td "NBL/MX.MX51077719" at bounding box center [165, 128] width 71 height 25
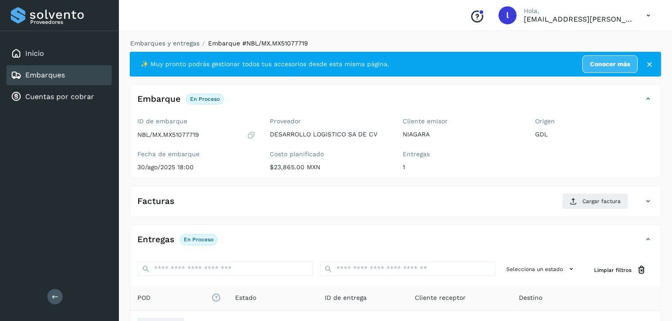
click at [315, 201] on div "Facturas Cargar factura" at bounding box center [386, 201] width 513 height 16
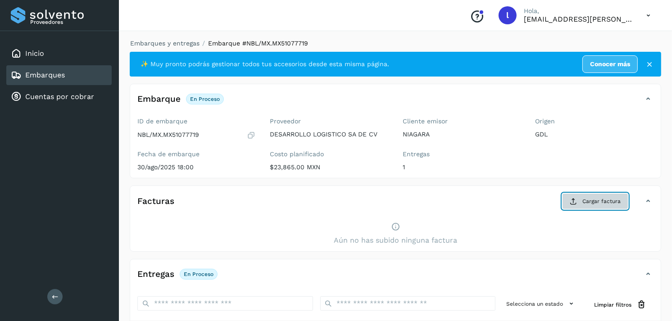
click at [576, 204] on icon at bounding box center [573, 201] width 7 height 7
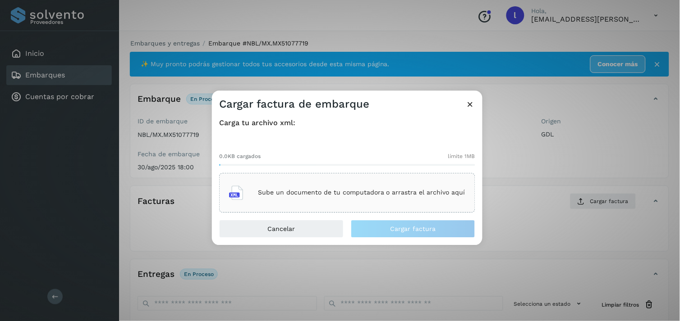
click at [394, 192] on p "Sube un documento de tu computadora o arrastra el archivo aquí" at bounding box center [361, 193] width 207 height 8
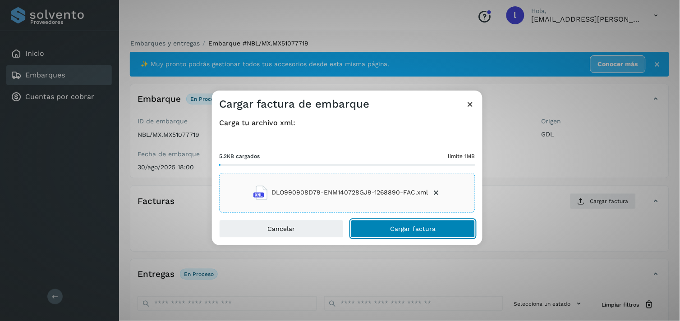
click at [406, 233] on button "Cargar factura" at bounding box center [413, 229] width 124 height 18
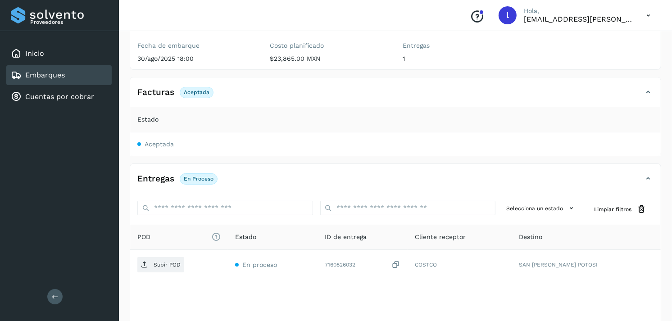
scroll to position [118, 0]
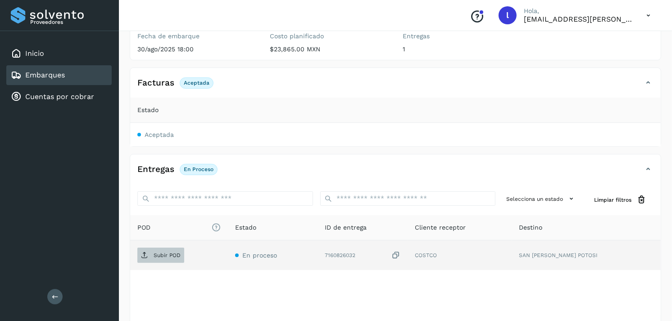
click at [156, 257] on p "Subir POD" at bounding box center [167, 255] width 27 height 6
click at [69, 69] on div "Embarques" at bounding box center [58, 75] width 105 height 20
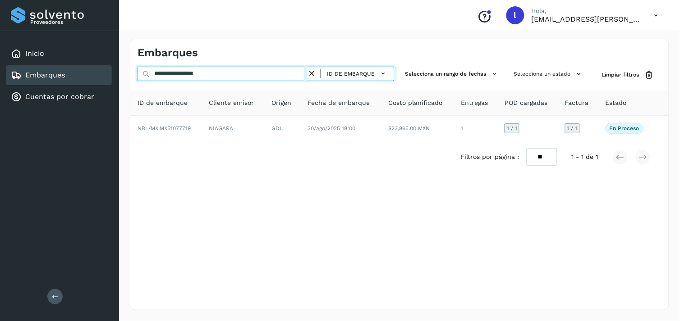
drag, startPoint x: 254, startPoint y: 71, endPoint x: 46, endPoint y: 82, distance: 208.1
click at [46, 82] on div "**********" at bounding box center [340, 160] width 680 height 321
paste input "text"
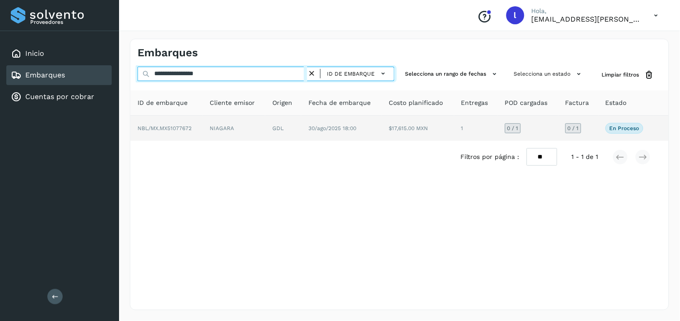
type input "**********"
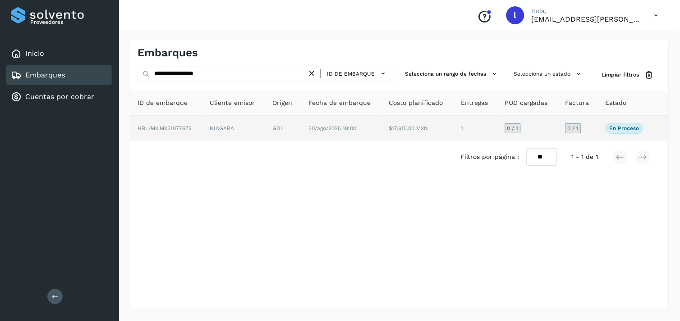
click at [169, 128] on span "NBL/MX.MX51077672" at bounding box center [164, 128] width 54 height 6
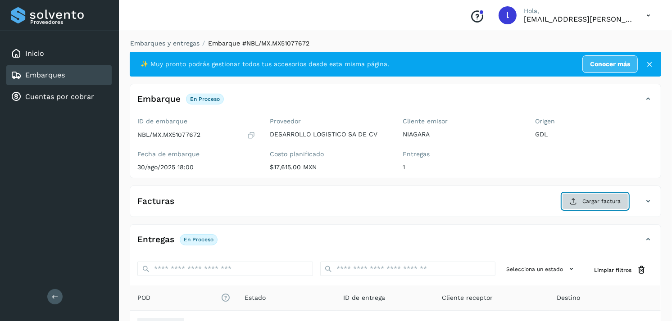
click at [575, 206] on button "Cargar factura" at bounding box center [595, 201] width 66 height 16
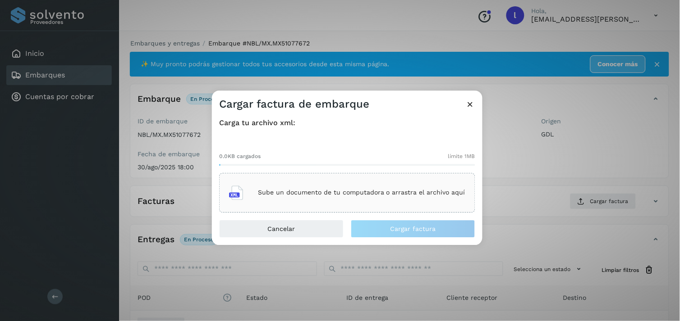
click at [295, 191] on p "Sube un documento de tu computadora o arrastra el archivo aquí" at bounding box center [361, 193] width 207 height 8
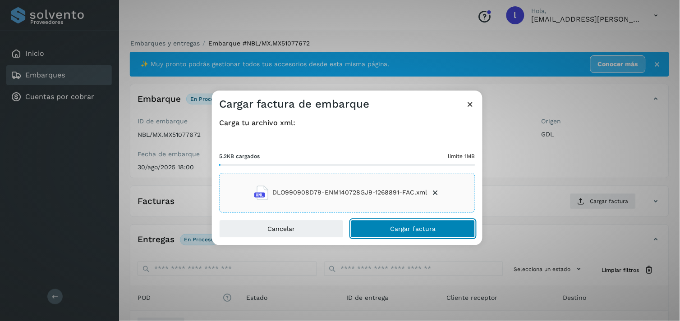
click at [397, 231] on span "Cargar factura" at bounding box center [413, 229] width 46 height 6
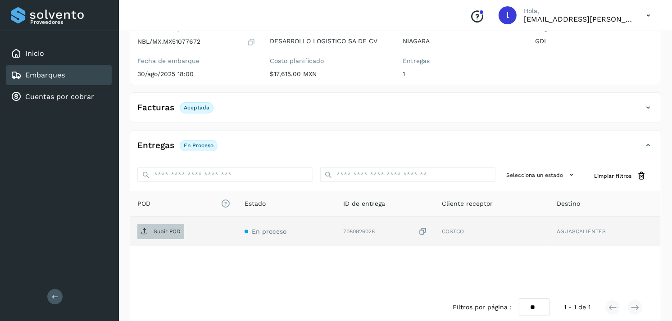
scroll to position [94, 0]
click at [154, 230] on p "Subir POD" at bounding box center [167, 231] width 27 height 6
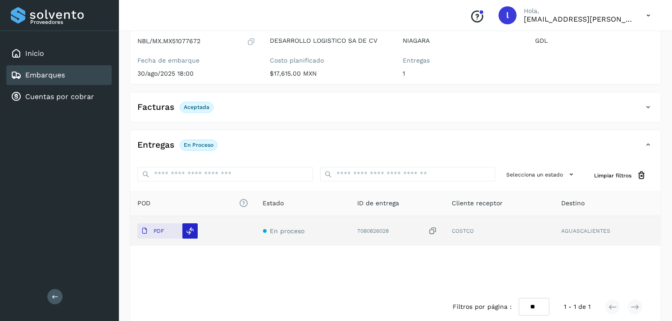
click at [191, 231] on icon at bounding box center [191, 231] width 8 height 8
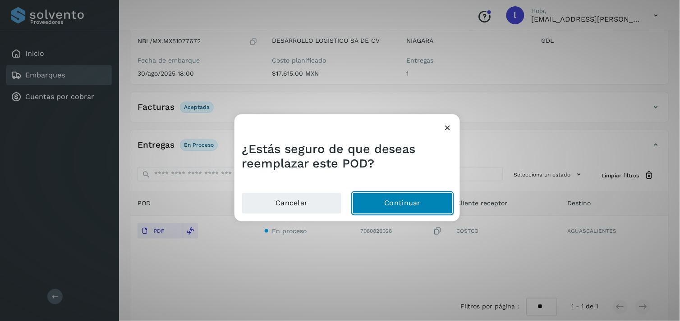
click at [407, 204] on button "Continuar" at bounding box center [402, 204] width 100 height 22
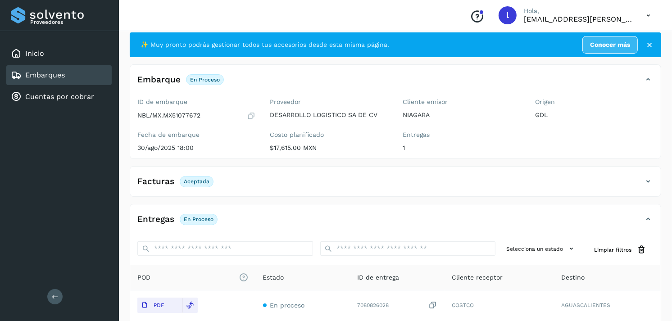
scroll to position [19, 0]
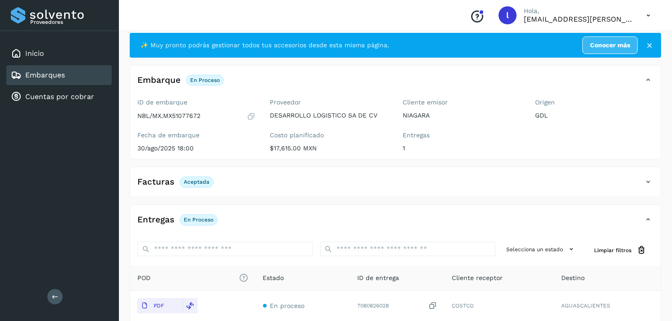
click at [51, 71] on link "Embarques" at bounding box center [45, 75] width 40 height 9
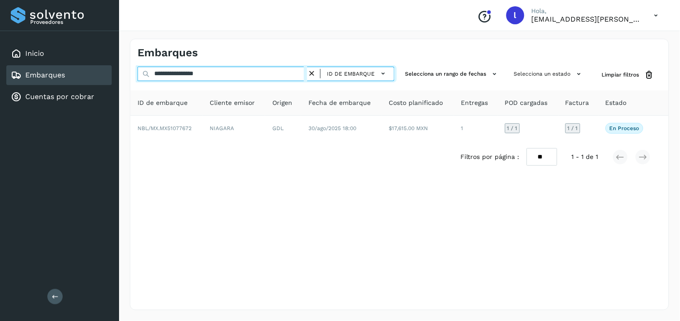
drag, startPoint x: 237, startPoint y: 72, endPoint x: 93, endPoint y: 83, distance: 145.1
click at [93, 83] on div "**********" at bounding box center [340, 160] width 680 height 321
paste input "text"
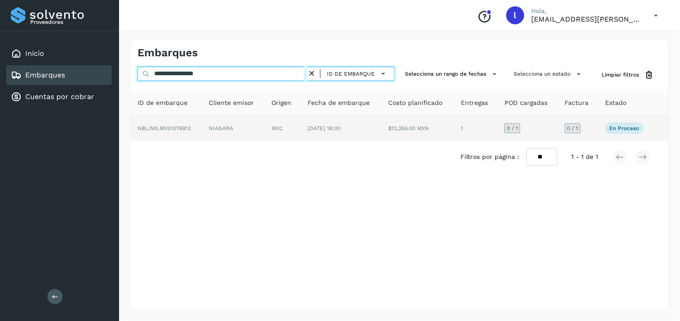
type input "**********"
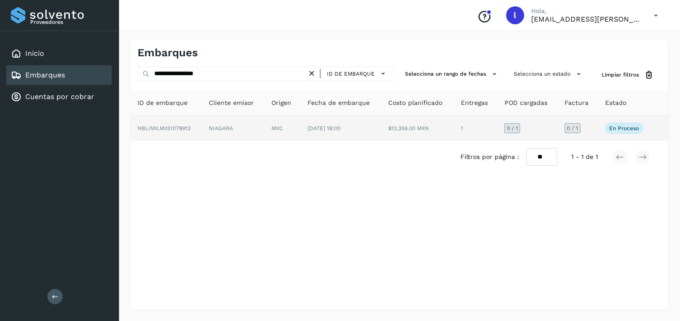
click at [173, 129] on span "NBL/MX.MX51078913" at bounding box center [163, 128] width 53 height 6
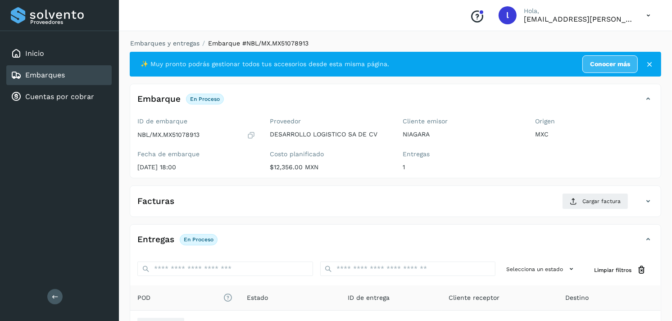
click at [352, 200] on div "Facturas Cargar factura" at bounding box center [386, 201] width 513 height 16
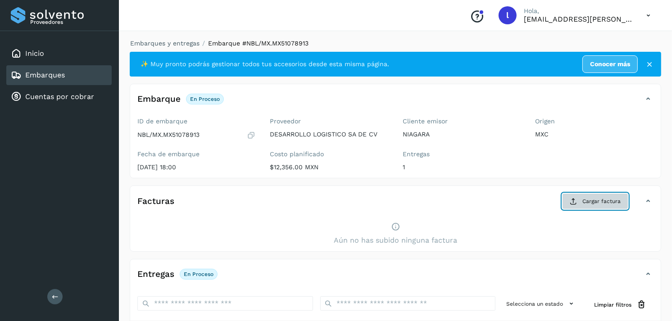
click at [584, 197] on span "Cargar factura" at bounding box center [602, 201] width 38 height 8
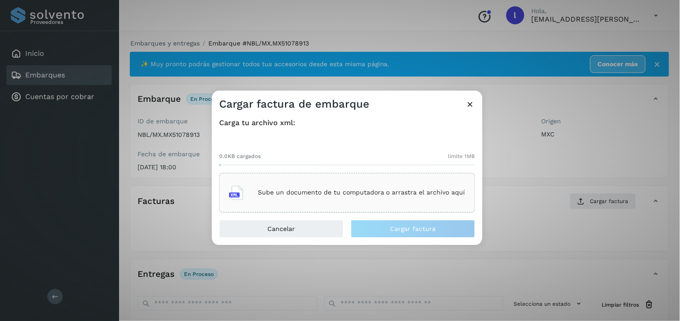
click at [361, 194] on p "Sube un documento de tu computadora o arrastra el archivo aquí" at bounding box center [361, 193] width 207 height 8
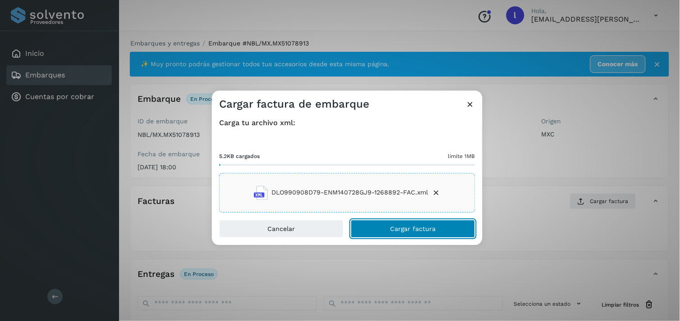
click at [393, 233] on button "Cargar factura" at bounding box center [413, 229] width 124 height 18
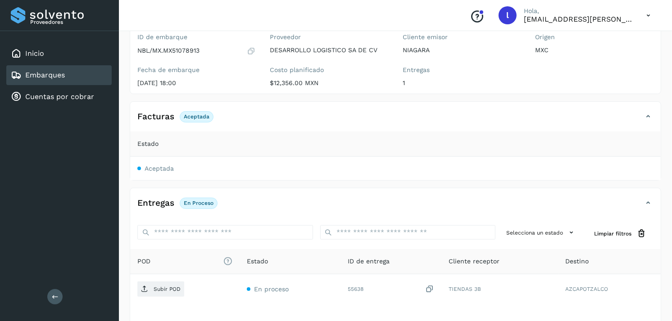
scroll to position [86, 0]
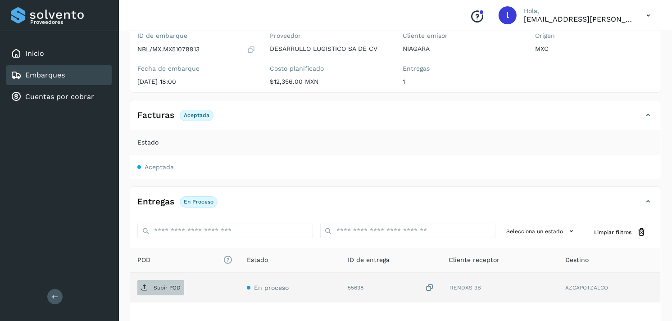
click at [163, 282] on span "Subir POD" at bounding box center [160, 288] width 47 height 14
